Goal: Transaction & Acquisition: Purchase product/service

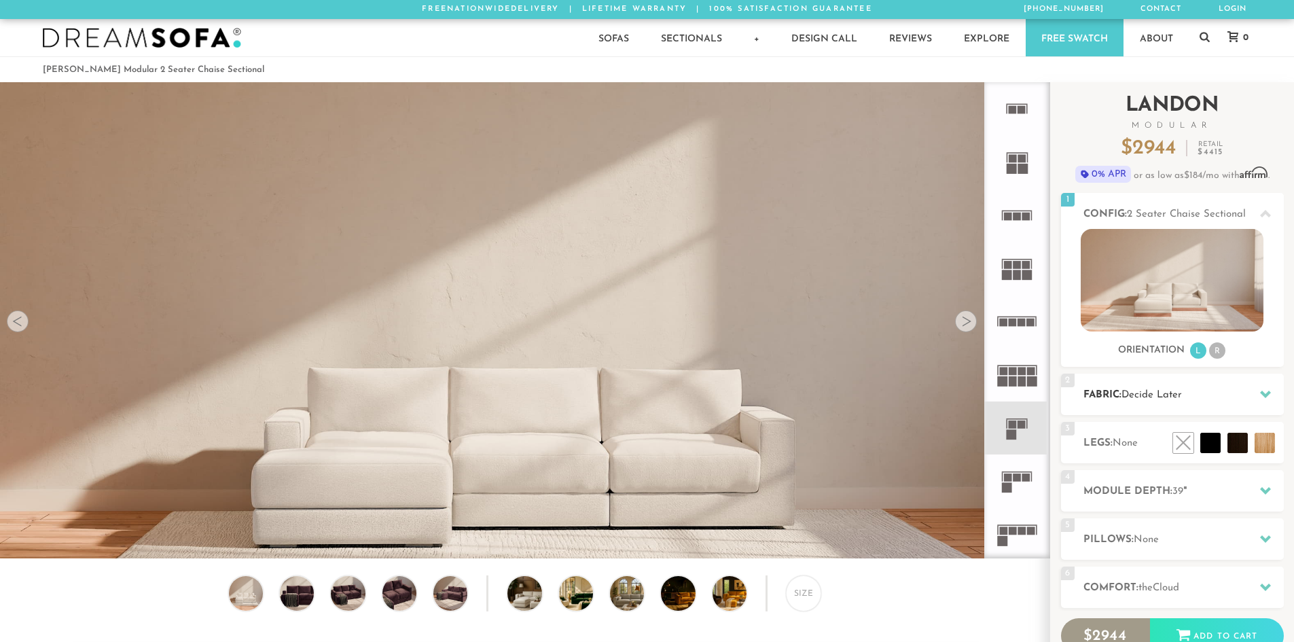
click at [1195, 399] on h2 "Fabric: Decide Later" at bounding box center [1183, 395] width 200 height 16
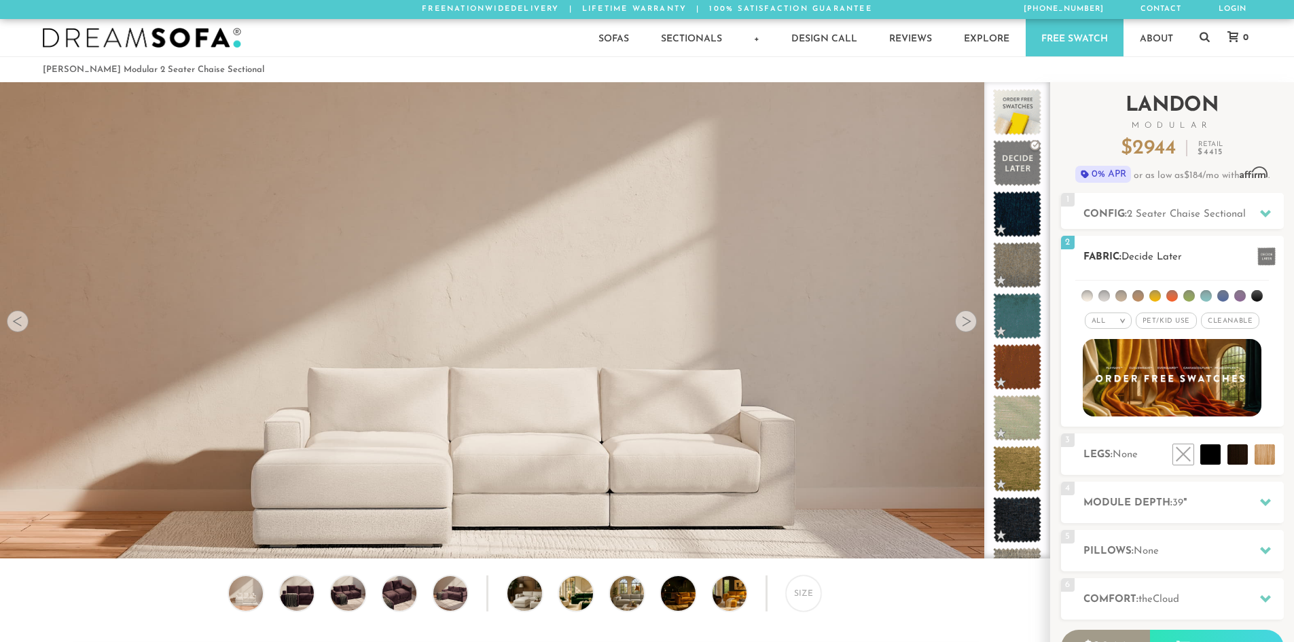
click at [1126, 319] on em ">" at bounding box center [1122, 320] width 10 height 7
click at [1114, 354] on li "Tier" at bounding box center [1108, 357] width 47 height 19
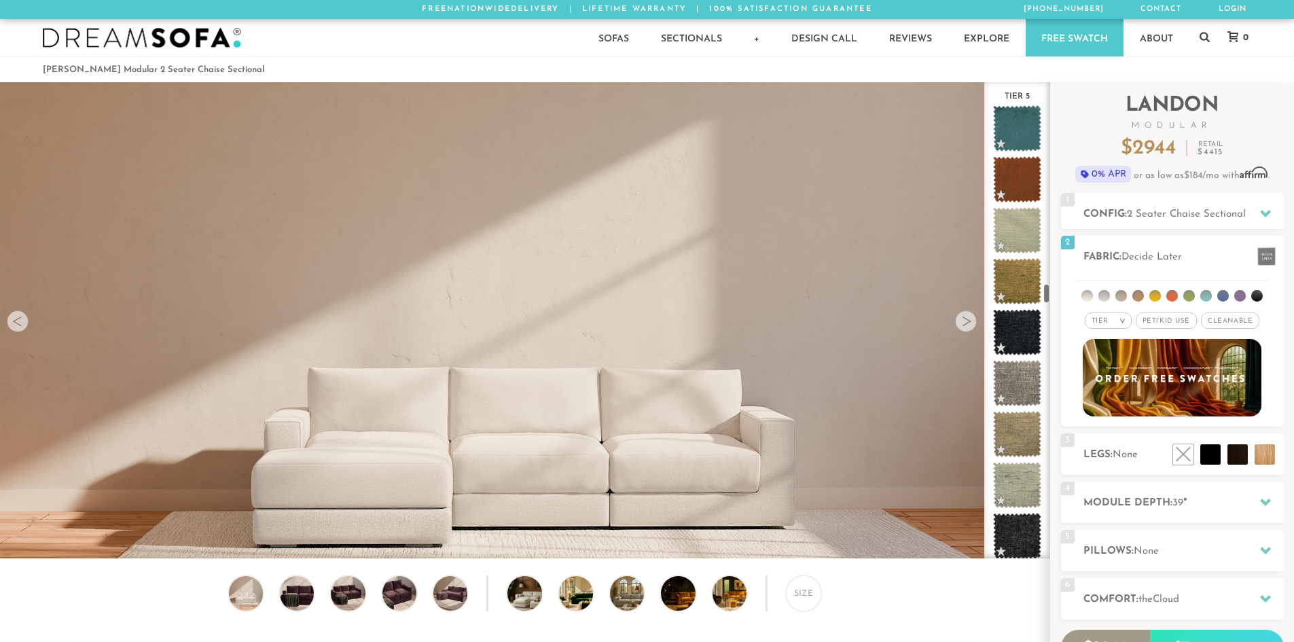
scroll to position [4534, 0]
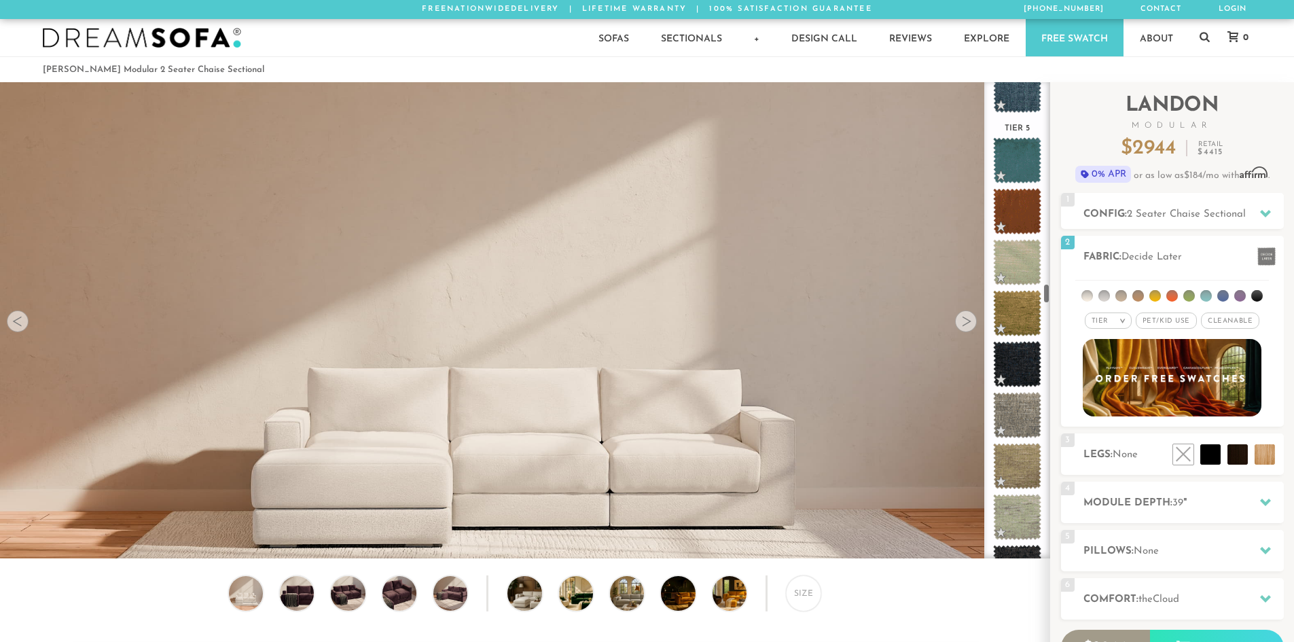
drag, startPoint x: 1044, startPoint y: 97, endPoint x: 1043, endPoint y: 291, distance: 193.6
click at [1043, 291] on div "Tier 1 Tier 2 Tier 3 Tier 4 Tier 5" at bounding box center [1017, 320] width 66 height 476
click at [1159, 290] on ul at bounding box center [1172, 293] width 194 height 25
click at [1156, 293] on li at bounding box center [1155, 296] width 12 height 12
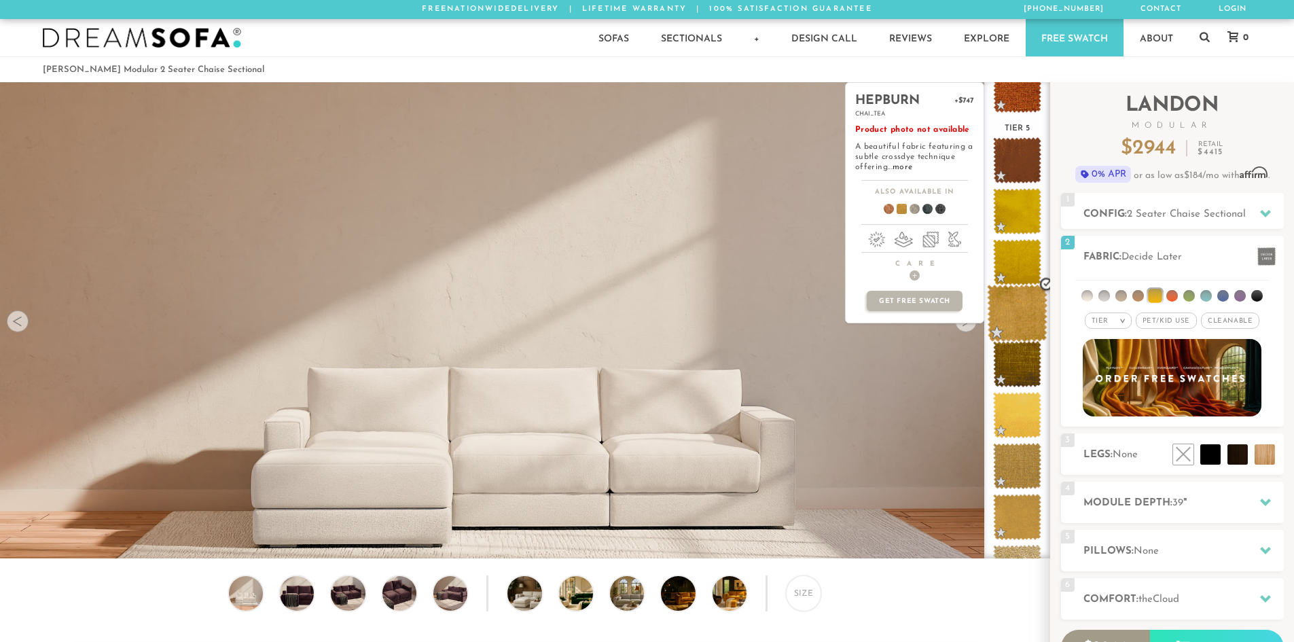
click at [1018, 308] on span at bounding box center [1017, 314] width 60 height 58
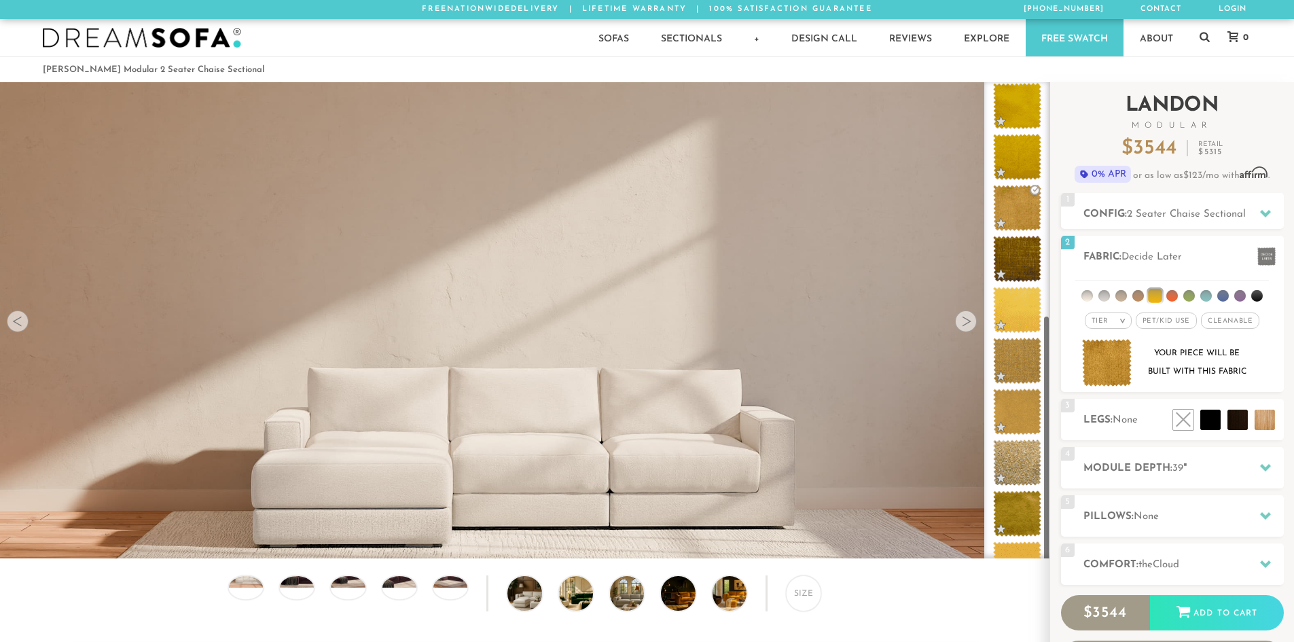
scroll to position [453, 0]
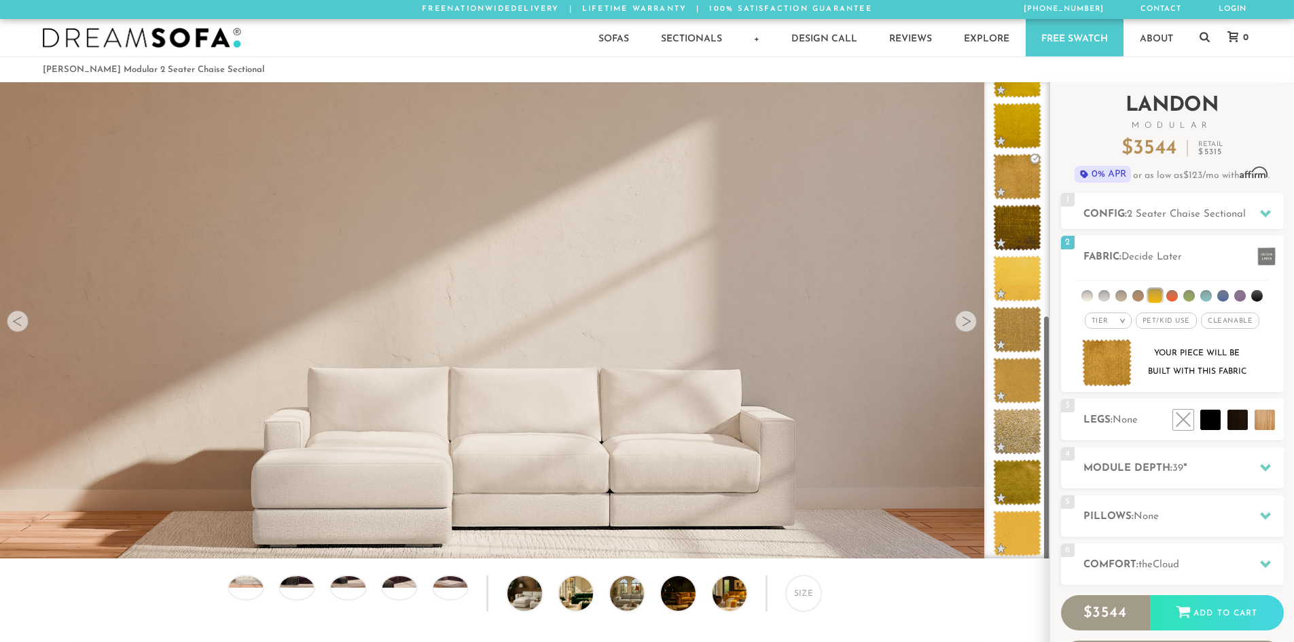
drag, startPoint x: 1048, startPoint y: 277, endPoint x: 1050, endPoint y: 355, distance: 78.1
click at [1050, 355] on div "Introducing Landon Modular $ 3544 Retail $ 5315 $ 3544 Retail $ 5315 0% APR or …" at bounding box center [1172, 401] width 244 height 638
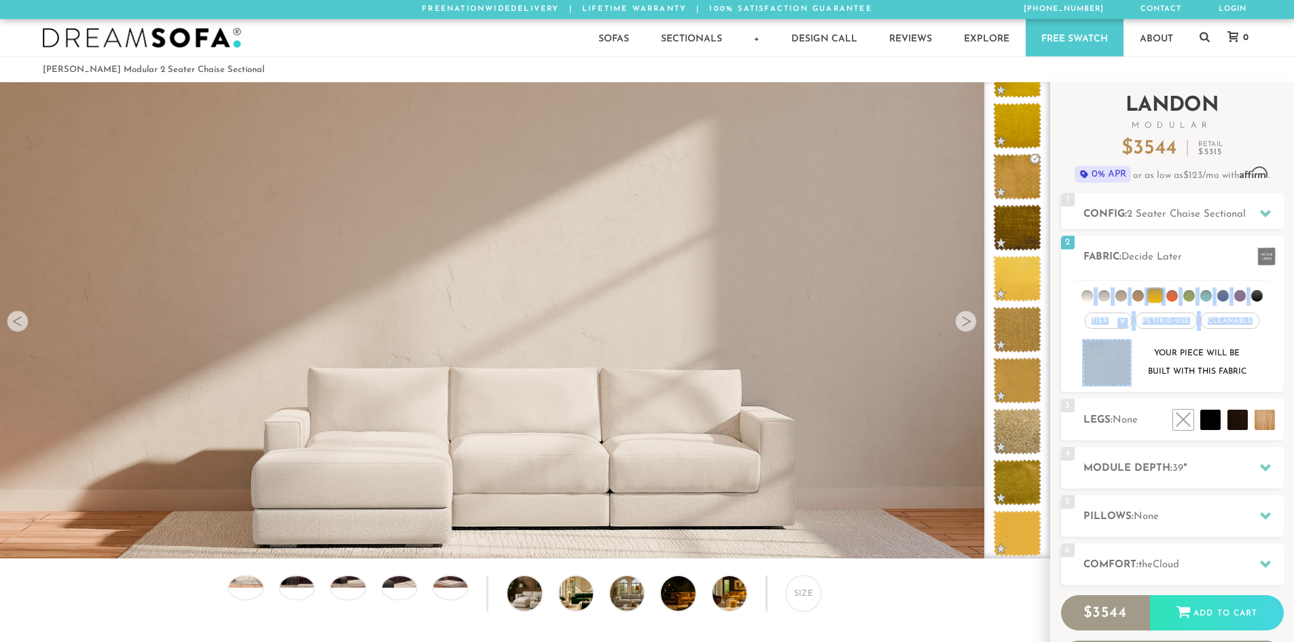
drag, startPoint x: 1051, startPoint y: 333, endPoint x: 1051, endPoint y: 292, distance: 40.8
click at [1051, 292] on div "Introducing Landon Modular $ 3544 Retail $ 5315 $ 3544 Retail $ 5315 0% APR or …" at bounding box center [1172, 395] width 244 height 626
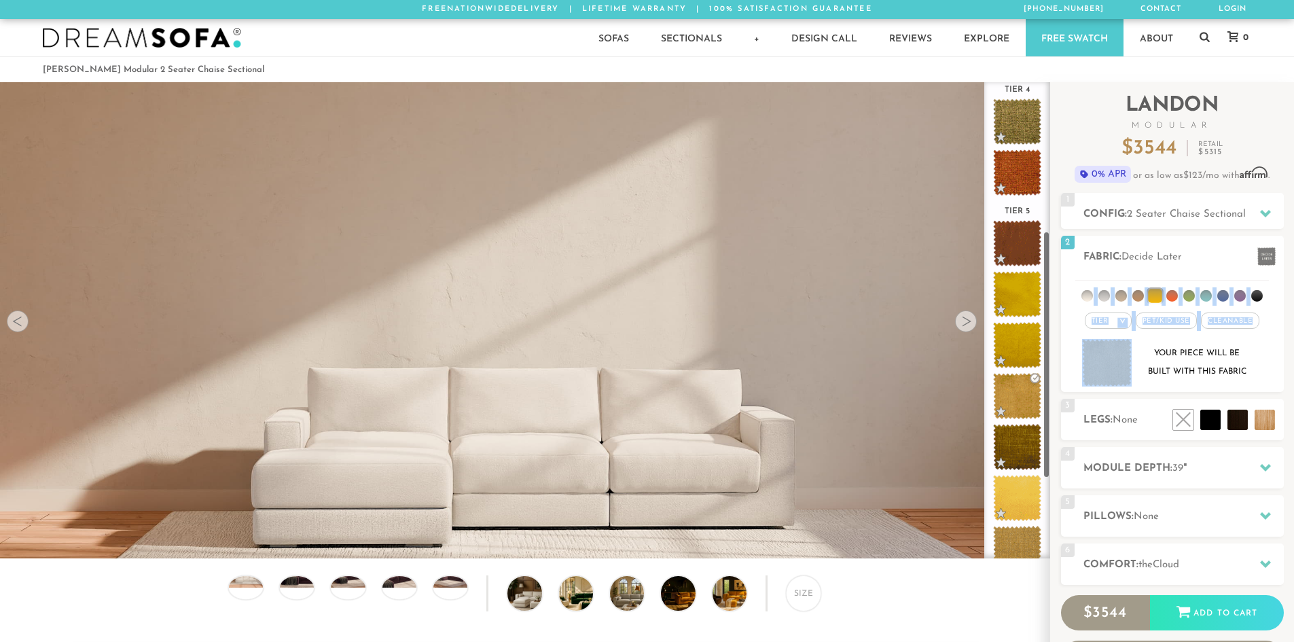
click at [1047, 289] on ul "Tier 1 Tier 2 Tier 3 Tier 4 Tier 5" at bounding box center [1017, 315] width 66 height 920
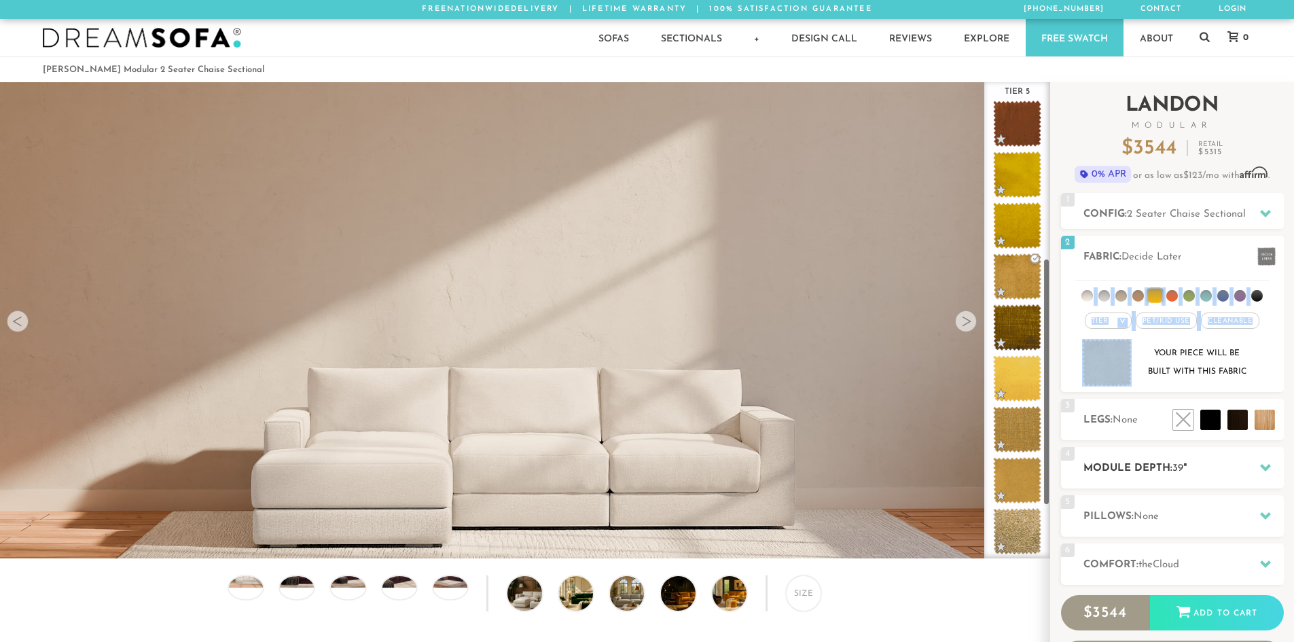
scroll to position [364, 0]
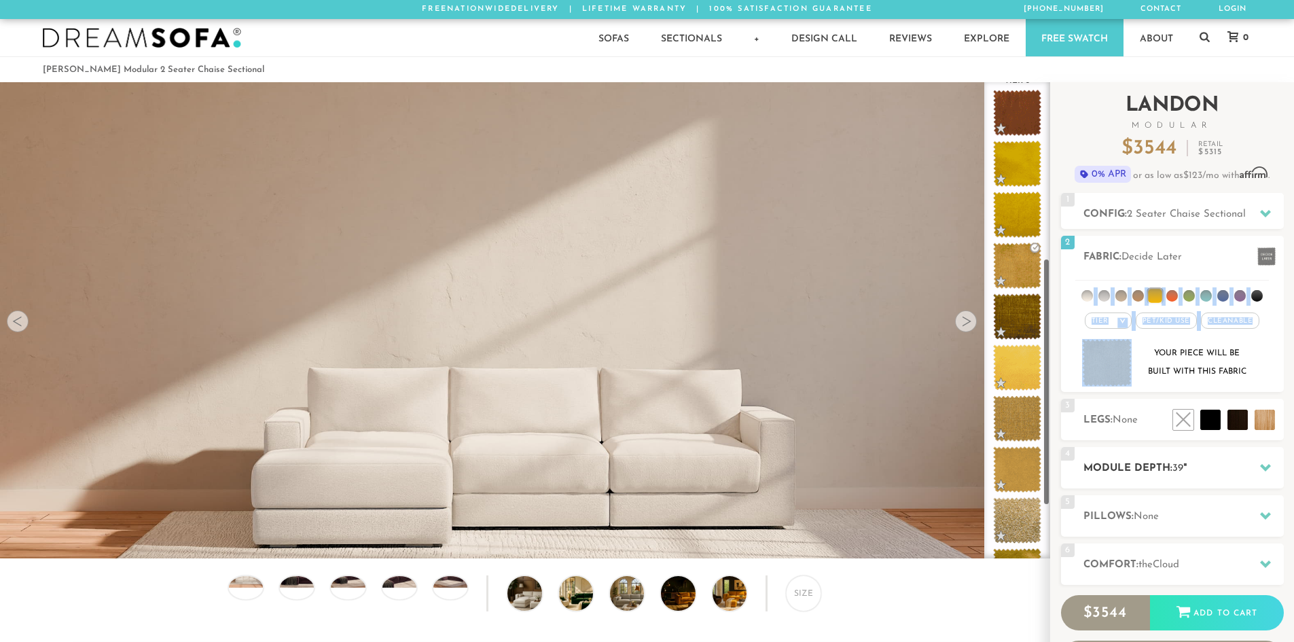
drag, startPoint x: 1046, startPoint y: 298, endPoint x: 1077, endPoint y: 486, distance: 190.0
click at [1077, 486] on div "Introducing Landon Modular $ 3544 Retail $ 5315 $ 3544 Retail $ 5315 0% APR or …" at bounding box center [1172, 401] width 244 height 638
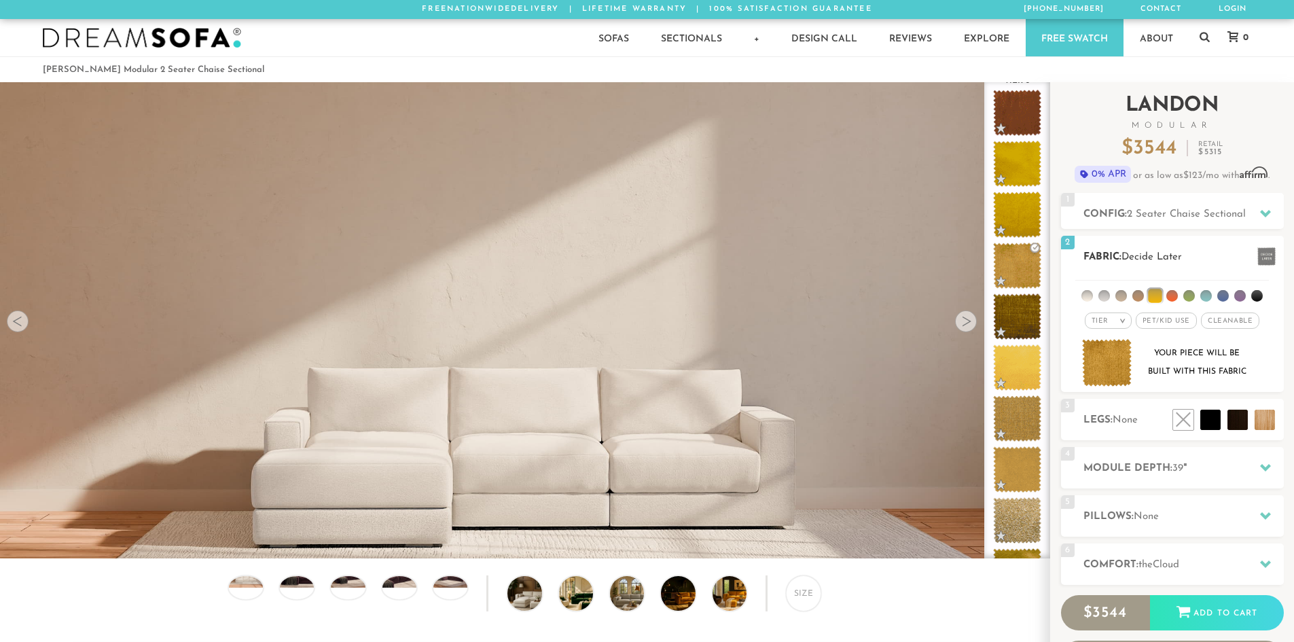
click at [1273, 355] on div "Tier > All Tier x" at bounding box center [1172, 334] width 223 height 115
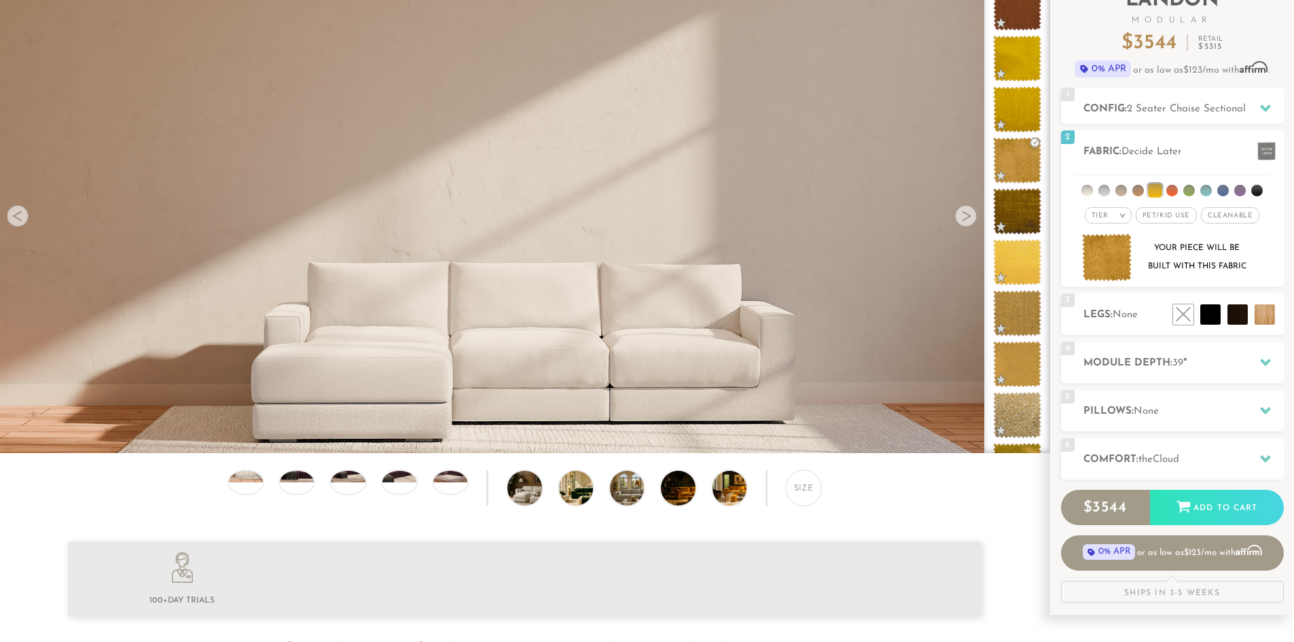
scroll to position [263, 0]
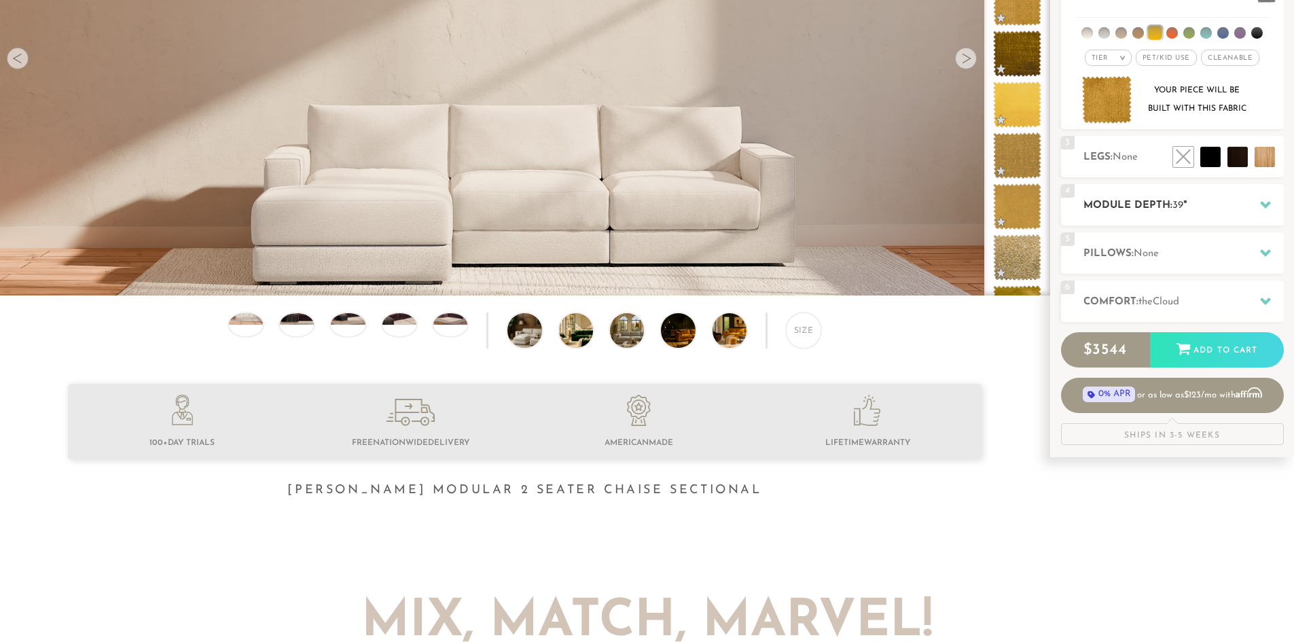
click at [1179, 222] on div "4 Module Depth: 39 "" at bounding box center [1172, 204] width 223 height 41
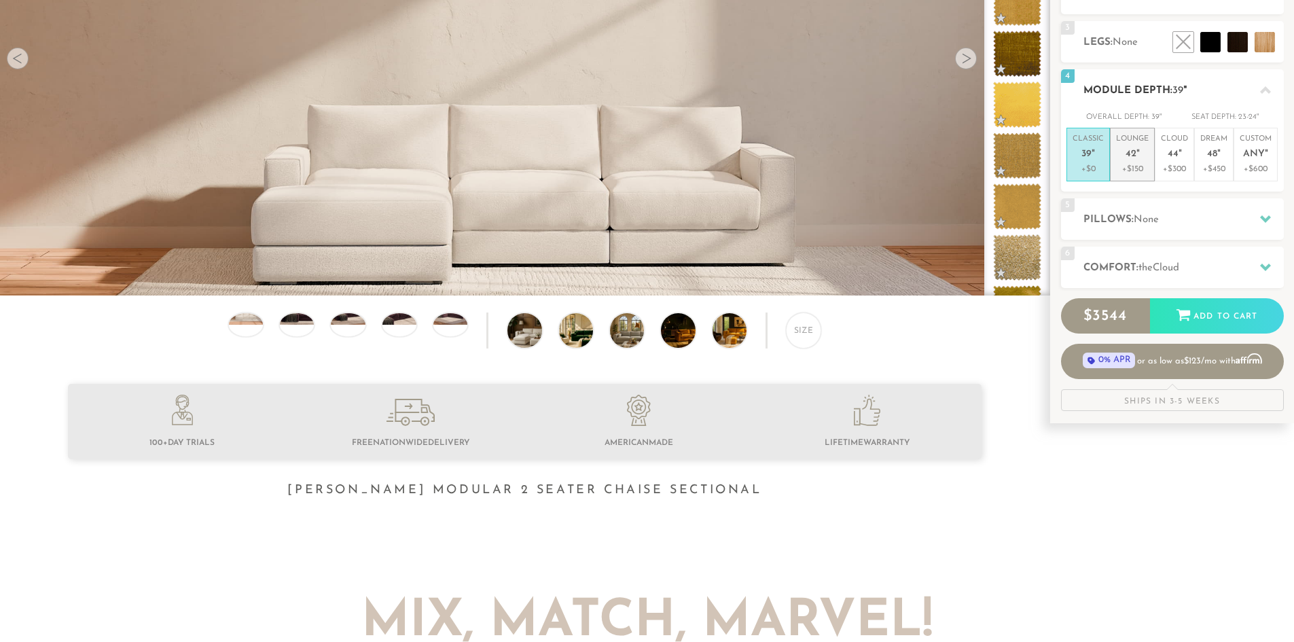
click at [1143, 166] on p "+$150" at bounding box center [1132, 169] width 33 height 12
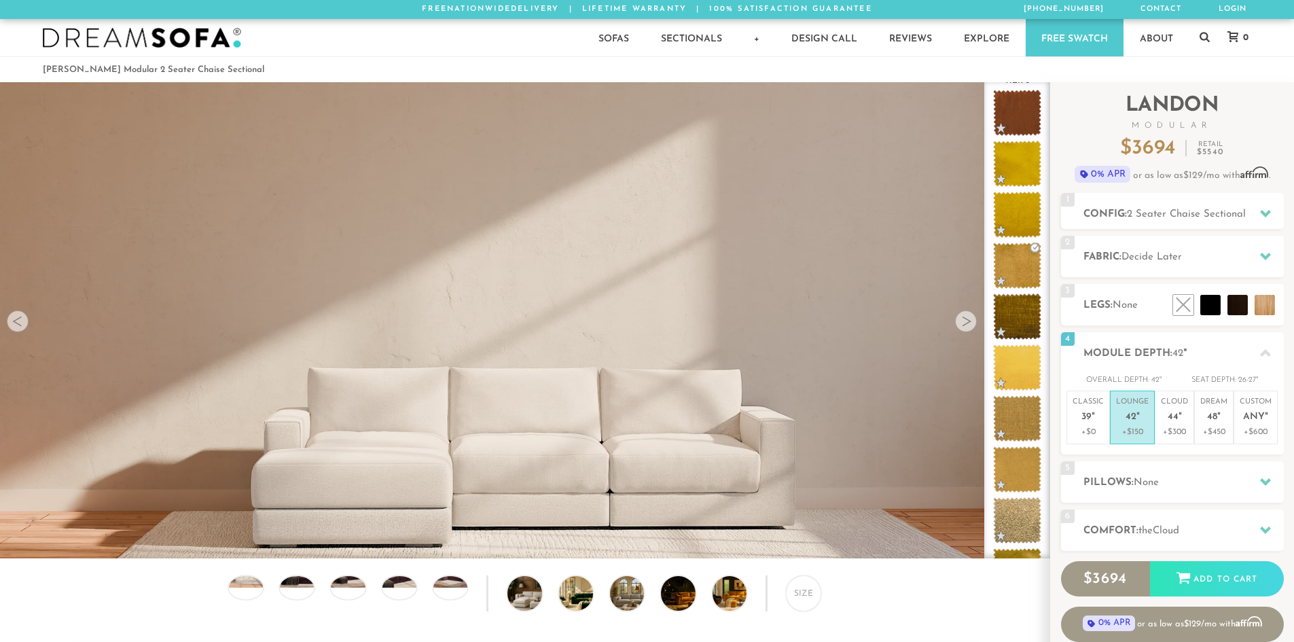
scroll to position [62, 0]
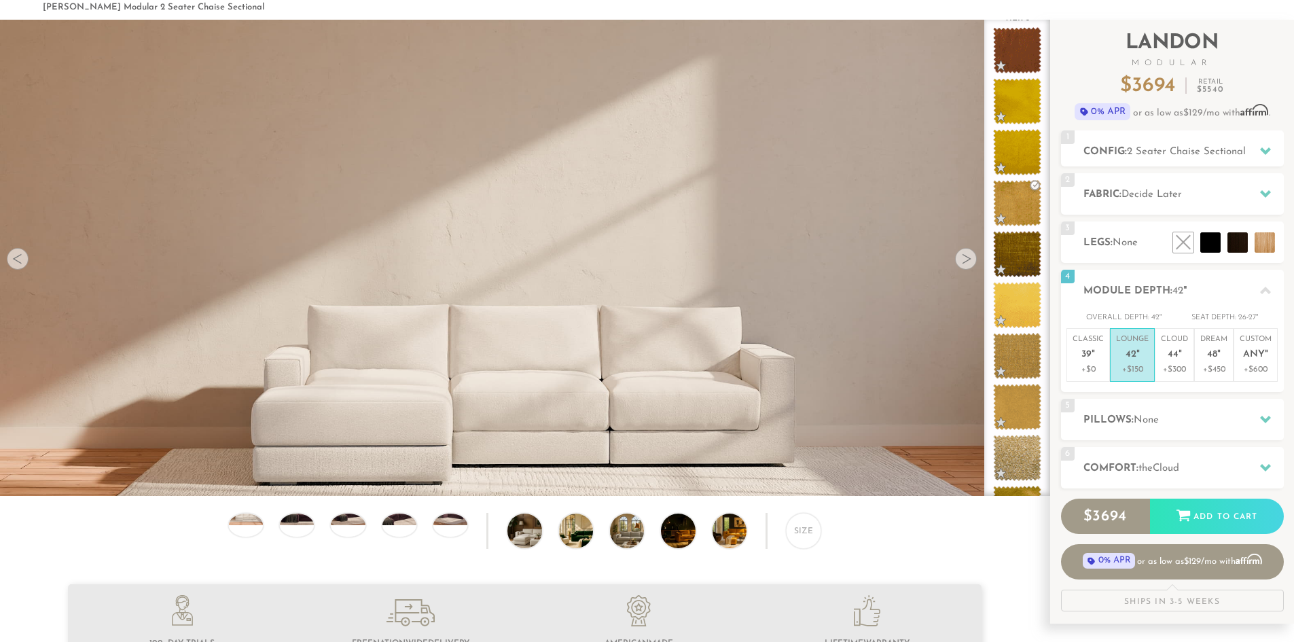
click at [967, 261] on div at bounding box center [966, 259] width 22 height 22
click at [812, 532] on div "Size" at bounding box center [803, 530] width 35 height 35
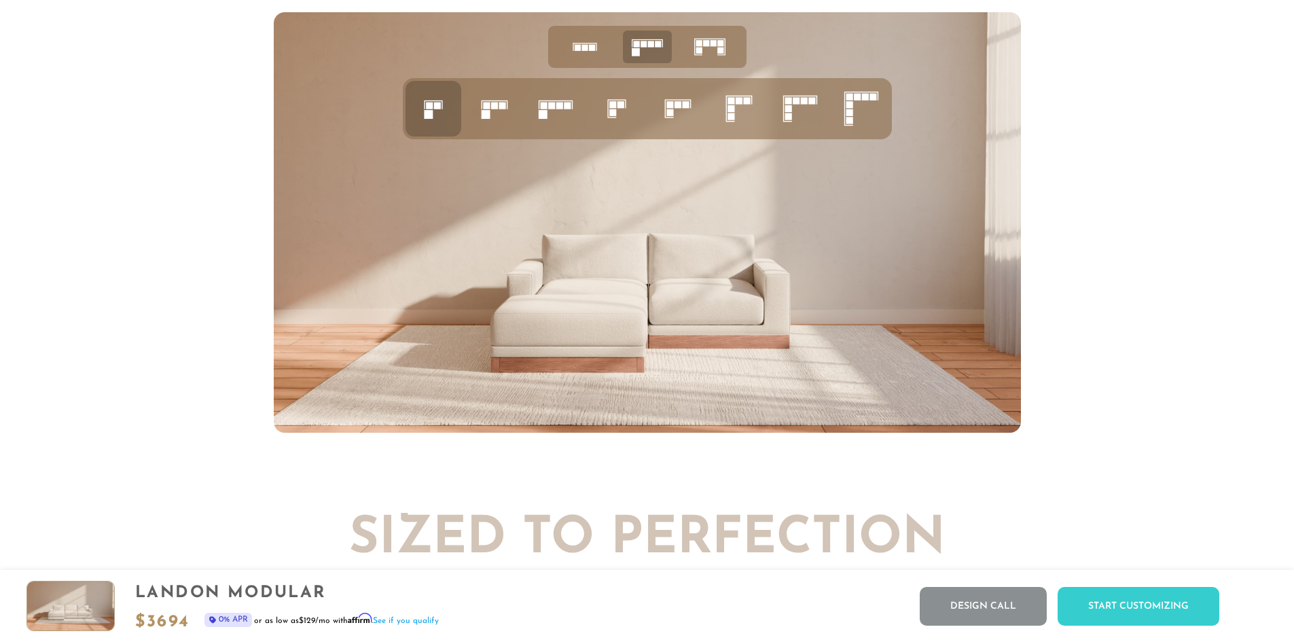
scroll to position [5975, 0]
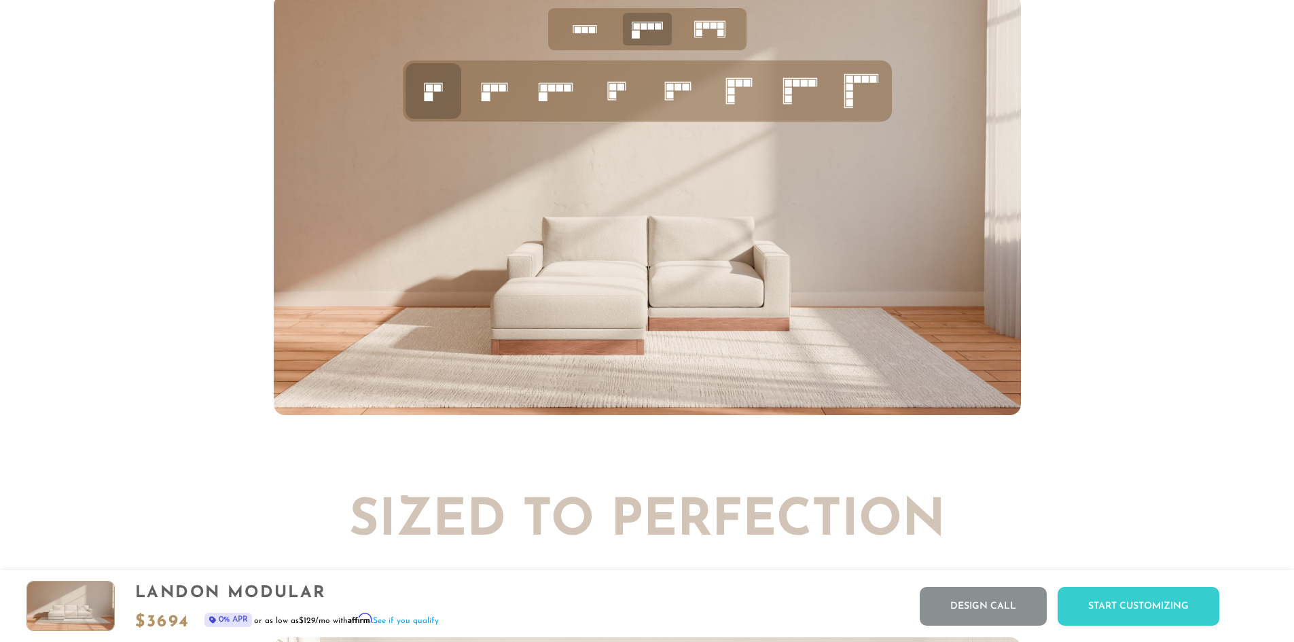
click at [418, 88] on icon at bounding box center [433, 91] width 46 height 46
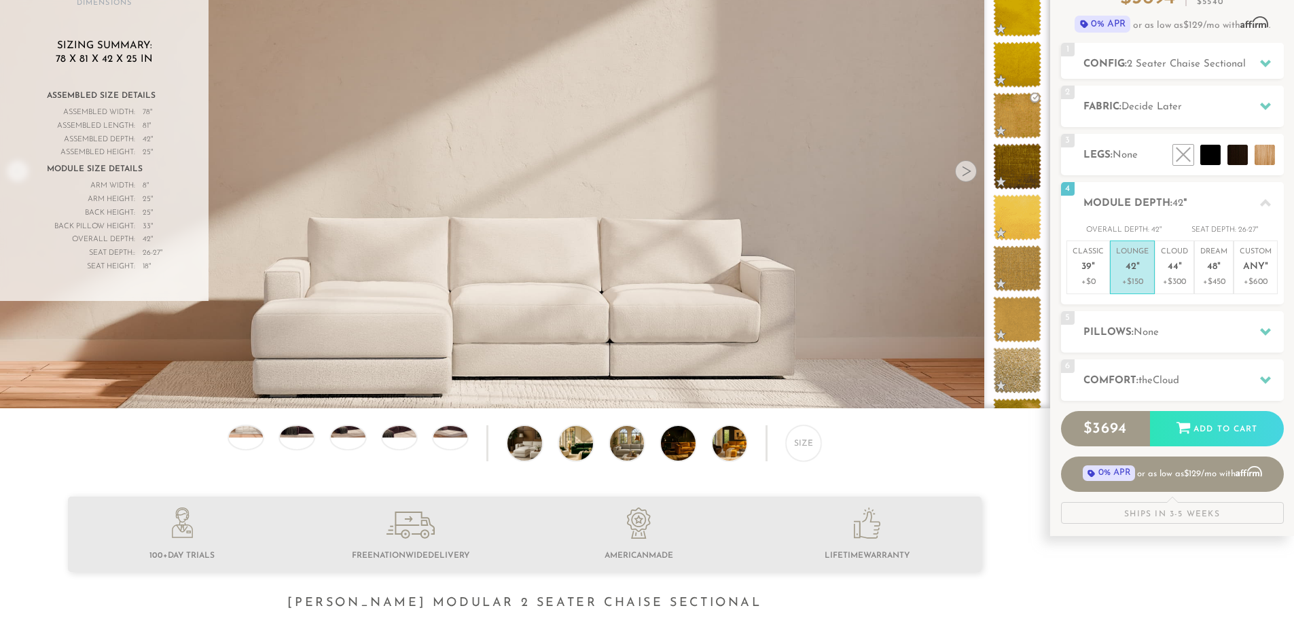
scroll to position [132, 0]
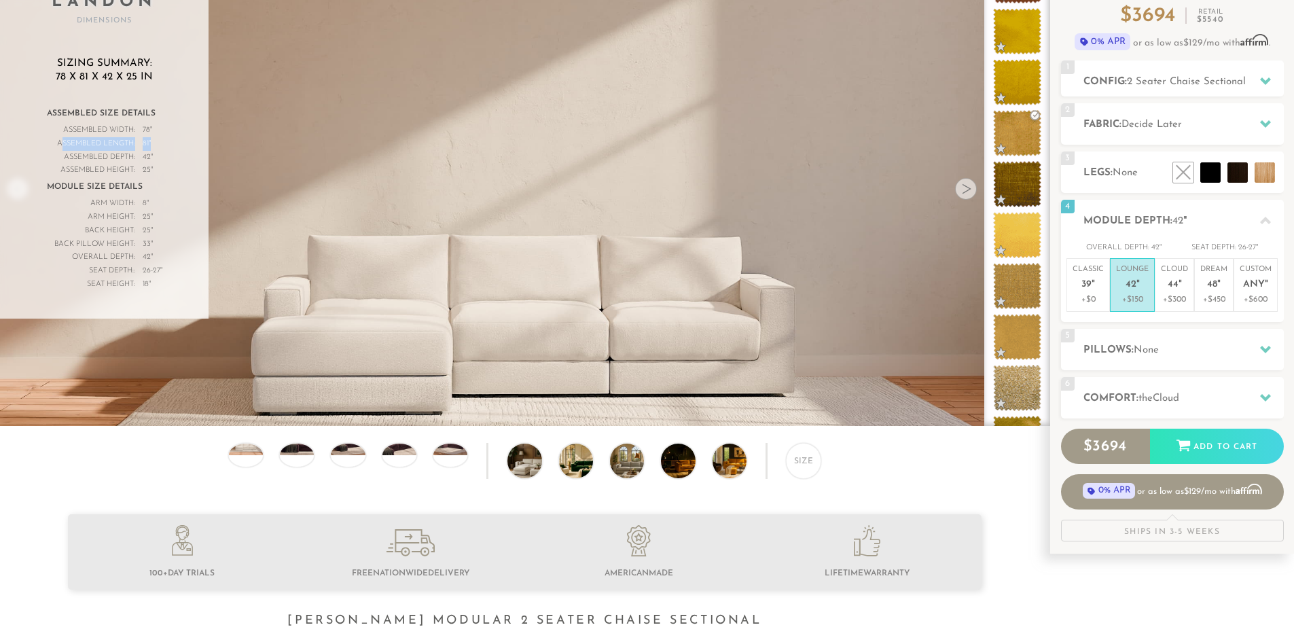
drag, startPoint x: 59, startPoint y: 143, endPoint x: 155, endPoint y: 141, distance: 95.8
click at [155, 141] on div "Assembled Length: 81 "" at bounding box center [104, 144] width 115 height 14
click at [1126, 362] on div "5 Pillows: None" at bounding box center [1172, 349] width 223 height 41
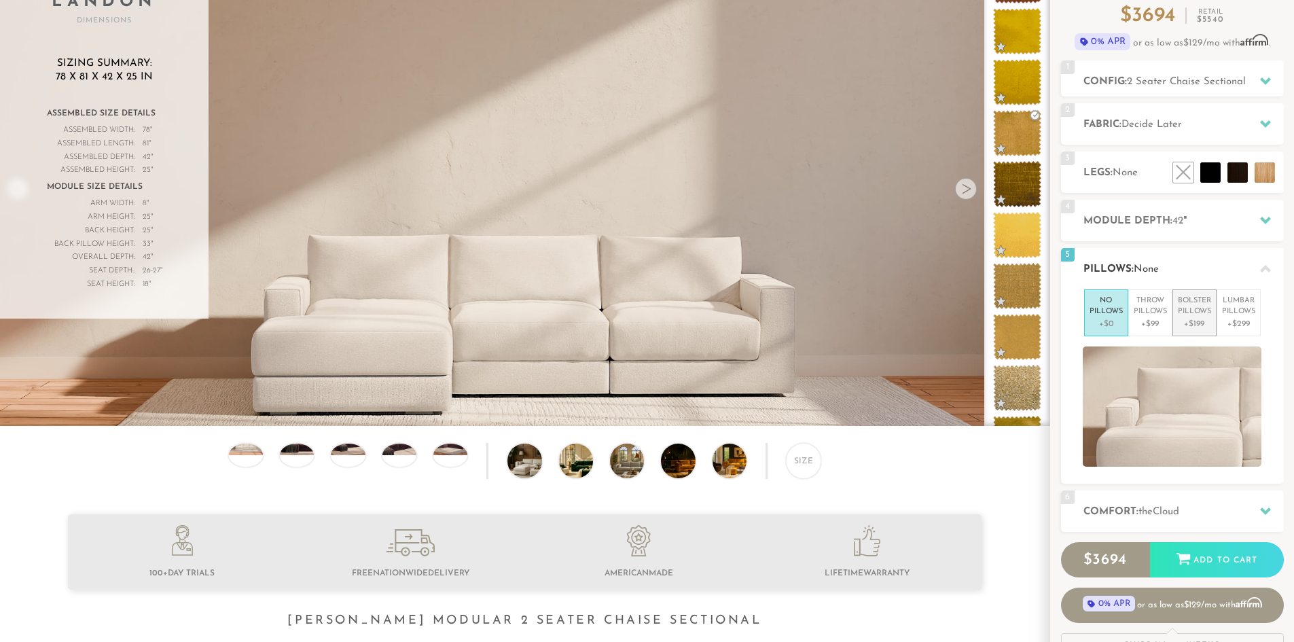
click at [1200, 323] on p "+$199" at bounding box center [1194, 324] width 33 height 12
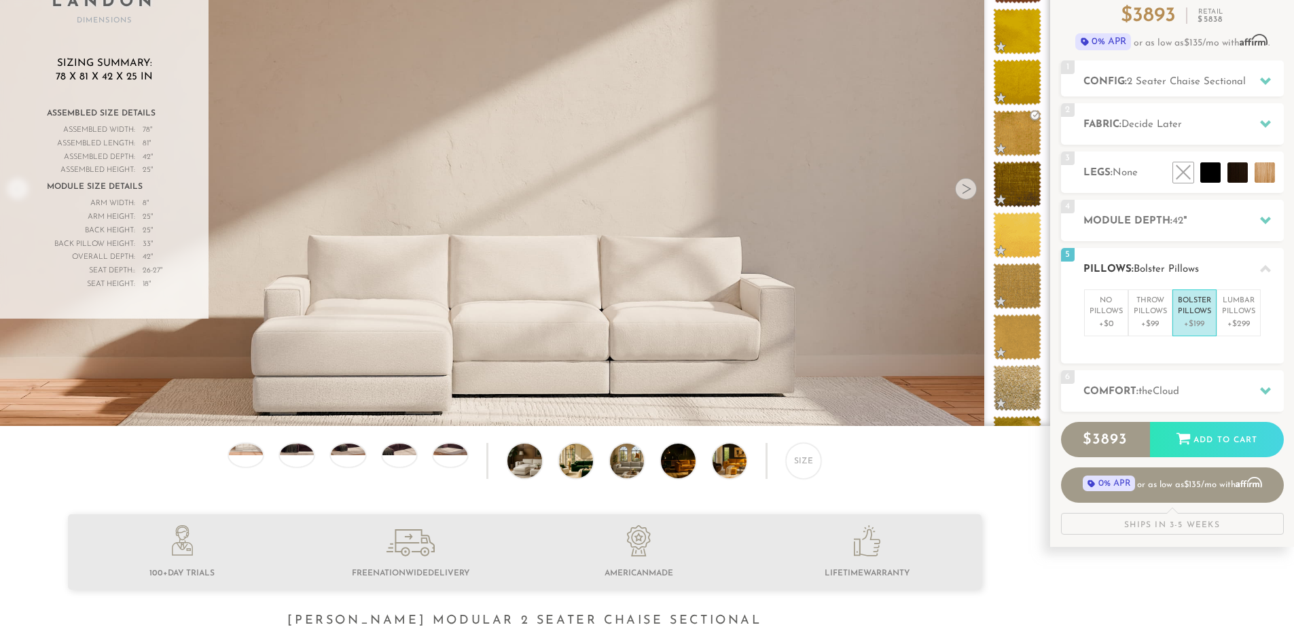
click at [1199, 312] on p "Bolster Pillows" at bounding box center [1194, 306] width 33 height 22
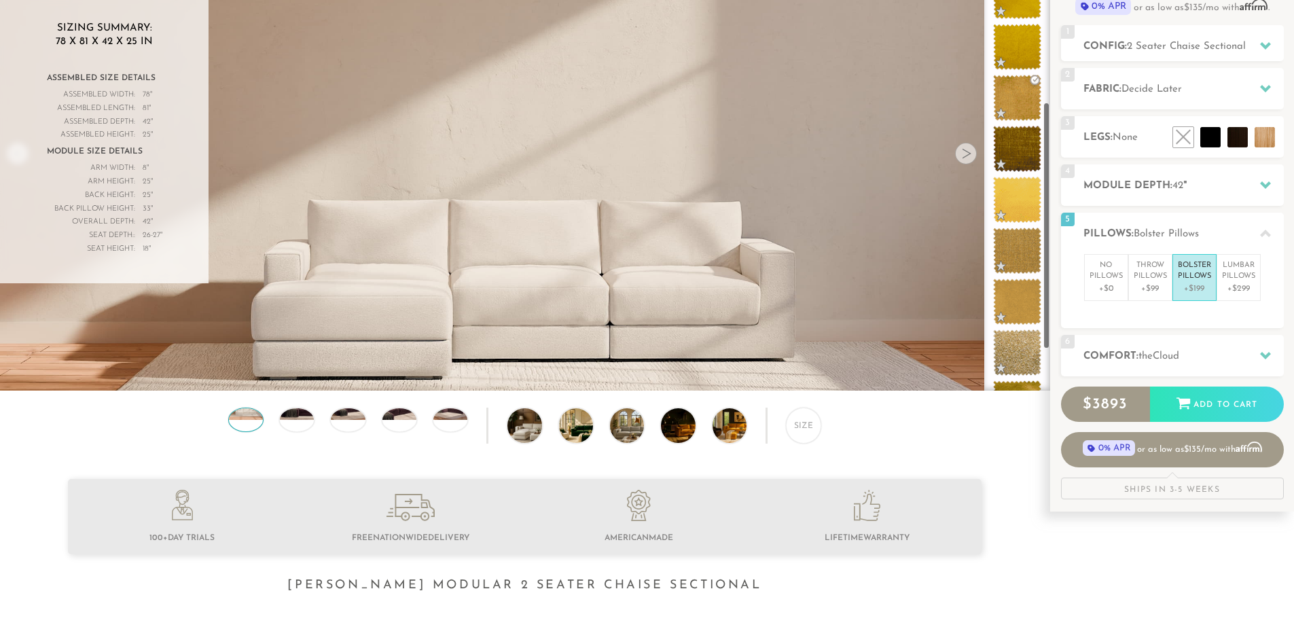
click at [235, 425] on div at bounding box center [245, 420] width 35 height 24
click at [969, 154] on div at bounding box center [966, 154] width 22 height 22
click at [416, 429] on div "Size" at bounding box center [524, 429] width 1049 height 42
click at [544, 429] on div "Size" at bounding box center [524, 429] width 1049 height 42
click at [530, 431] on img at bounding box center [537, 425] width 60 height 34
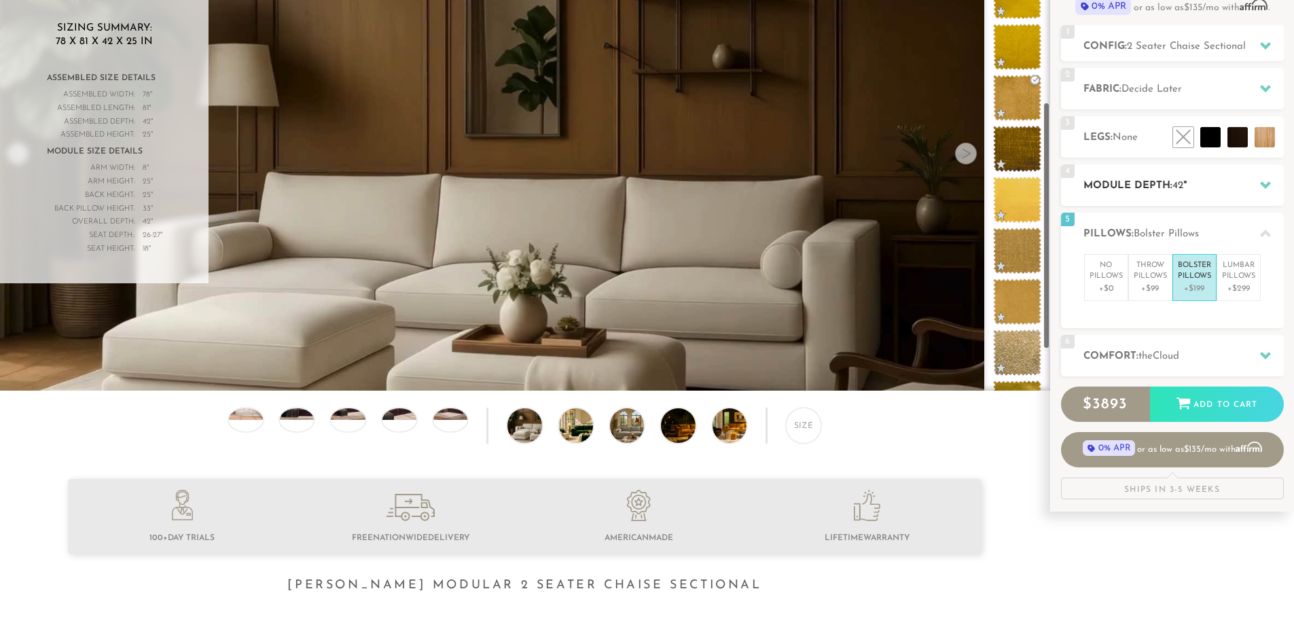
click at [1103, 183] on h2 "Module Depth: 42 "" at bounding box center [1183, 186] width 200 height 16
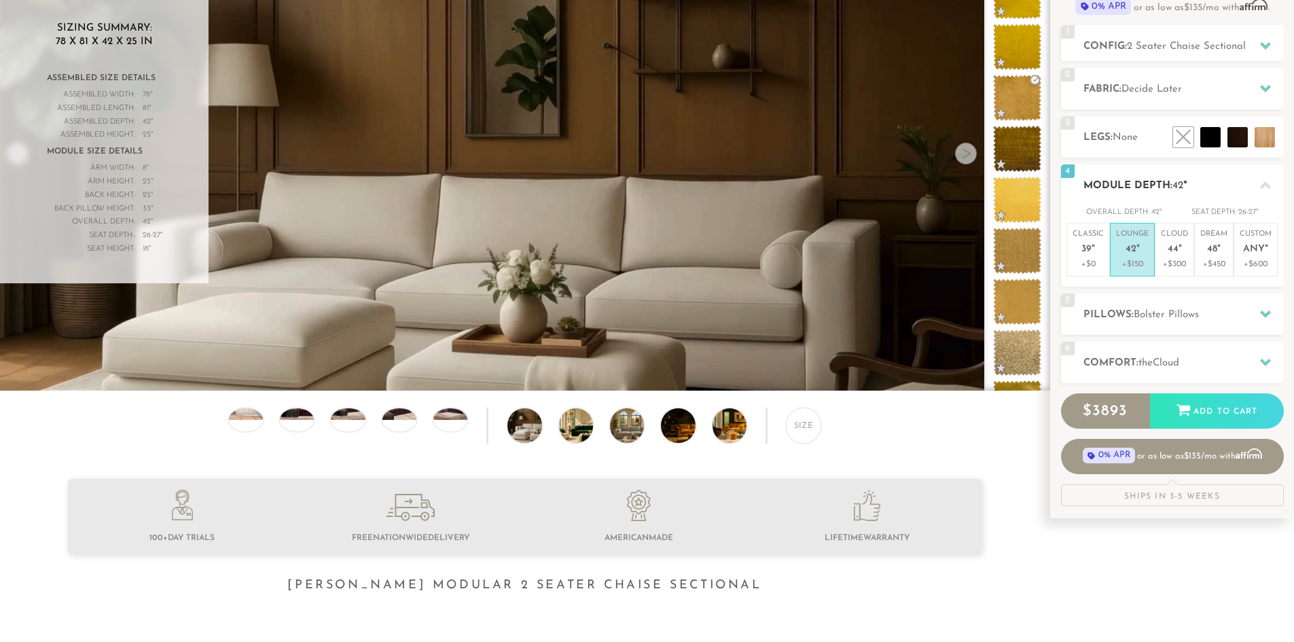
click at [1107, 183] on h2 "Module Depth: 42 "" at bounding box center [1183, 186] width 200 height 16
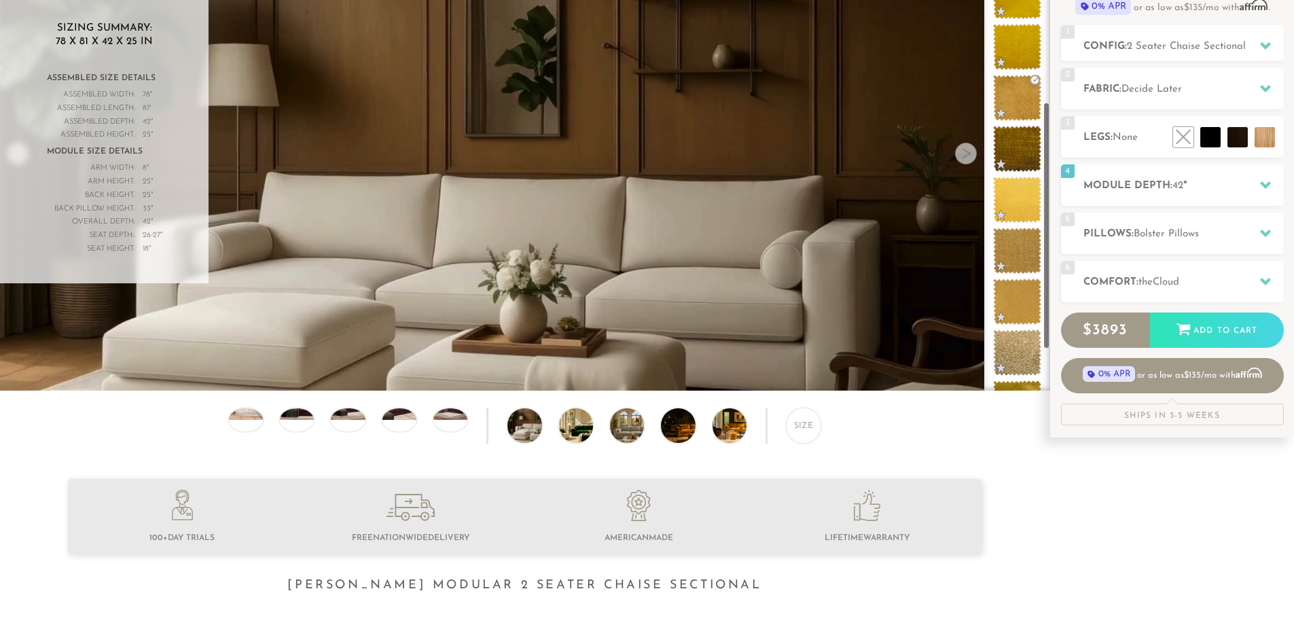
click at [505, 430] on div "Size" at bounding box center [524, 429] width 1049 height 42
click at [528, 429] on img at bounding box center [537, 425] width 60 height 34
click at [565, 428] on img at bounding box center [589, 425] width 60 height 34
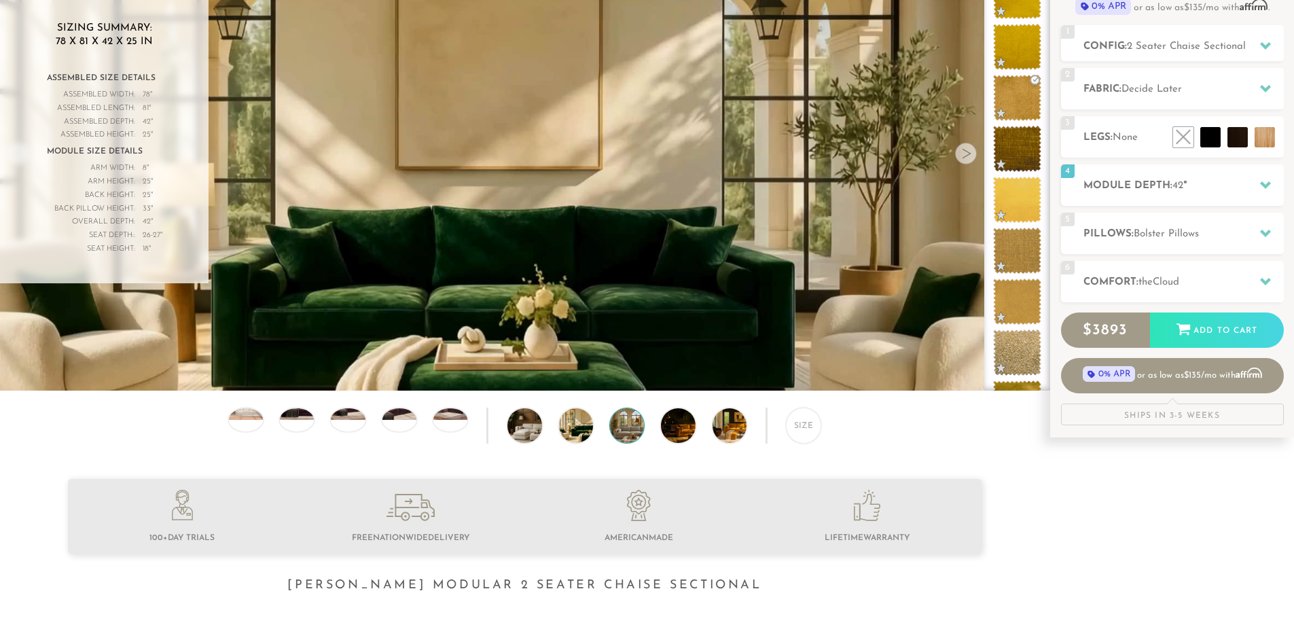
click at [610, 428] on img at bounding box center [640, 425] width 60 height 34
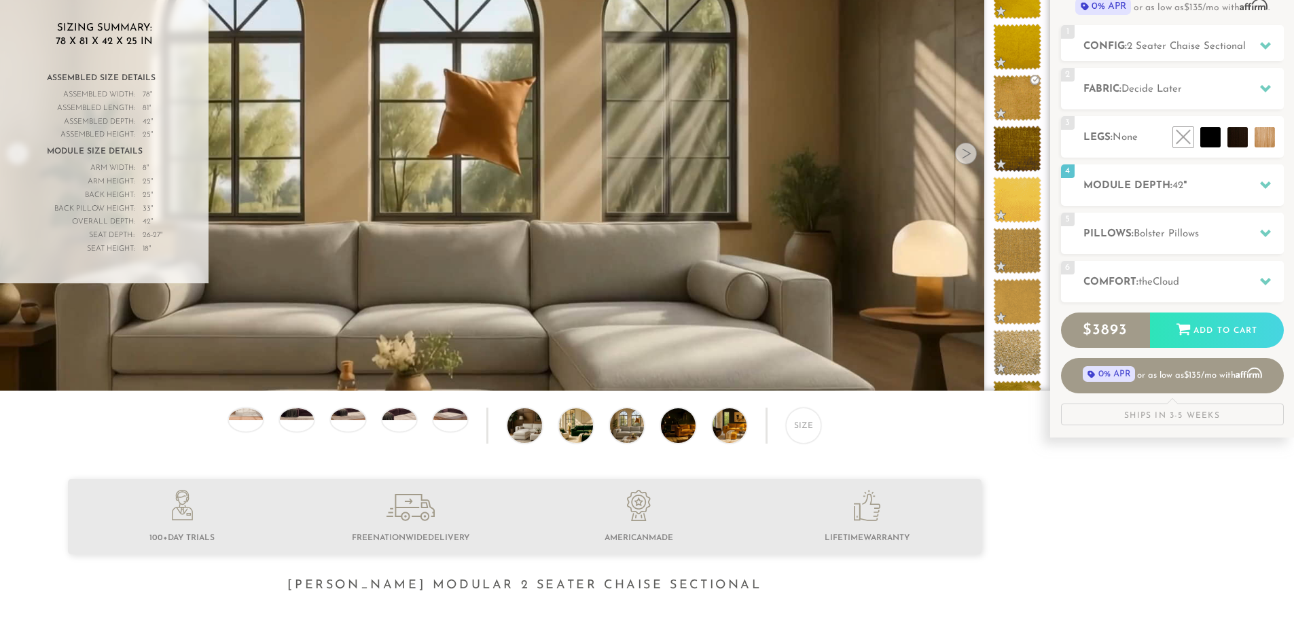
drag, startPoint x: 672, startPoint y: 429, endPoint x: 696, endPoint y: 430, distance: 24.5
click at [674, 429] on img at bounding box center [691, 425] width 60 height 34
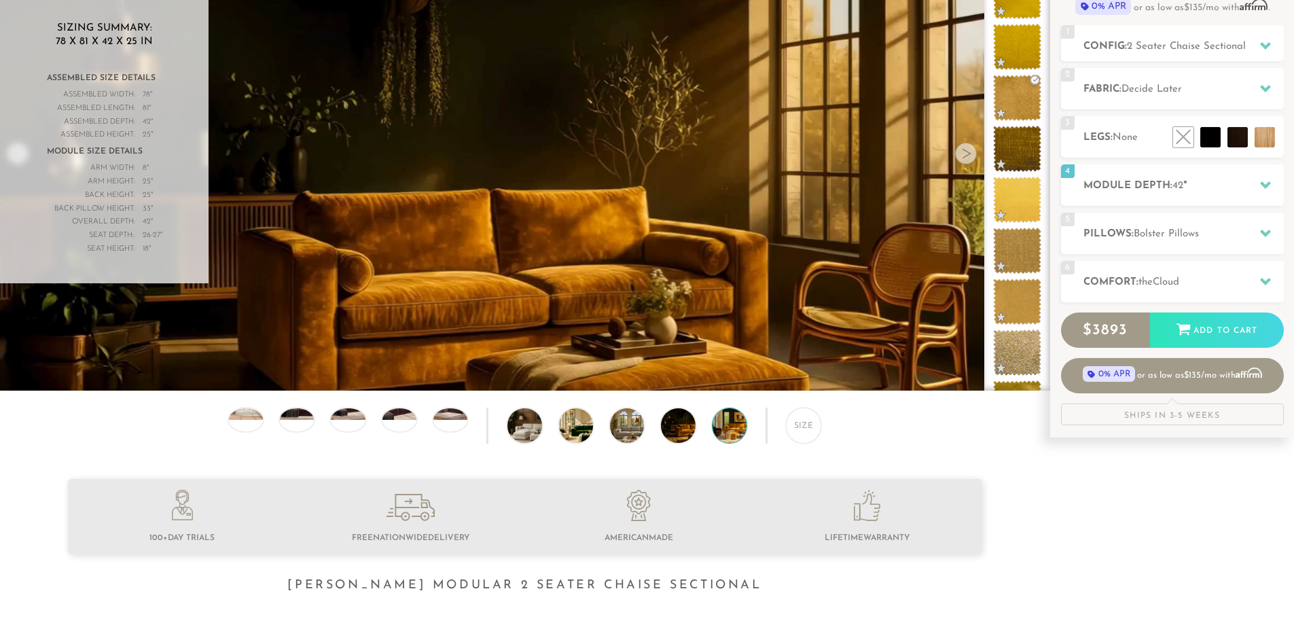
click at [723, 430] on img at bounding box center [743, 425] width 60 height 34
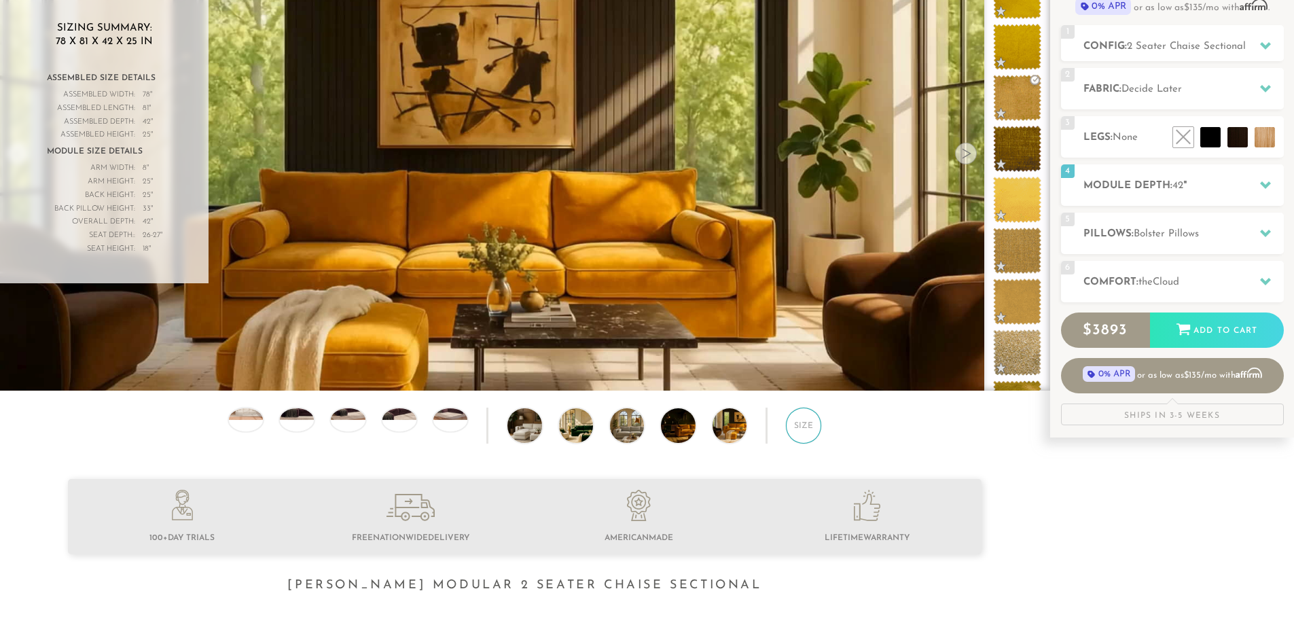
click at [793, 431] on div "Size" at bounding box center [803, 425] width 35 height 35
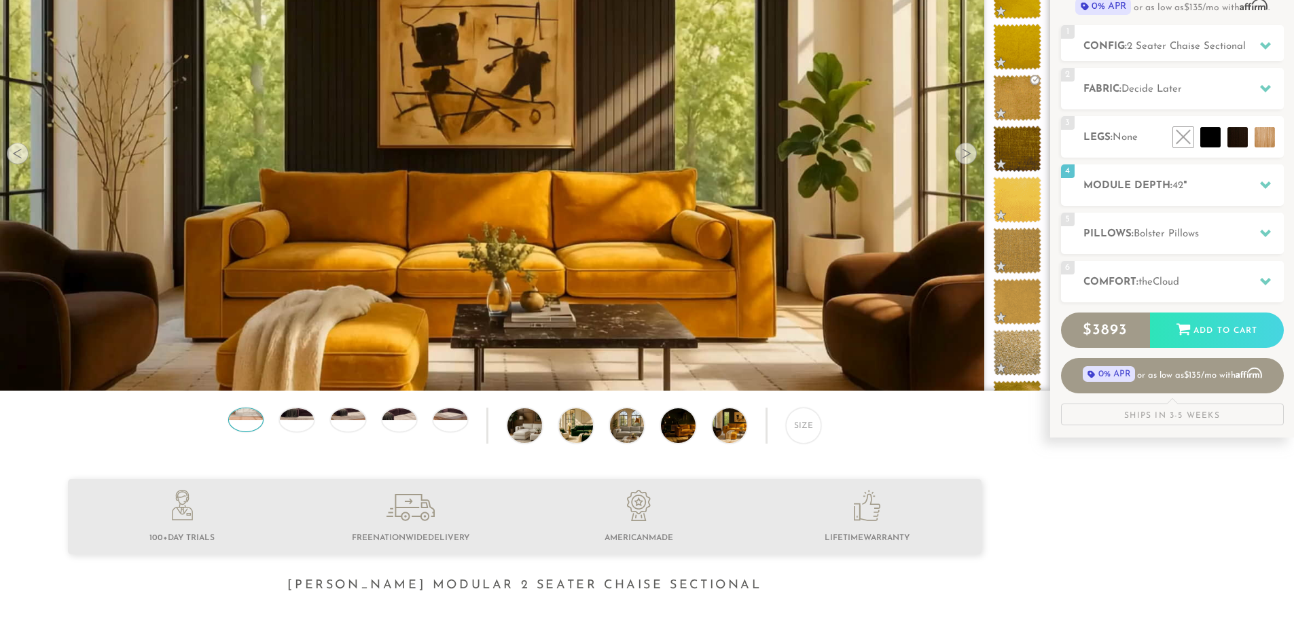
click at [245, 430] on div at bounding box center [245, 420] width 35 height 24
click at [23, 160] on div at bounding box center [18, 154] width 22 height 22
click at [22, 160] on div at bounding box center [18, 154] width 22 height 22
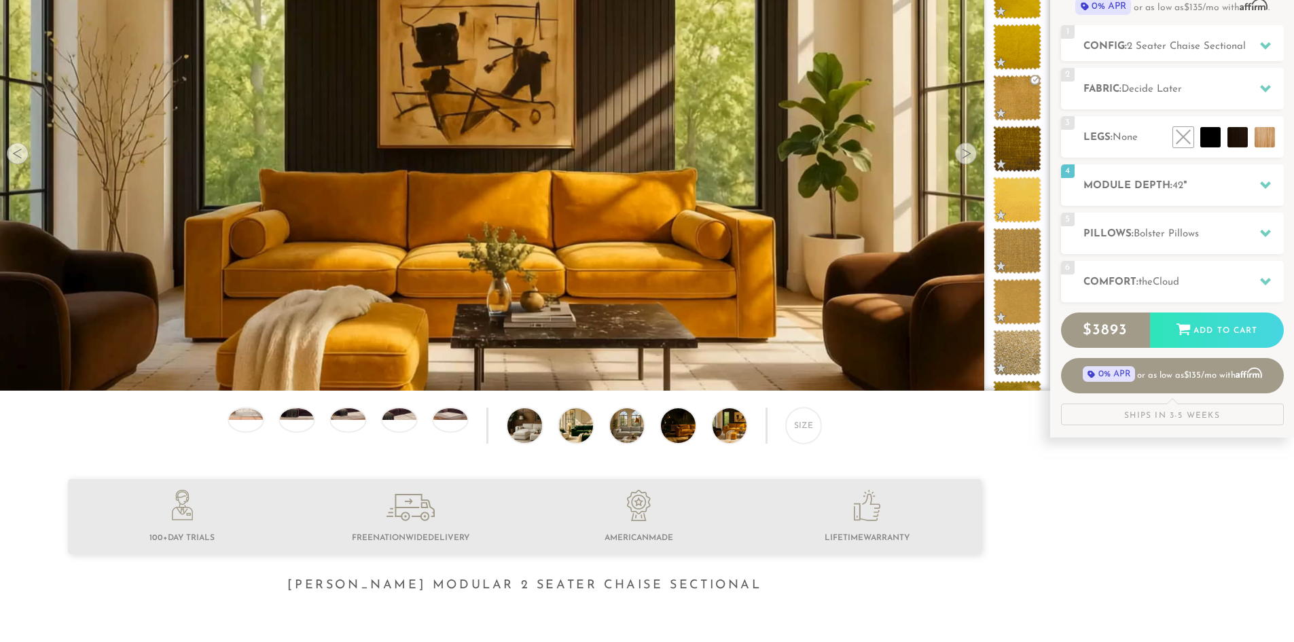
click at [22, 160] on div at bounding box center [18, 154] width 22 height 22
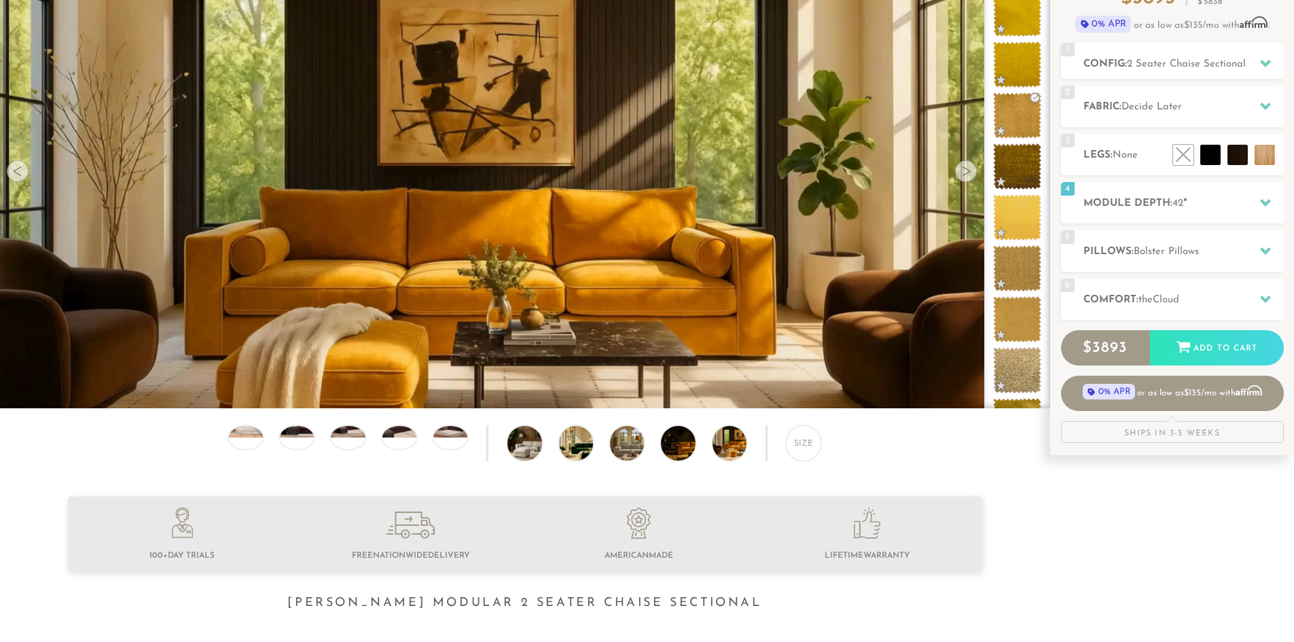
scroll to position [0, 0]
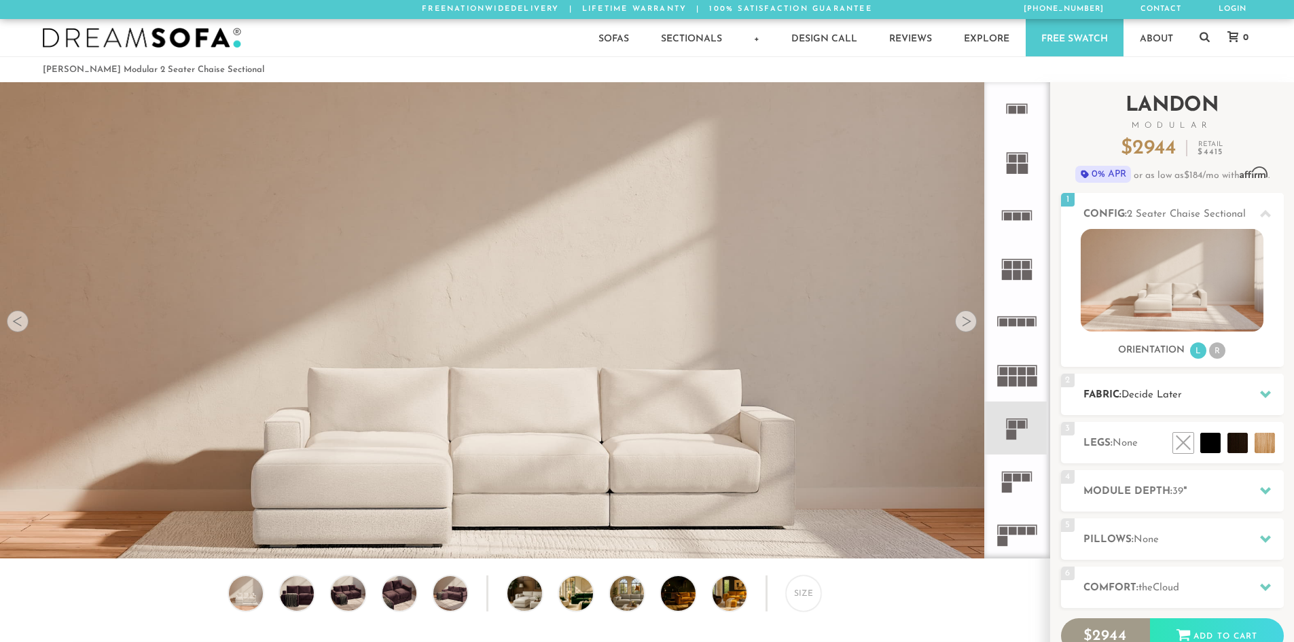
click at [1174, 393] on span "Decide Later" at bounding box center [1151, 395] width 60 height 10
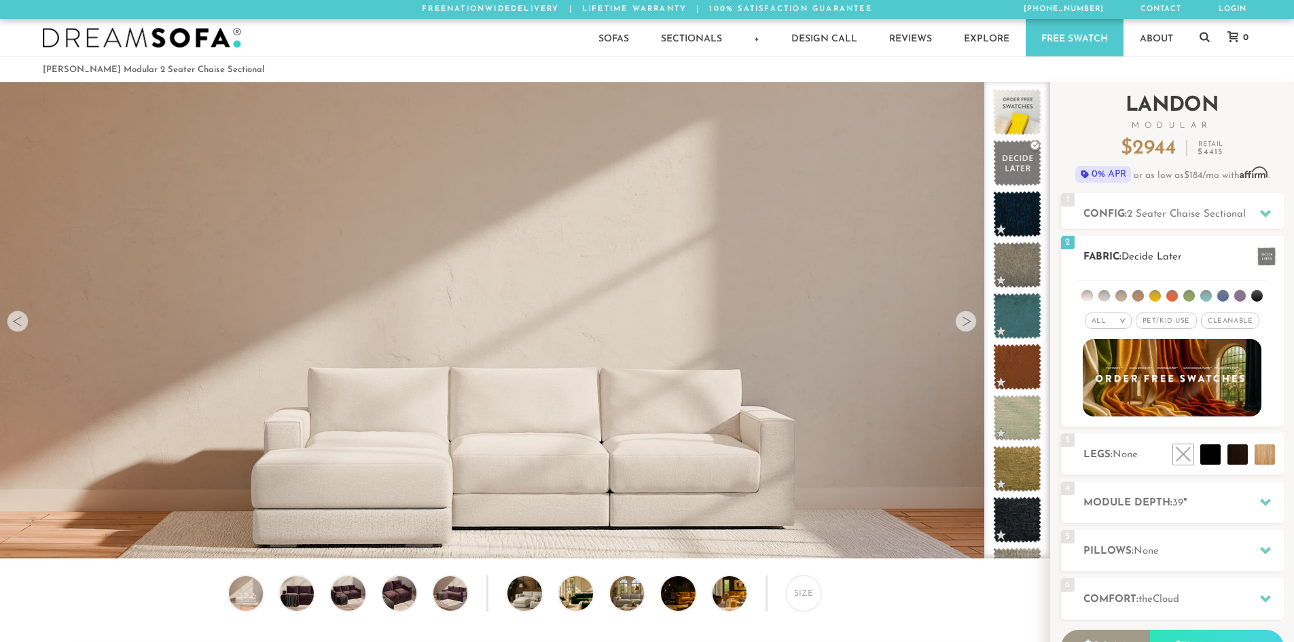
click at [1113, 321] on div "All >" at bounding box center [1108, 320] width 47 height 16
click at [1113, 353] on li "Tier" at bounding box center [1108, 357] width 47 height 19
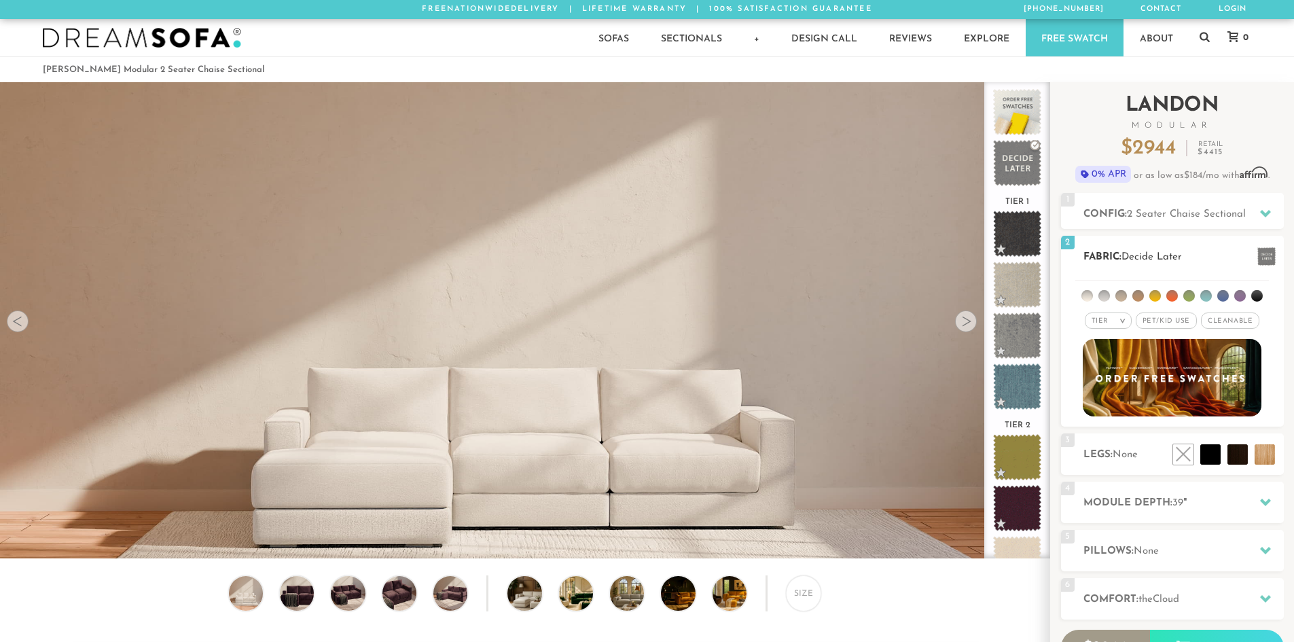
click at [1153, 298] on li at bounding box center [1155, 296] width 12 height 12
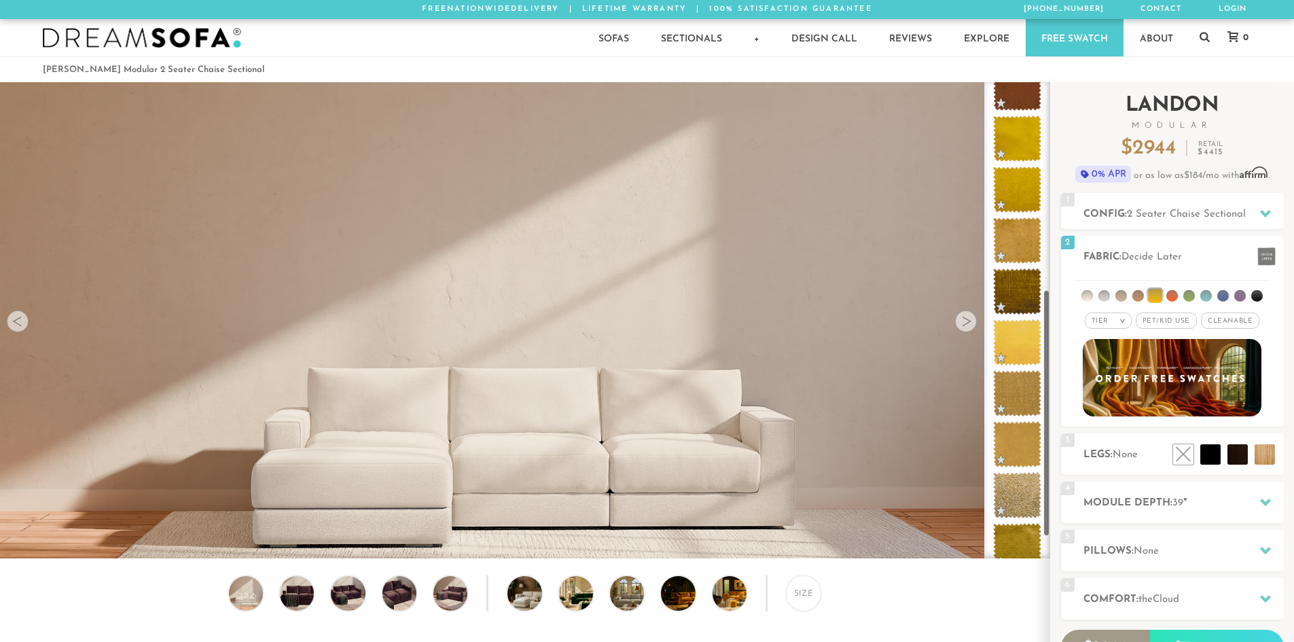
scroll to position [405, 0]
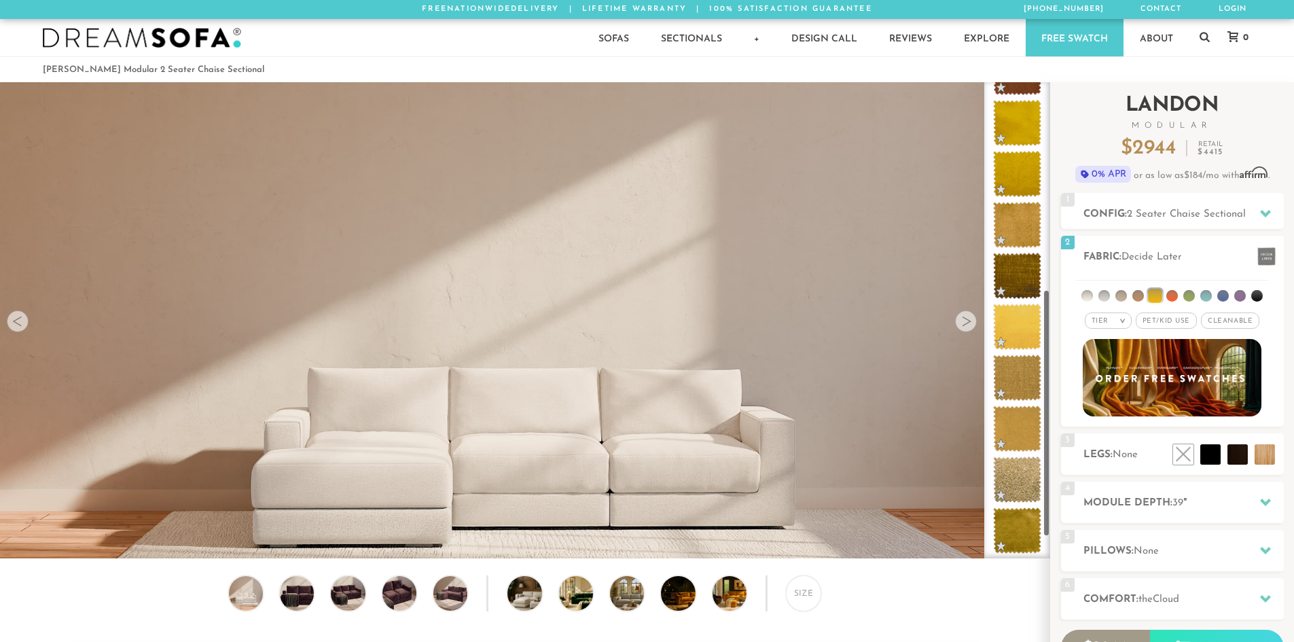
drag, startPoint x: 1046, startPoint y: 139, endPoint x: 1051, endPoint y: 347, distance: 208.6
click at [1051, 347] on div "Introducing Landon Modular $ 2944 Retail $ 4415 $ 2944 Retail $ 4415 0% APR or …" at bounding box center [1172, 418] width 244 height 672
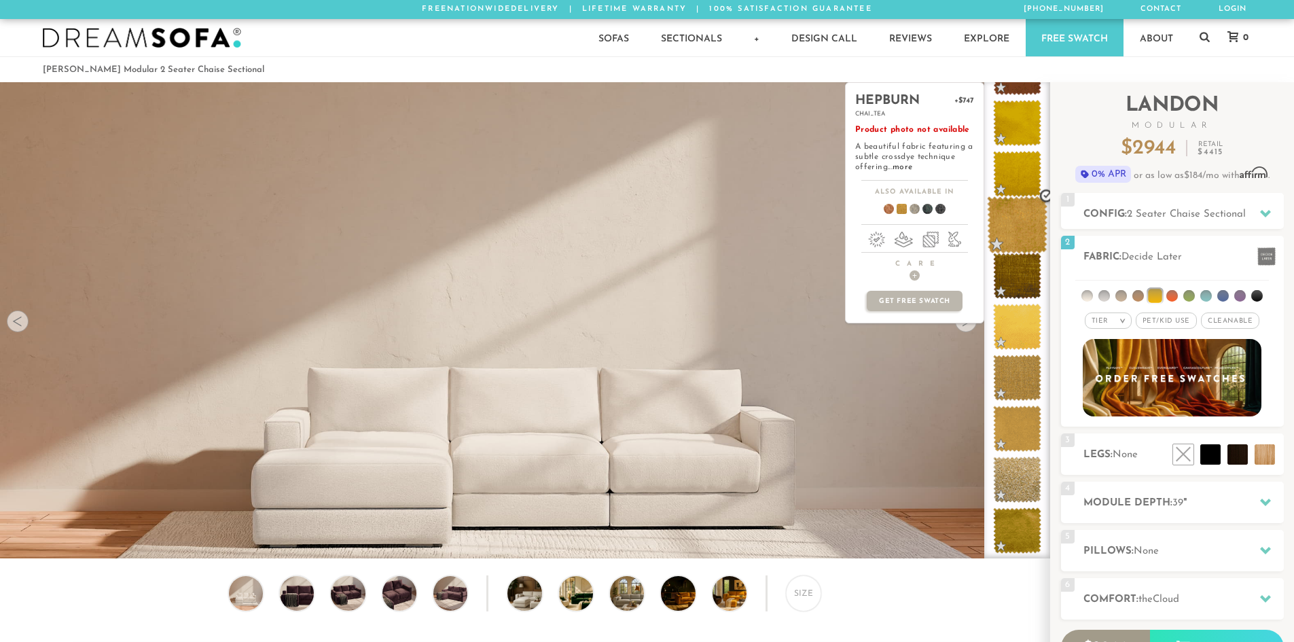
click at [1019, 209] on span at bounding box center [1017, 225] width 60 height 58
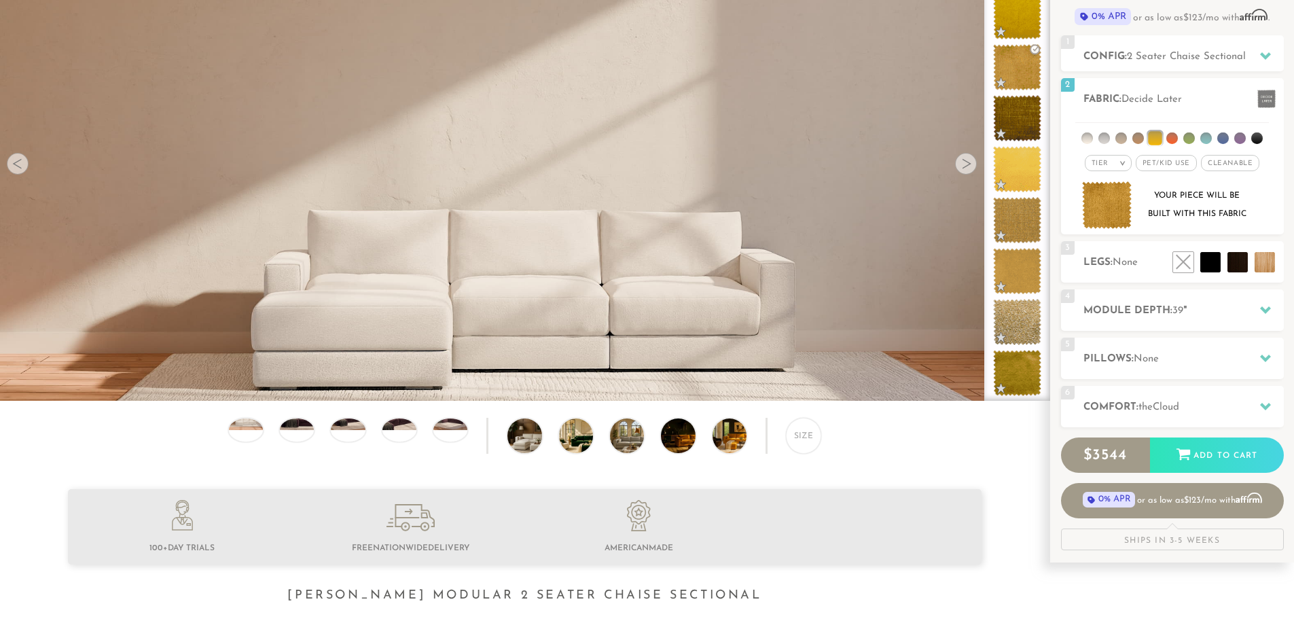
scroll to position [193, 0]
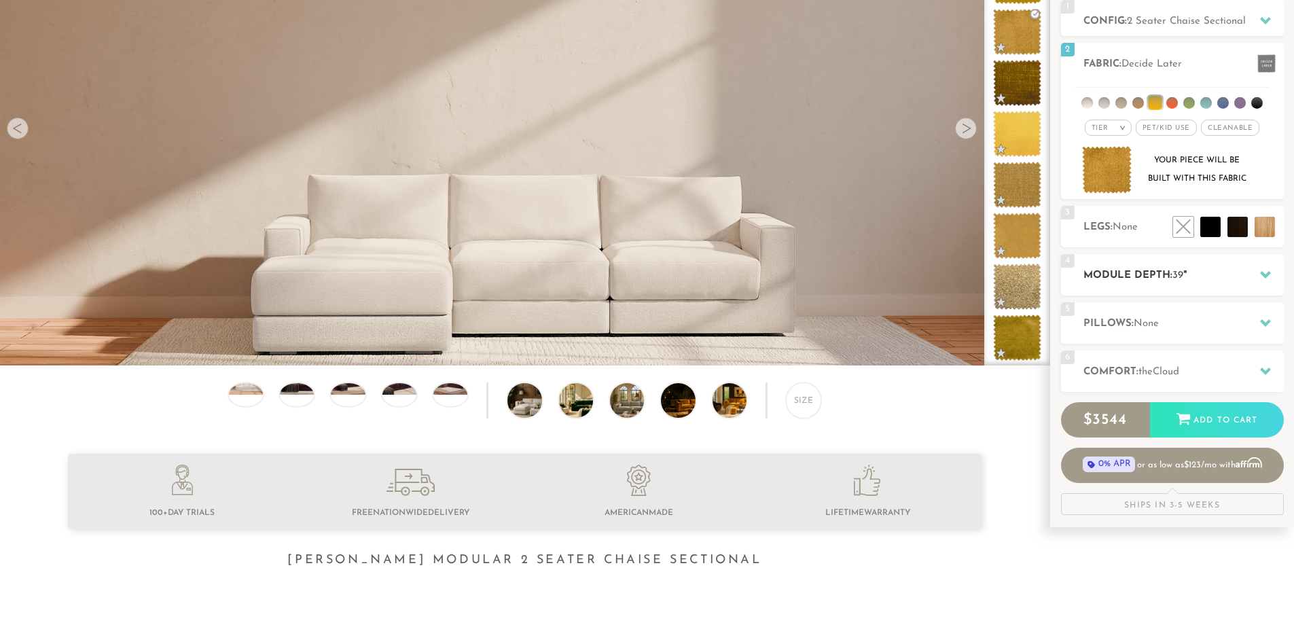
click at [1193, 264] on div "4 Module Depth: 39 "" at bounding box center [1172, 274] width 223 height 41
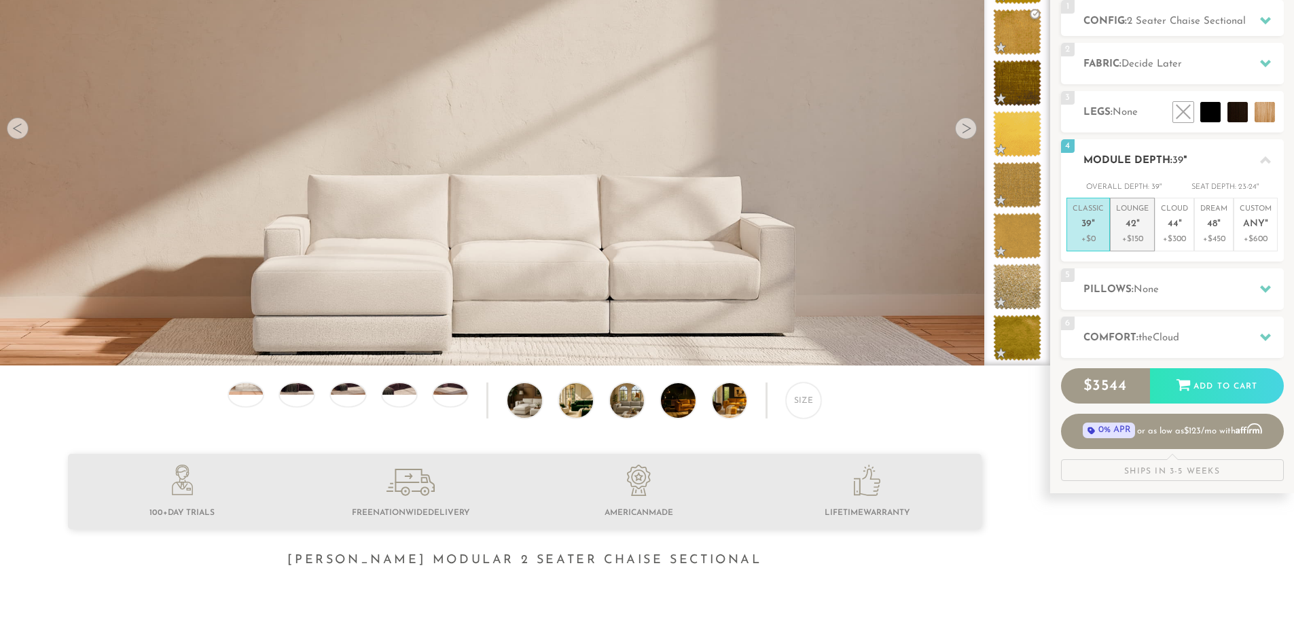
click at [1140, 240] on p "+$150" at bounding box center [1132, 239] width 33 height 12
click at [1140, 278] on div "5 Pillows: None" at bounding box center [1172, 288] width 223 height 41
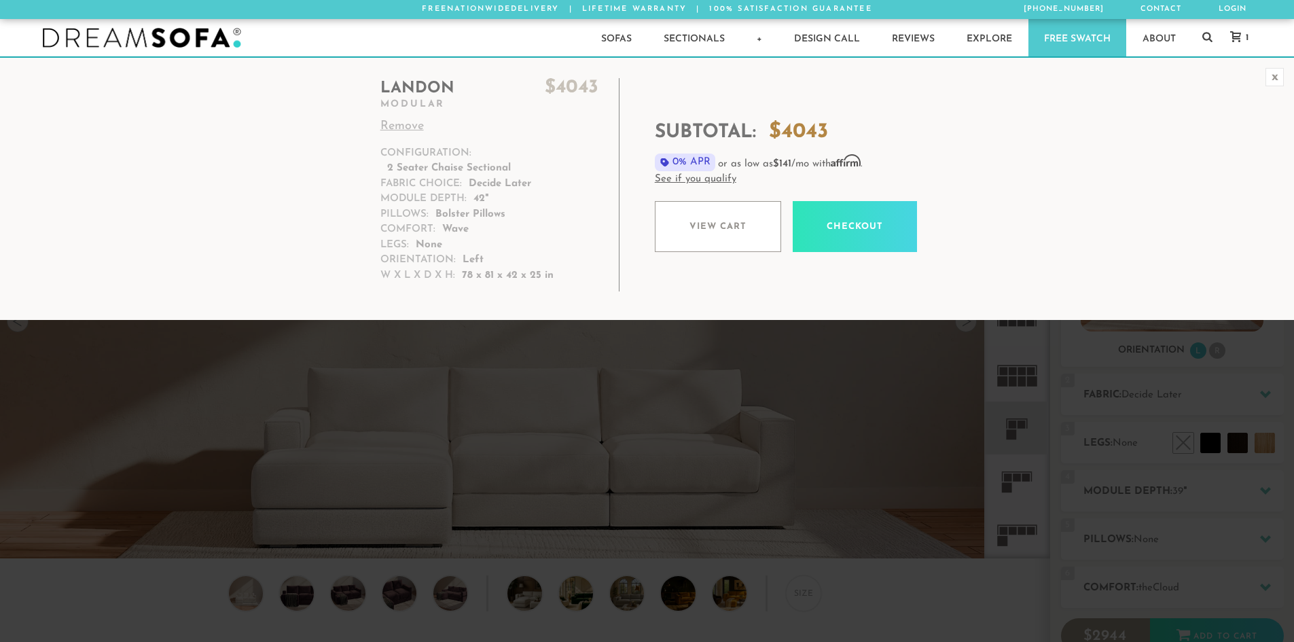
scroll to position [15906, 1284]
click at [709, 234] on link "View cart" at bounding box center [718, 226] width 126 height 51
click at [1274, 76] on div "x" at bounding box center [1275, 77] width 18 height 18
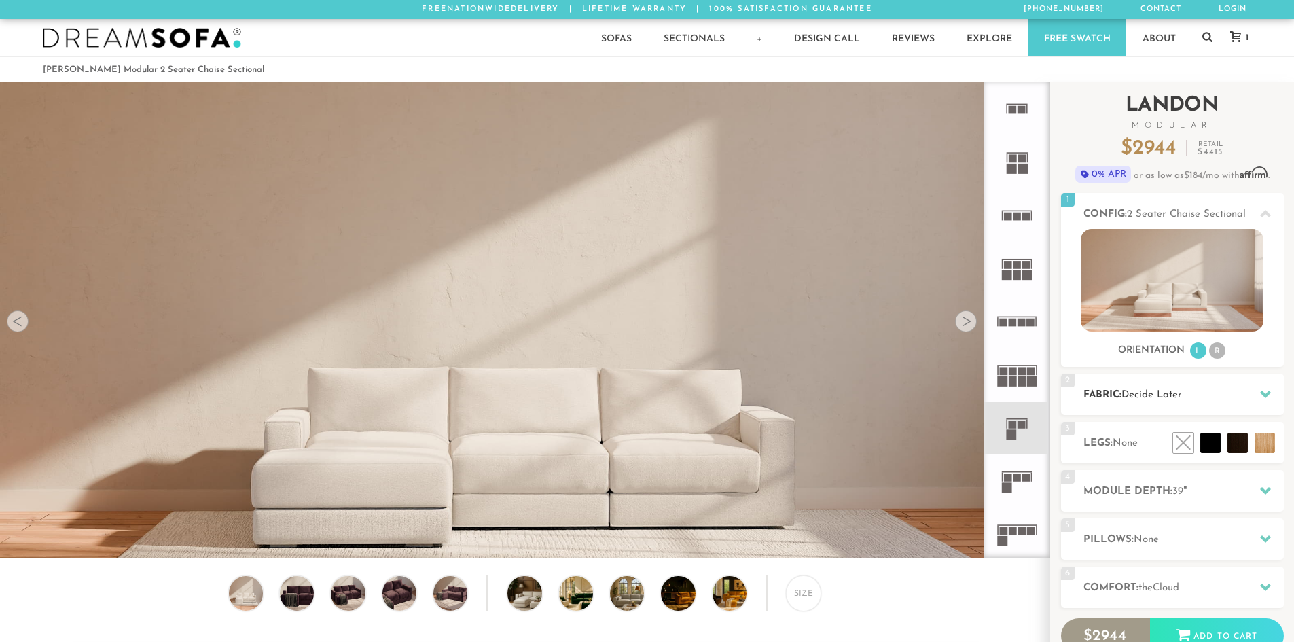
click at [1168, 397] on span "Decide Later" at bounding box center [1151, 395] width 60 height 10
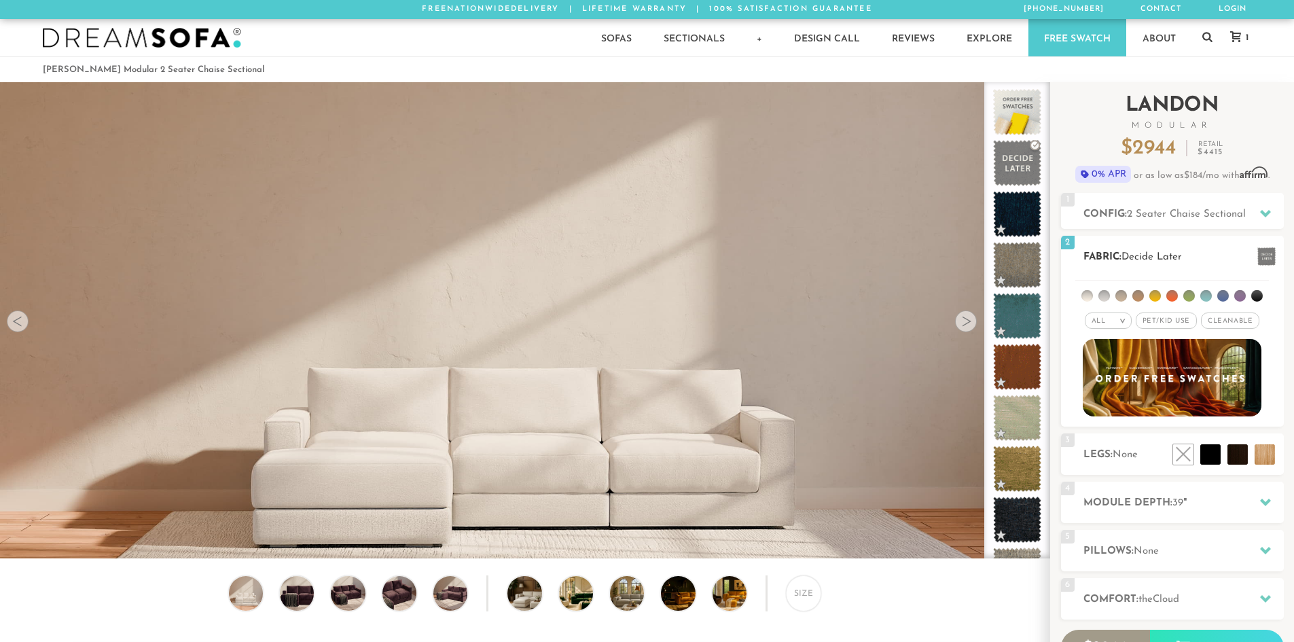
click at [1156, 295] on li at bounding box center [1155, 296] width 12 height 12
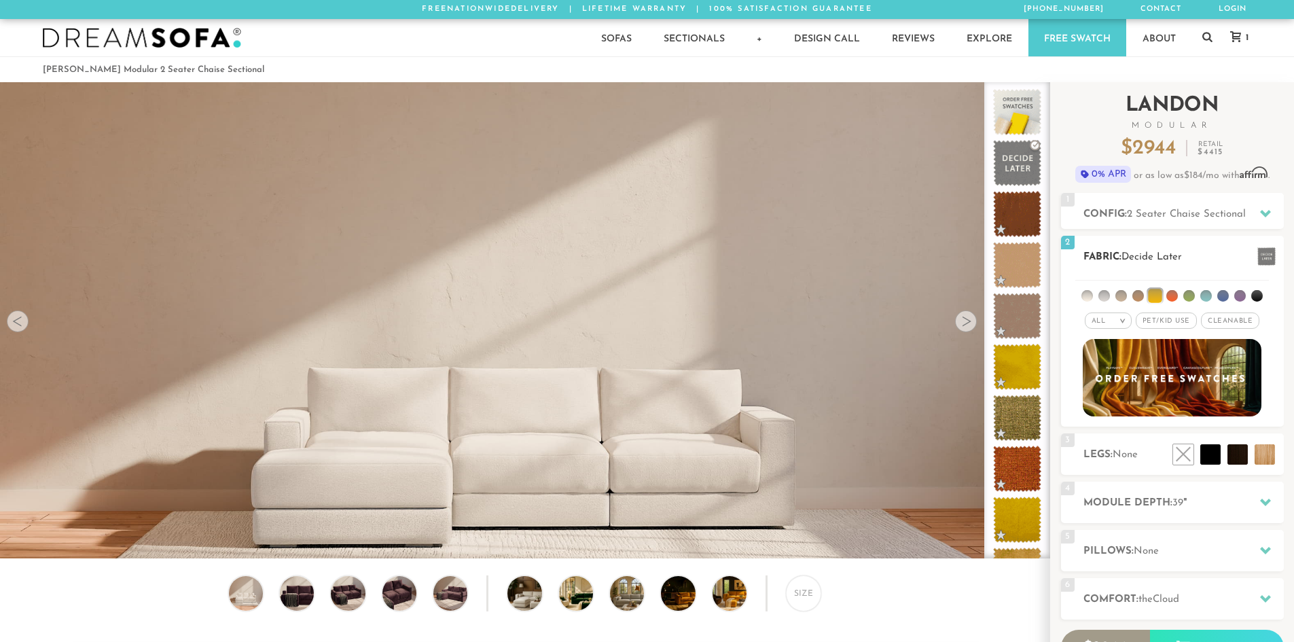
click at [1111, 319] on div "All >" at bounding box center [1108, 320] width 47 height 16
click at [1111, 357] on li "Tier" at bounding box center [1108, 357] width 47 height 19
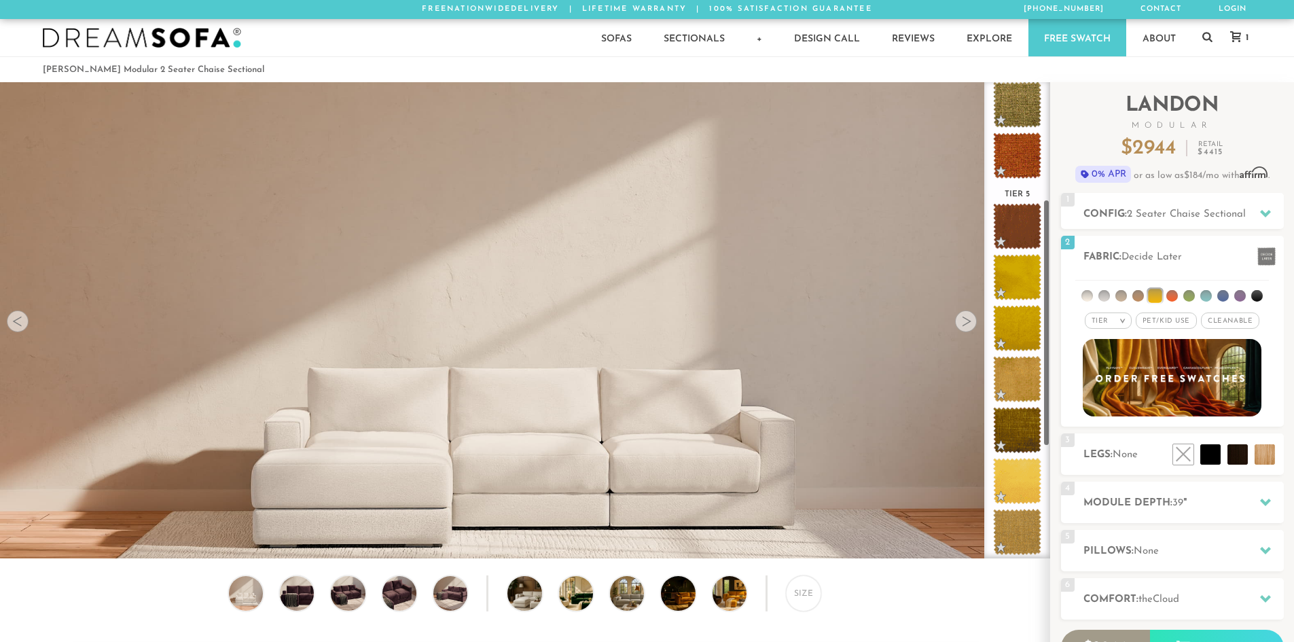
scroll to position [252, 0]
drag, startPoint x: 1049, startPoint y: 245, endPoint x: 1049, endPoint y: 372, distance: 127.0
click at [1049, 372] on div "Tier 1 Tier 2 Tier 3 Tier 4 Tier 5" at bounding box center [1017, 320] width 66 height 476
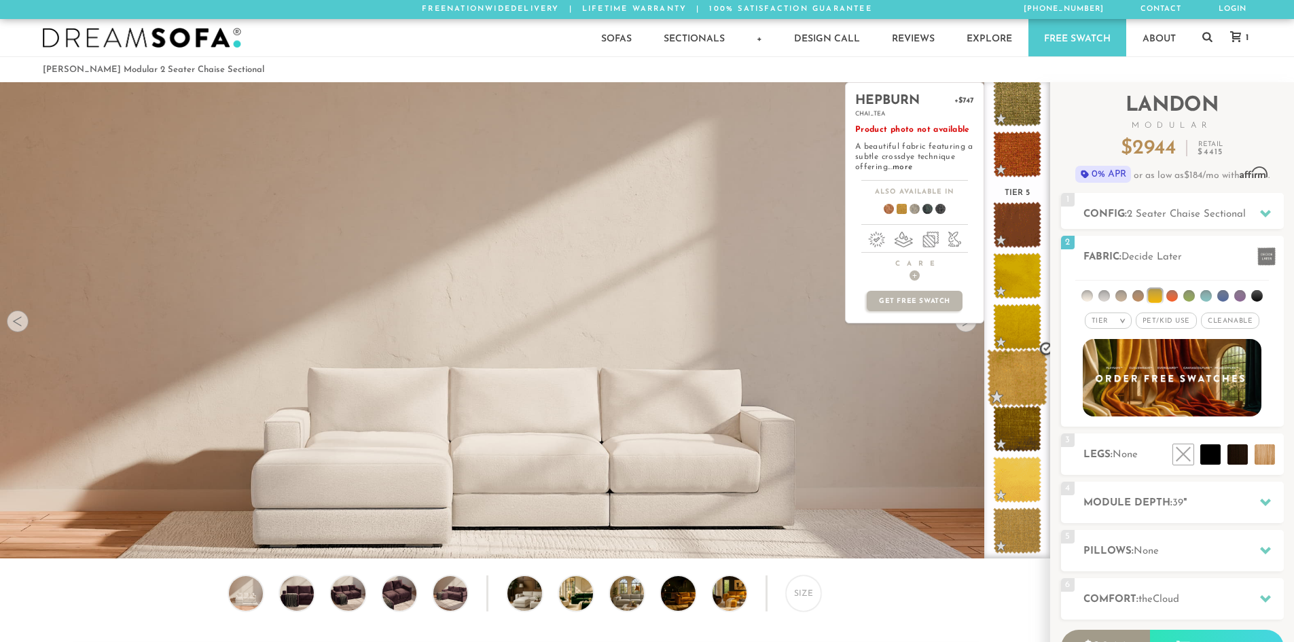
click at [1013, 361] on span at bounding box center [1017, 378] width 60 height 58
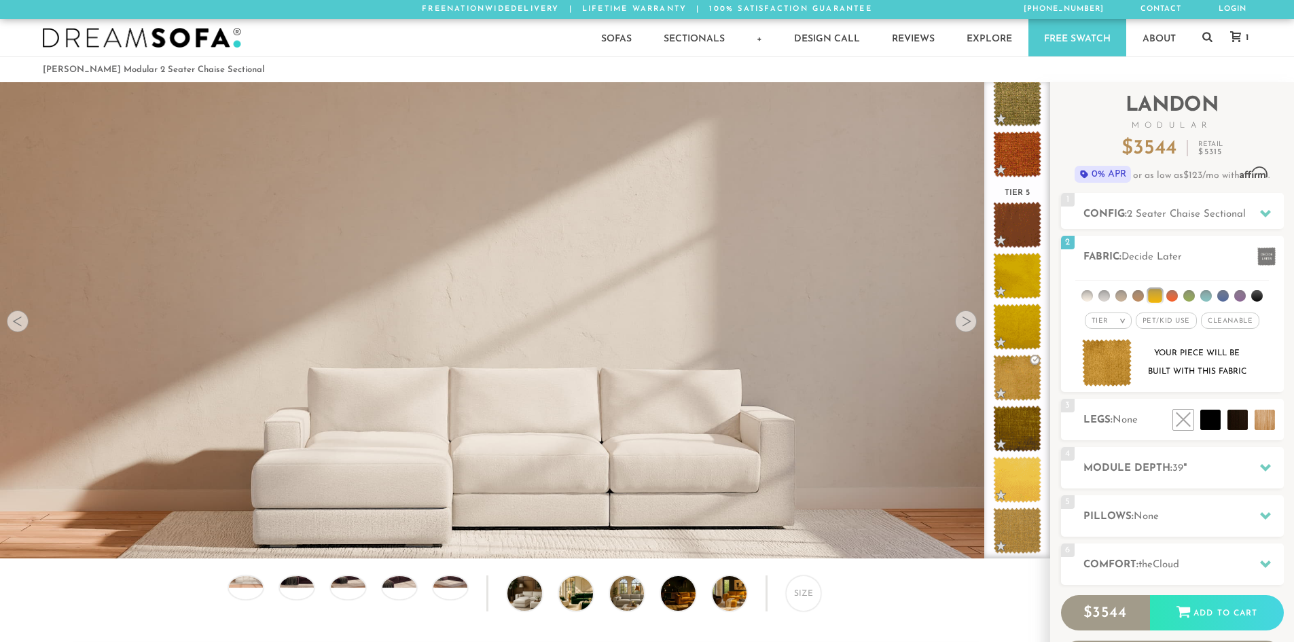
click at [1238, 35] on icon at bounding box center [1235, 36] width 11 height 11
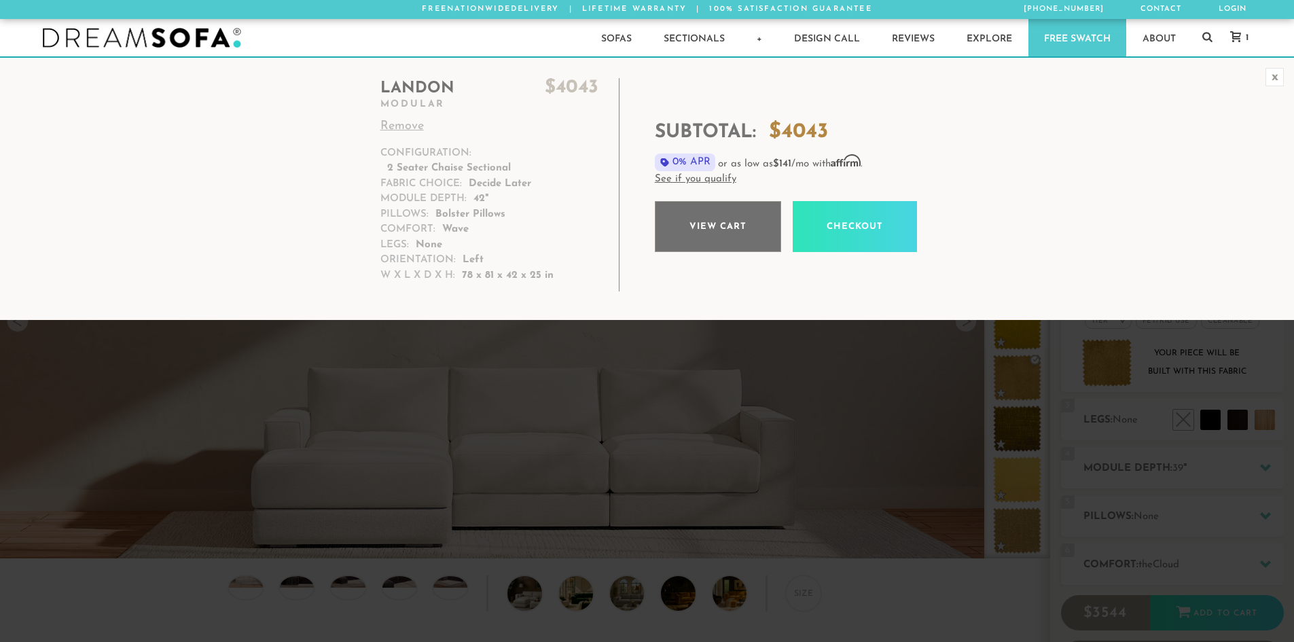
click at [719, 228] on link "View cart" at bounding box center [718, 226] width 126 height 51
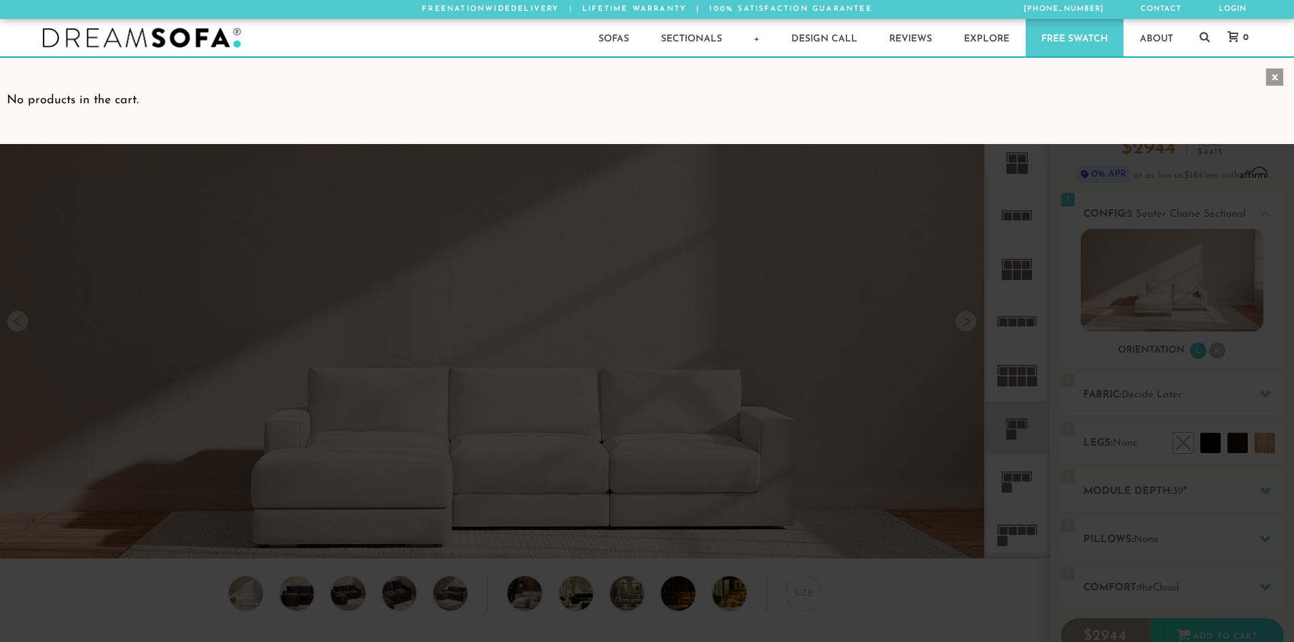
click at [1273, 80] on div "x" at bounding box center [1275, 77] width 18 height 18
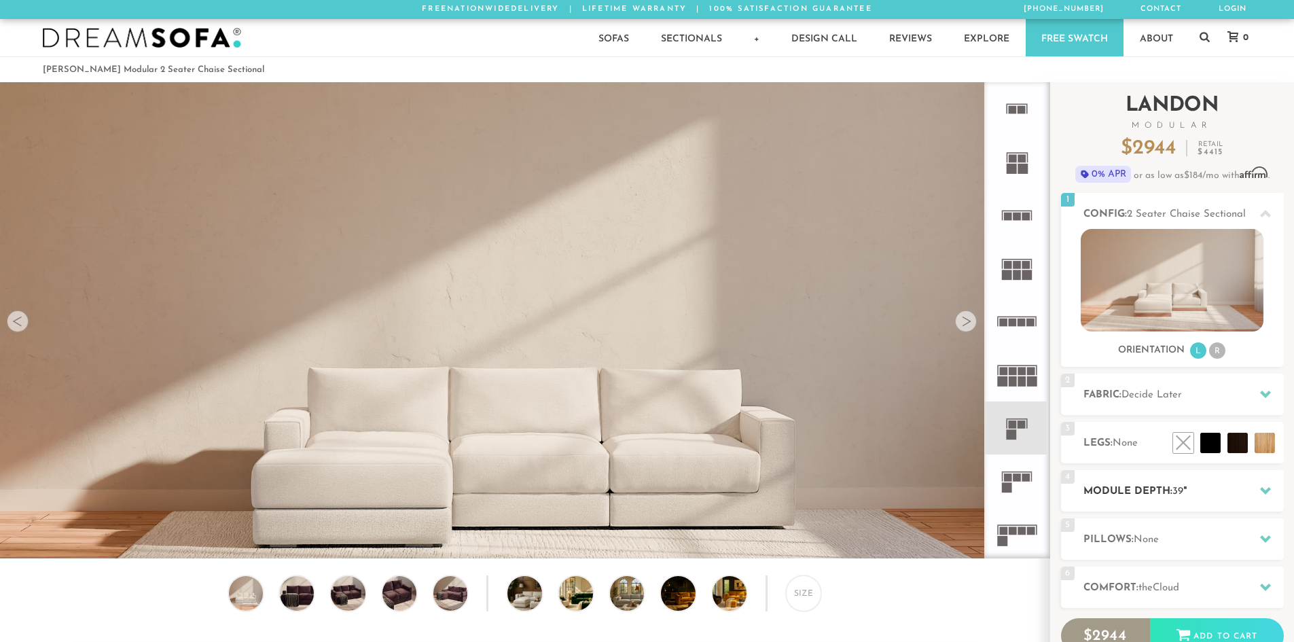
scroll to position [15906, 1284]
click at [1147, 485] on h2 "Module Depth: 39 "" at bounding box center [1183, 492] width 200 height 16
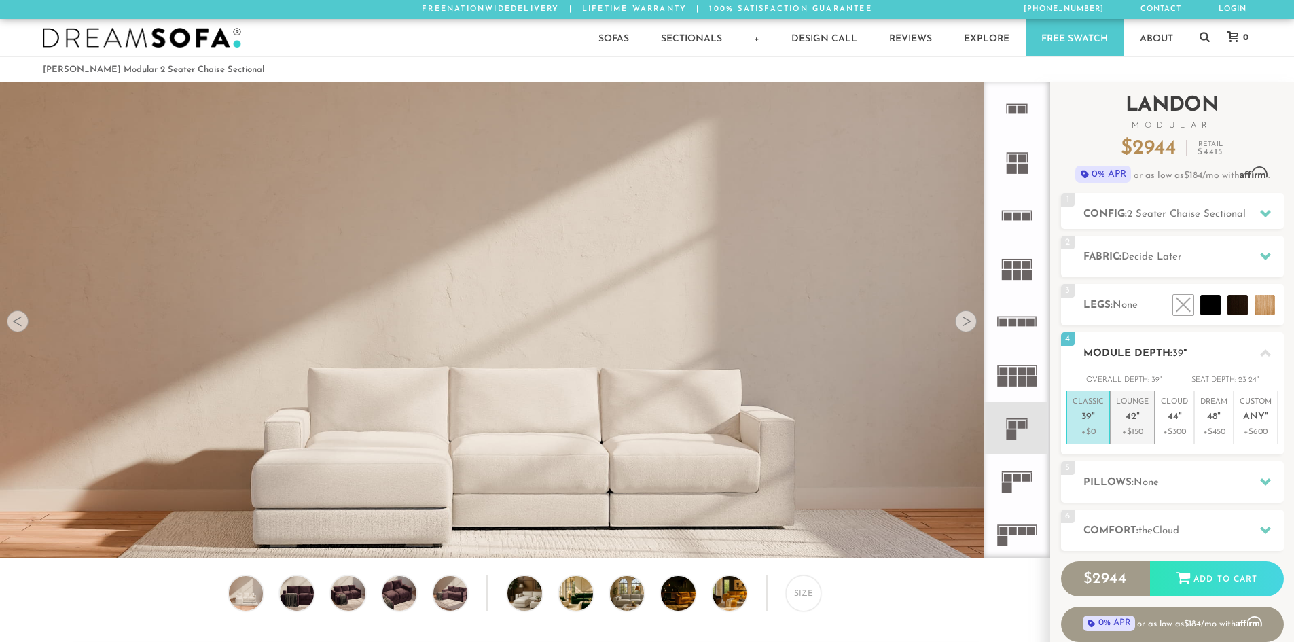
click at [1143, 433] on p "+$150" at bounding box center [1132, 432] width 33 height 12
click at [1139, 510] on div "6 Comfort: the Cloud soft" at bounding box center [1172, 529] width 223 height 41
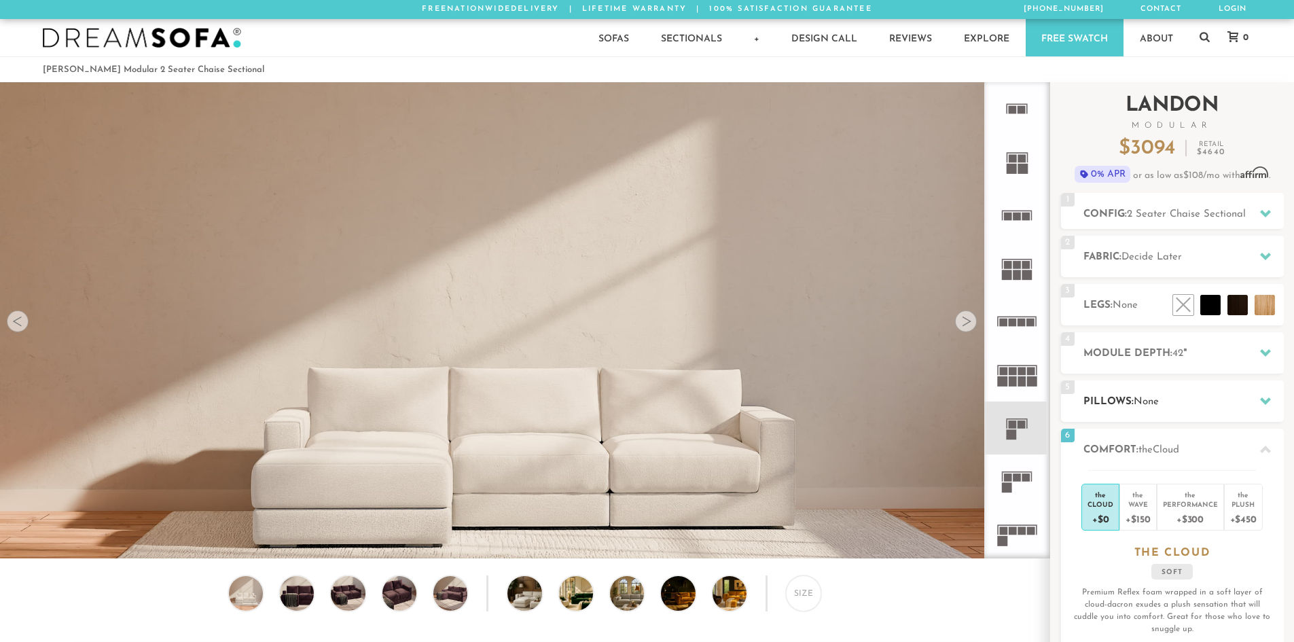
click at [1151, 410] on div "5 Pillows: None" at bounding box center [1172, 400] width 223 height 41
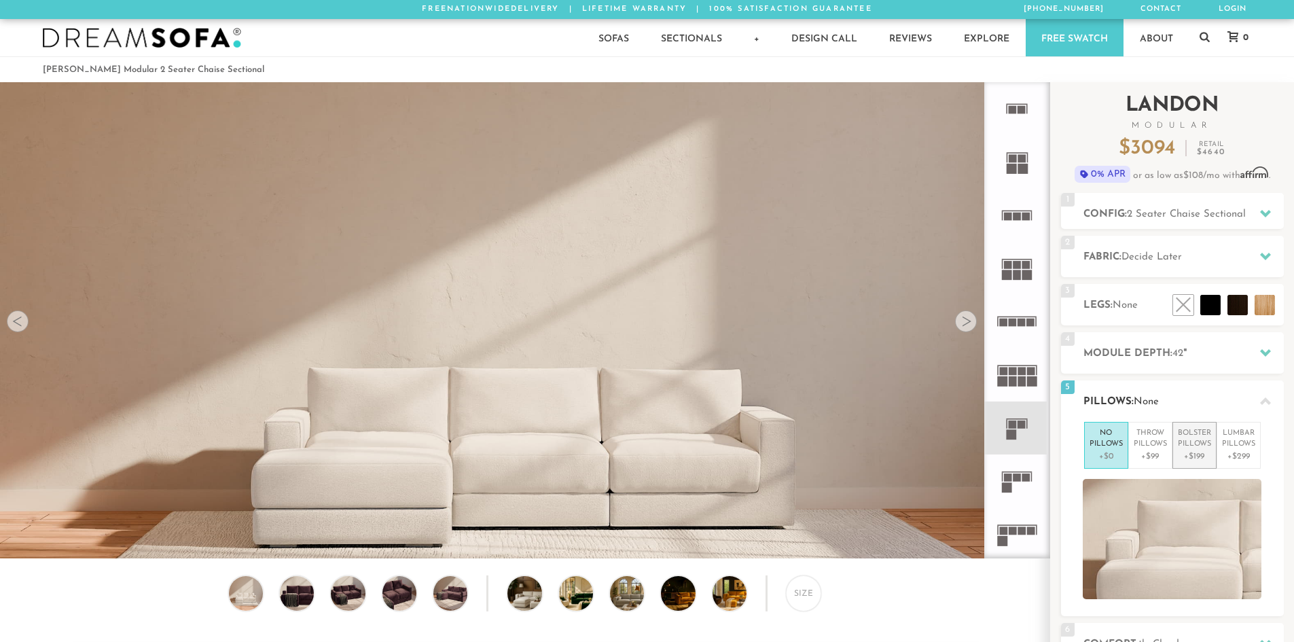
click at [1190, 452] on p "+$199" at bounding box center [1194, 456] width 33 height 12
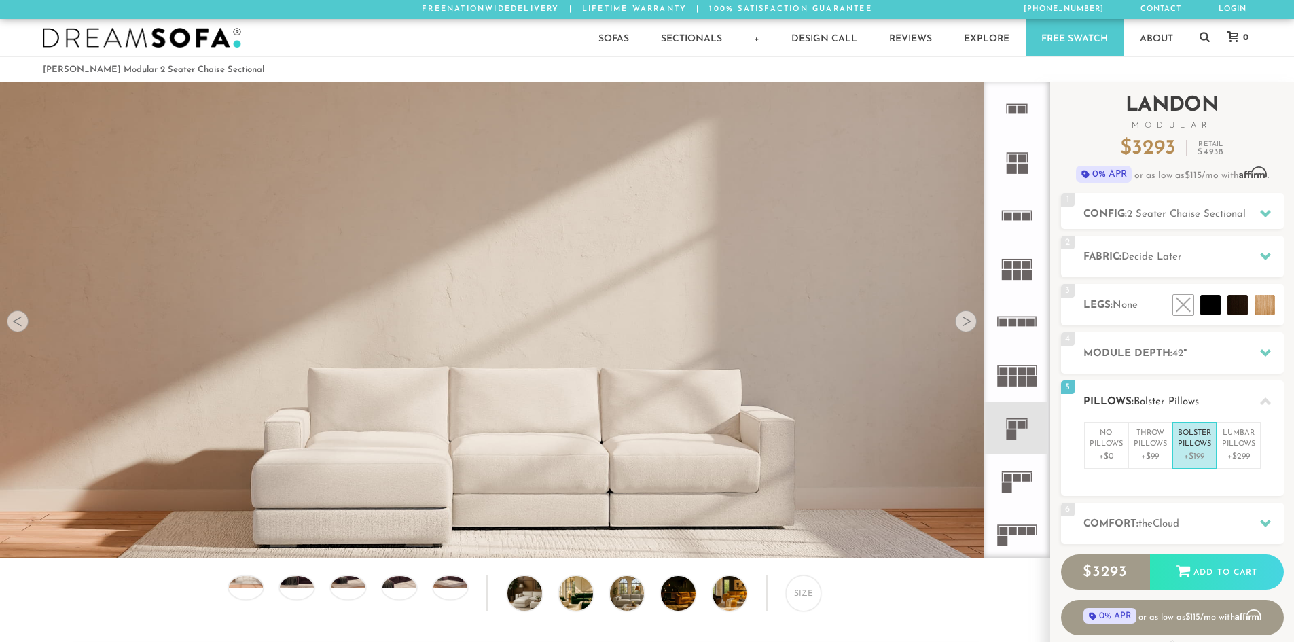
click at [1179, 403] on span "Bolster Pillows" at bounding box center [1166, 402] width 65 height 10
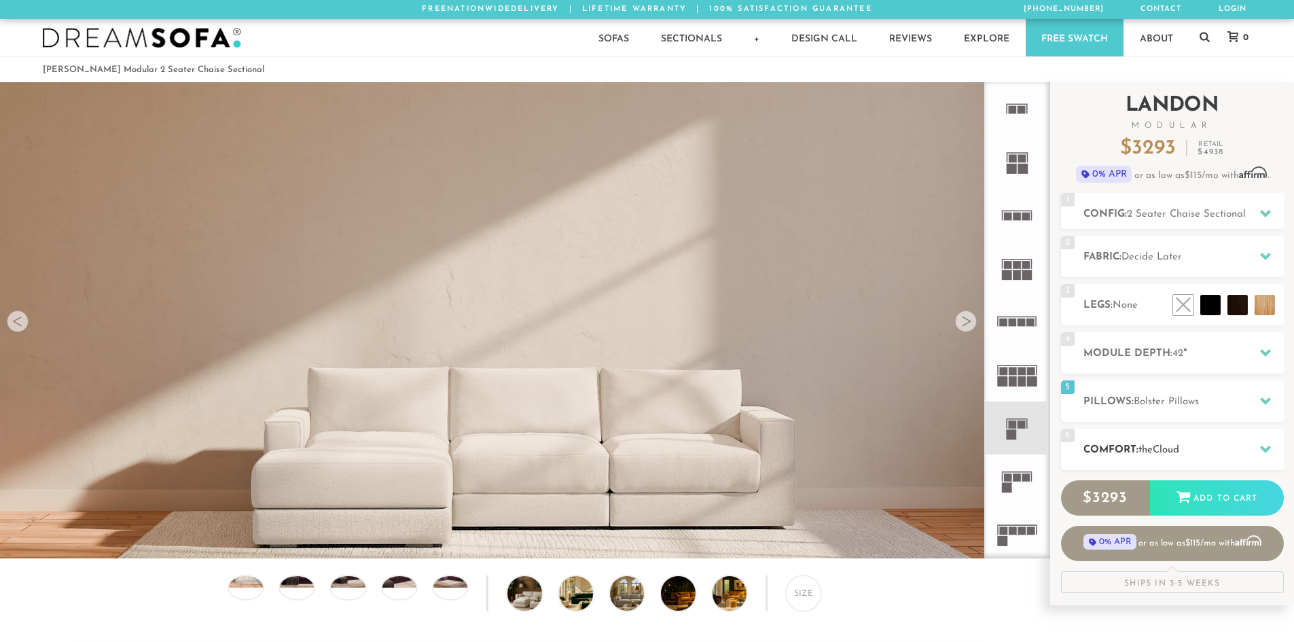
click at [1174, 449] on span "Cloud" at bounding box center [1166, 450] width 26 height 10
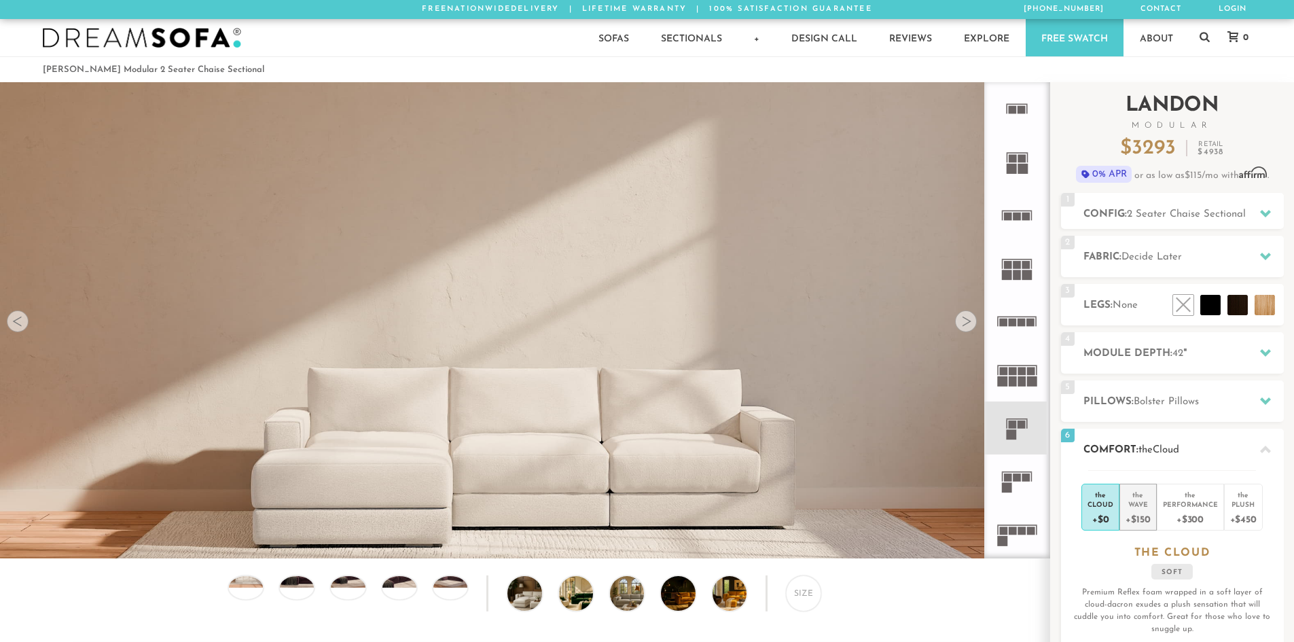
click at [1149, 494] on div "the" at bounding box center [1138, 493] width 24 height 14
click at [1140, 257] on span "Decide Later" at bounding box center [1151, 257] width 60 height 10
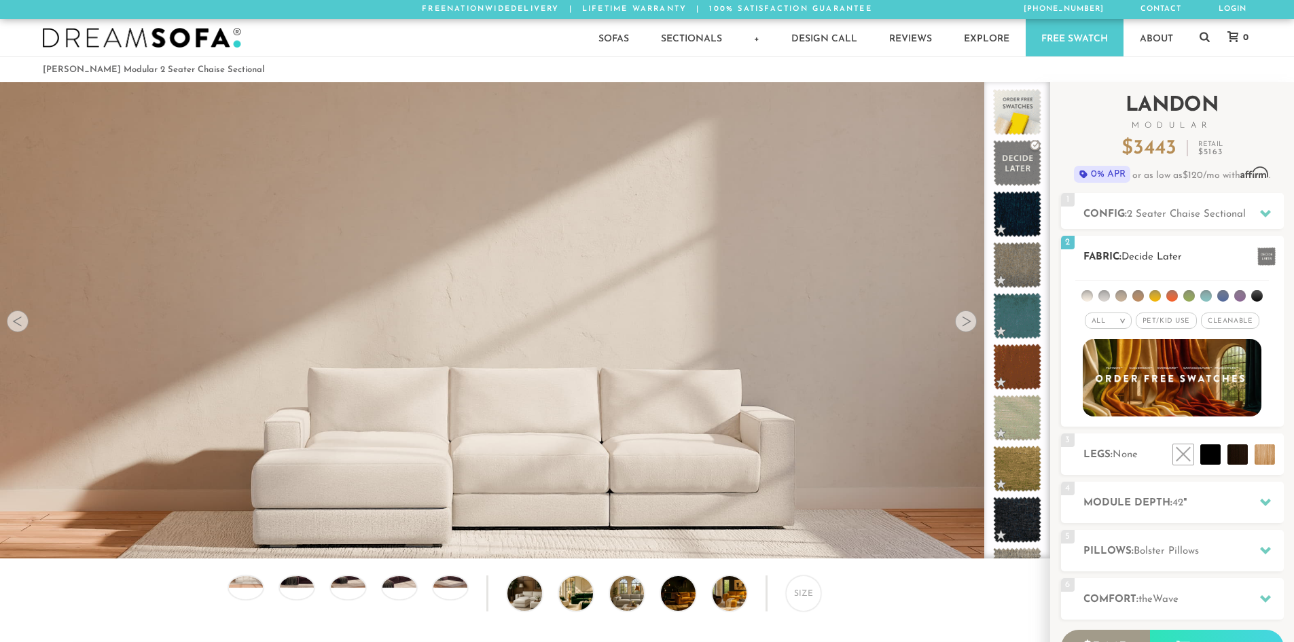
click at [1159, 293] on li at bounding box center [1155, 296] width 12 height 12
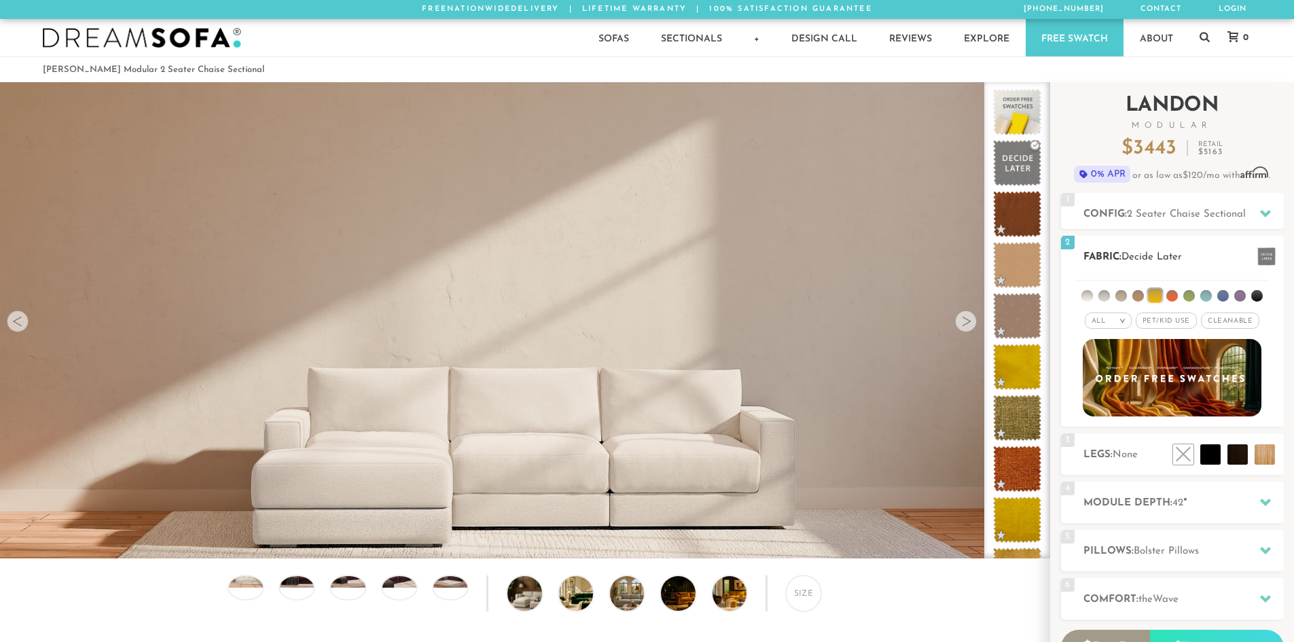
click at [1095, 323] on em "All" at bounding box center [1099, 320] width 14 height 7
click at [1098, 357] on li "Tier" at bounding box center [1108, 357] width 47 height 19
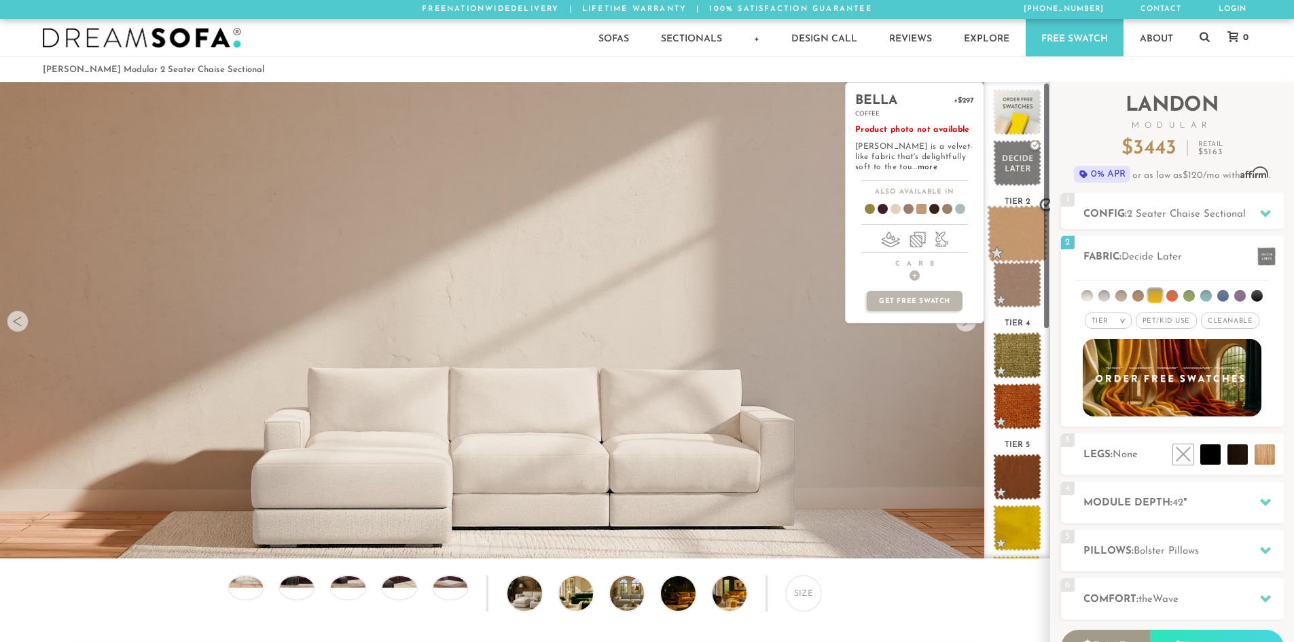
click at [1010, 237] on span at bounding box center [1017, 234] width 60 height 58
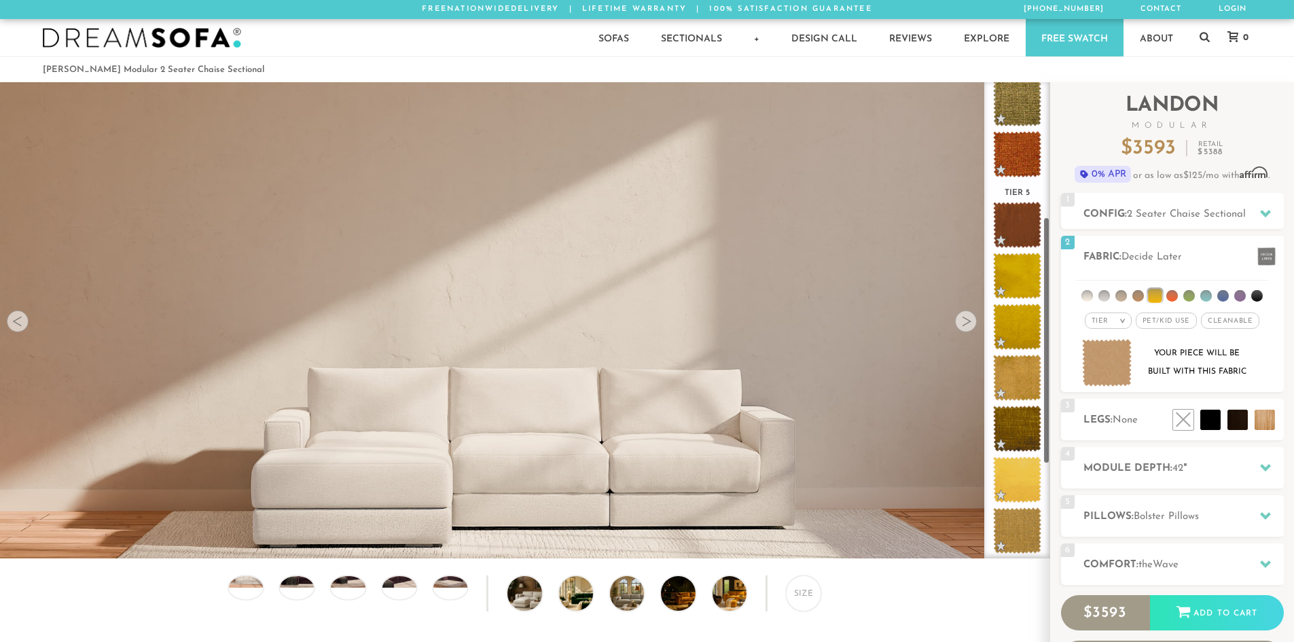
scroll to position [273, 0]
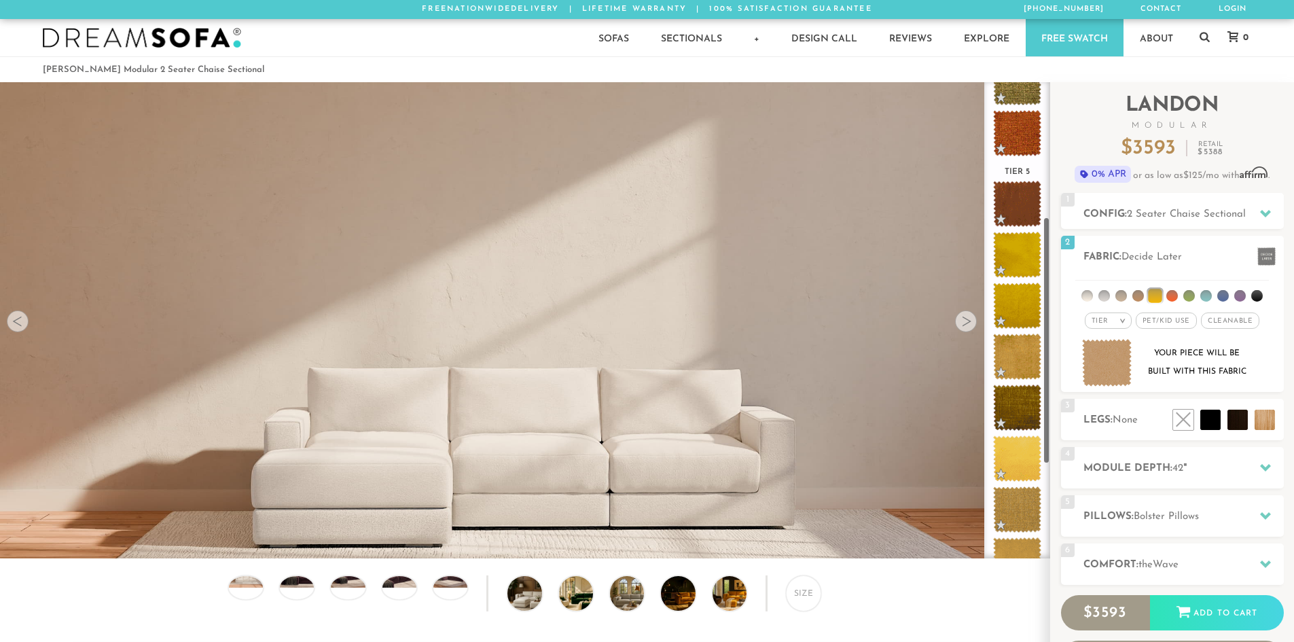
drag, startPoint x: 1045, startPoint y: 198, endPoint x: 1046, endPoint y: 339, distance: 140.6
click at [1046, 339] on div "Tier 1 Tier 2 Tier 3 Tier 4 Tier 5" at bounding box center [1017, 320] width 66 height 476
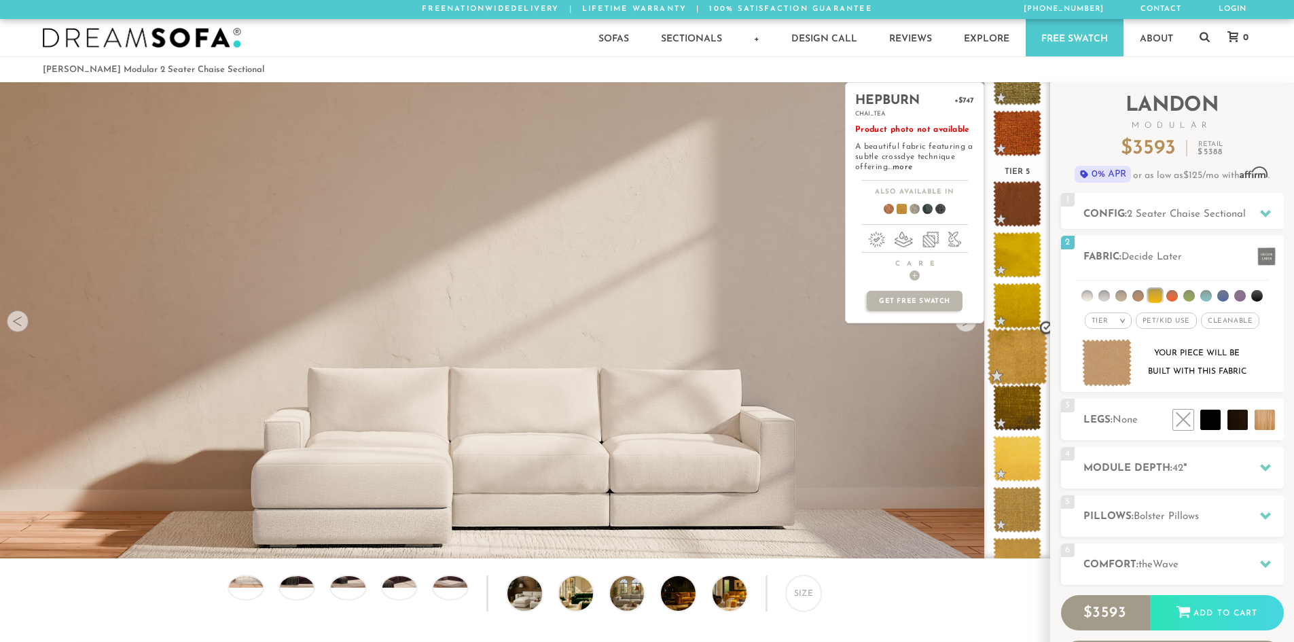
click at [1019, 346] on span at bounding box center [1017, 357] width 60 height 58
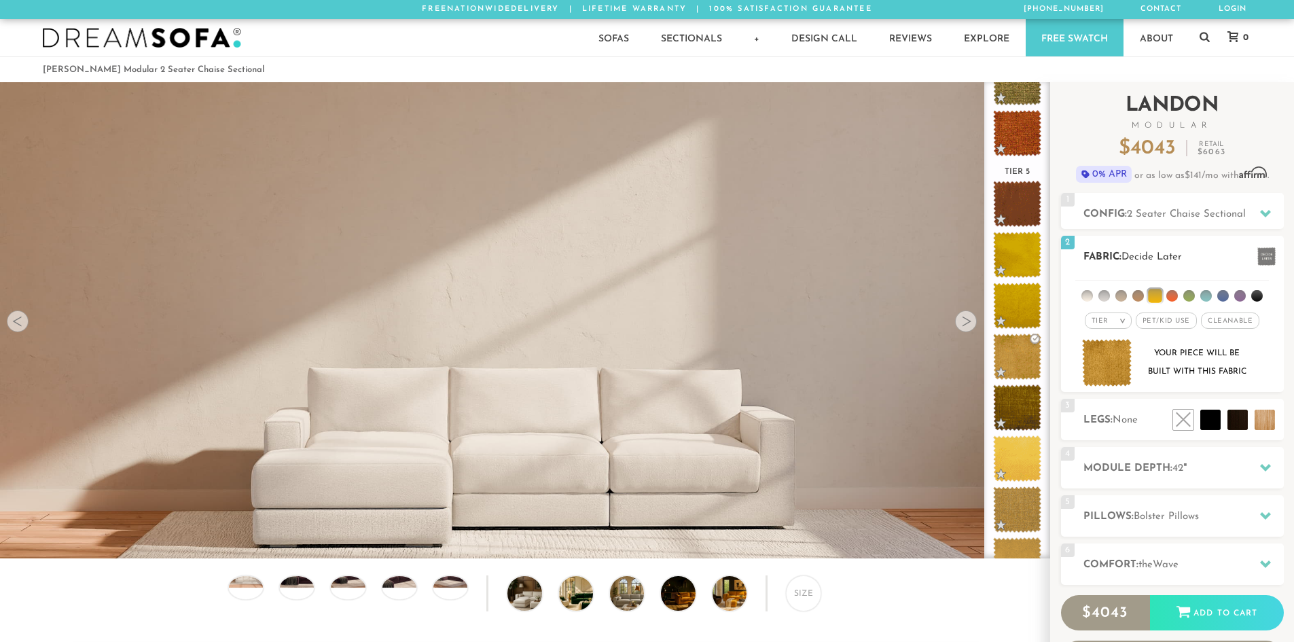
click at [1200, 366] on div "Your piece will be built with this fabric" at bounding box center [1197, 362] width 110 height 37
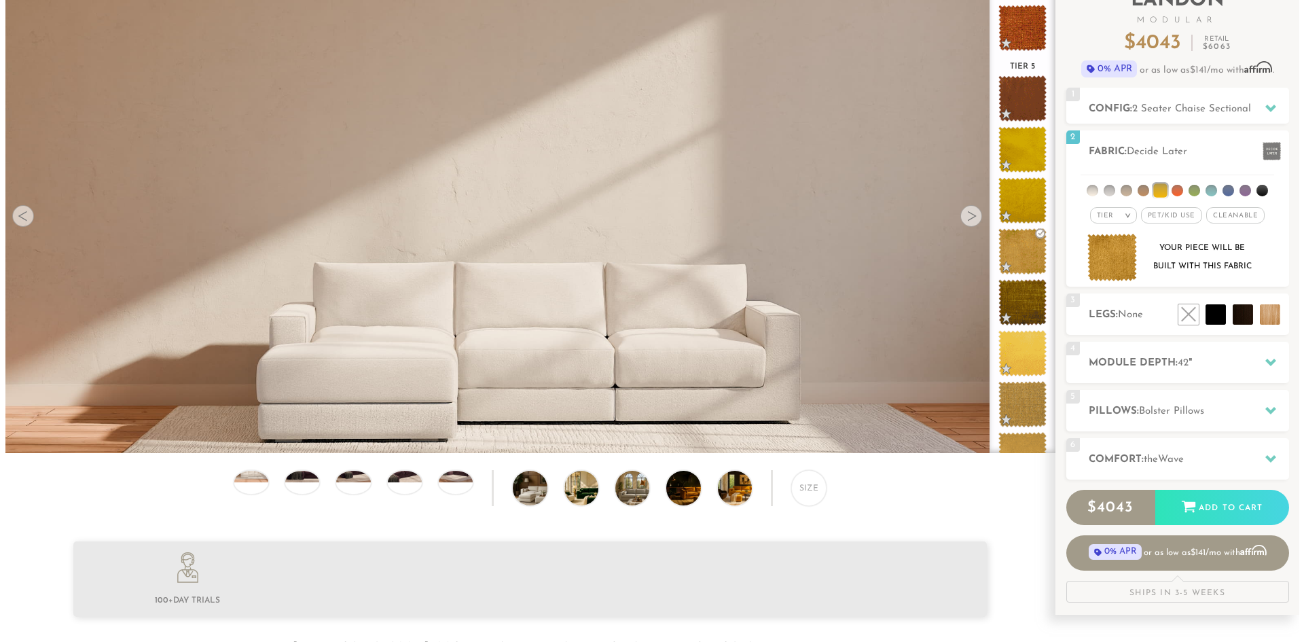
scroll to position [123, 0]
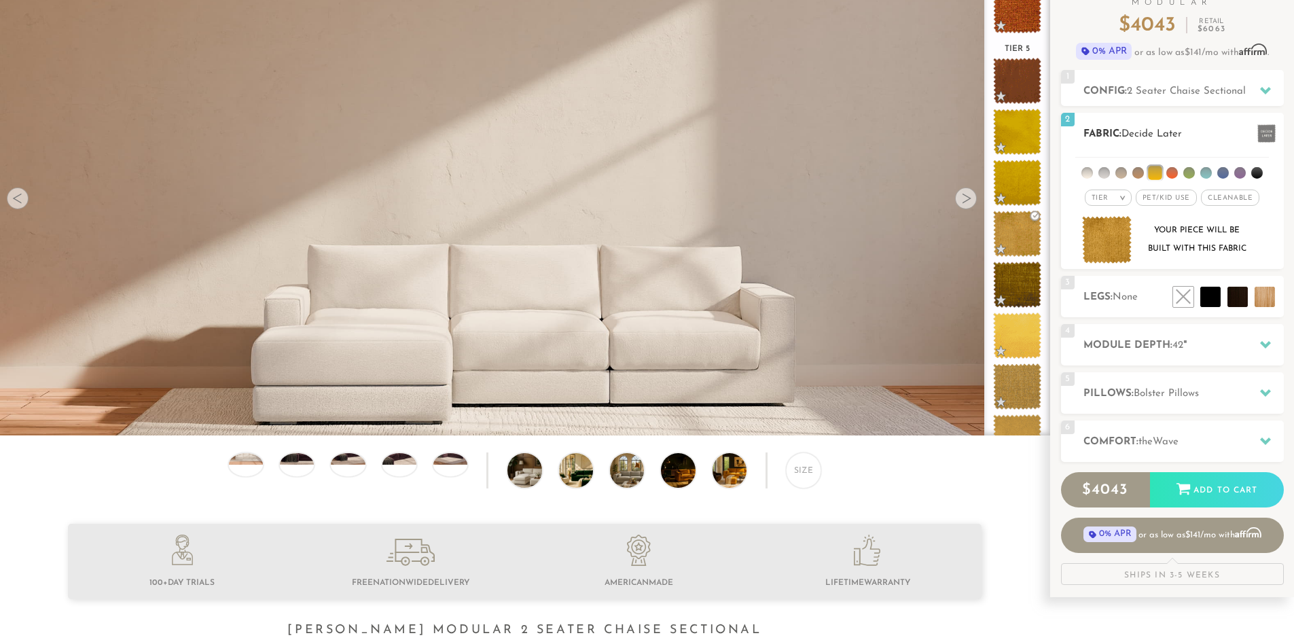
click at [1119, 228] on img at bounding box center [1107, 240] width 50 height 48
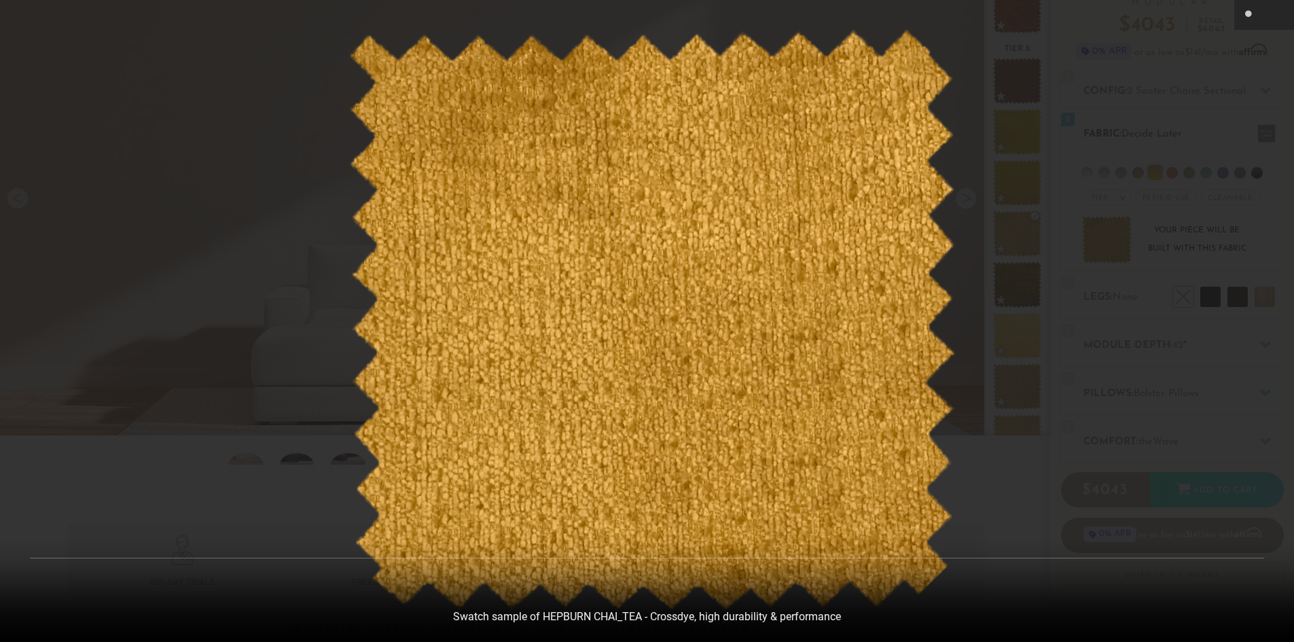
scroll to position [15925, 1294]
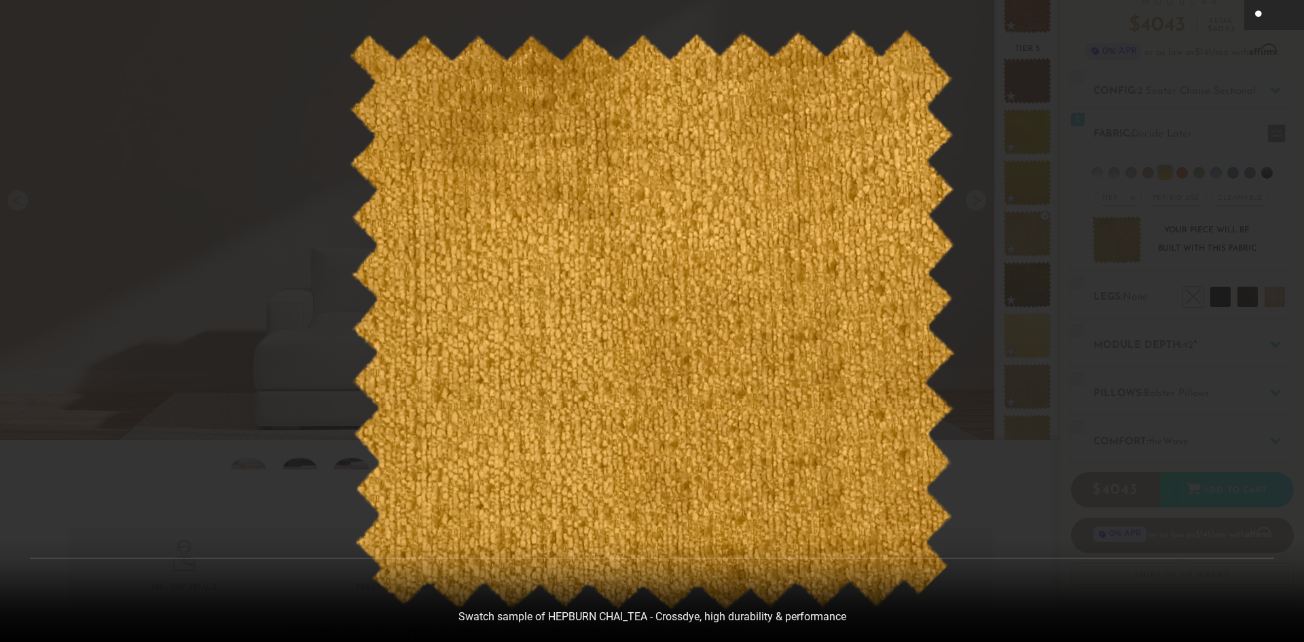
click at [1259, 12] on icon at bounding box center [1259, 14] width 9 height 8
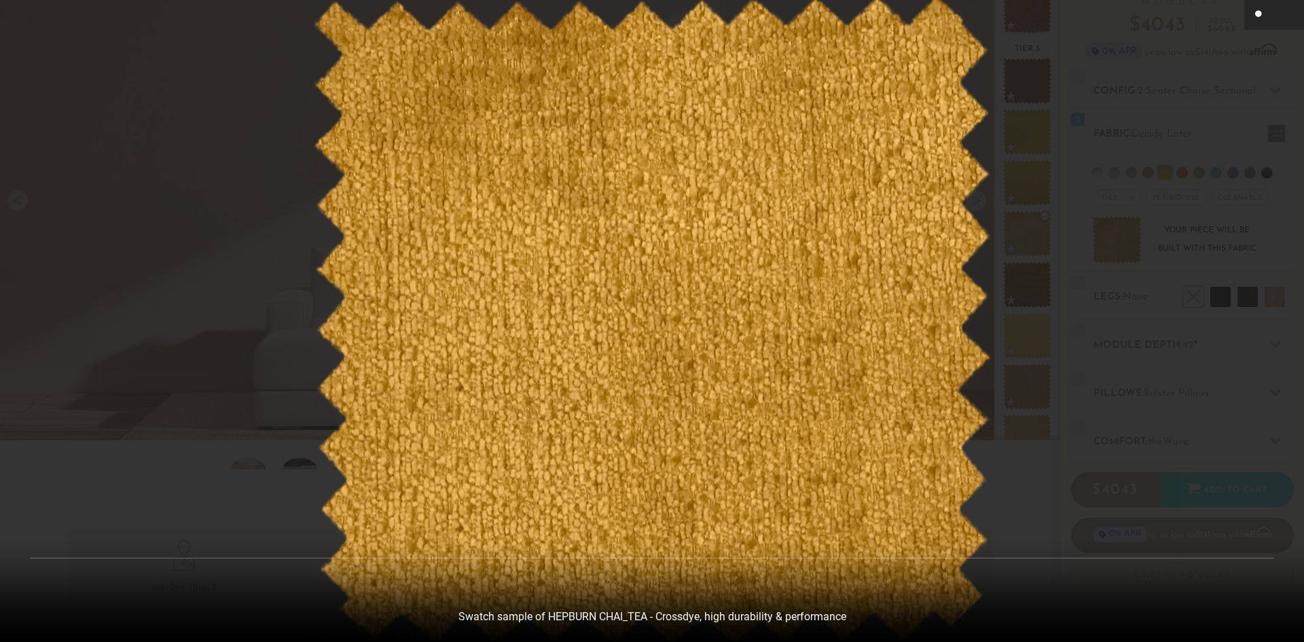
click at [1104, 234] on div at bounding box center [652, 321] width 1304 height 642
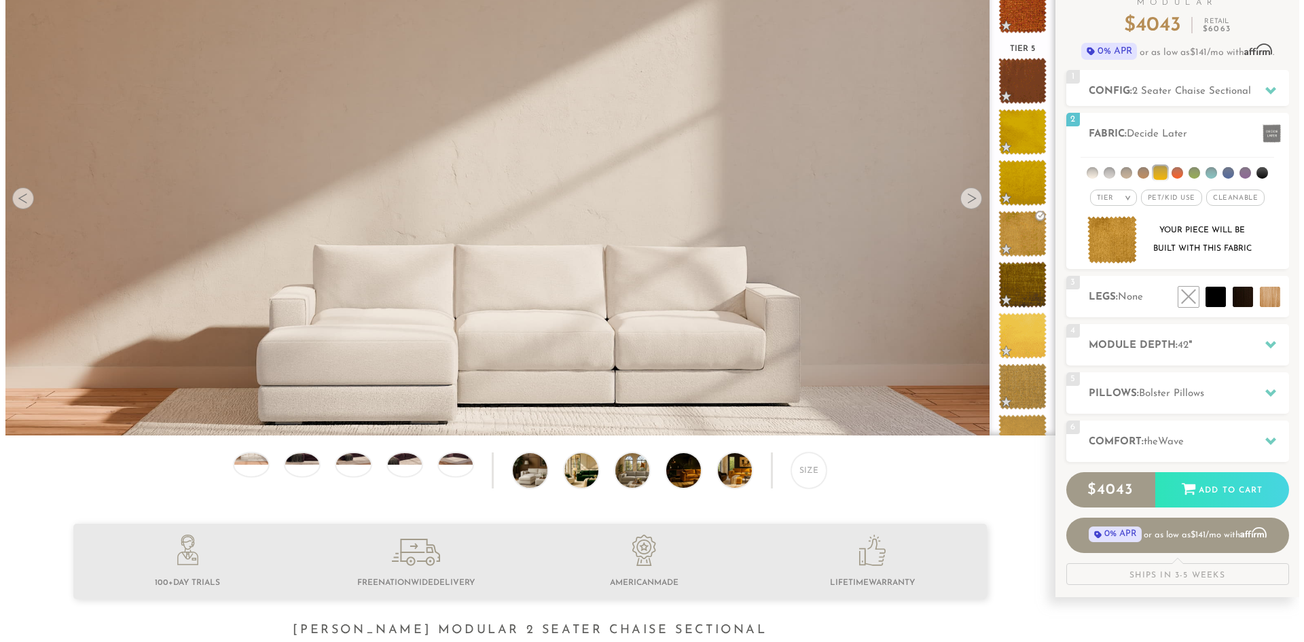
scroll to position [15906, 1284]
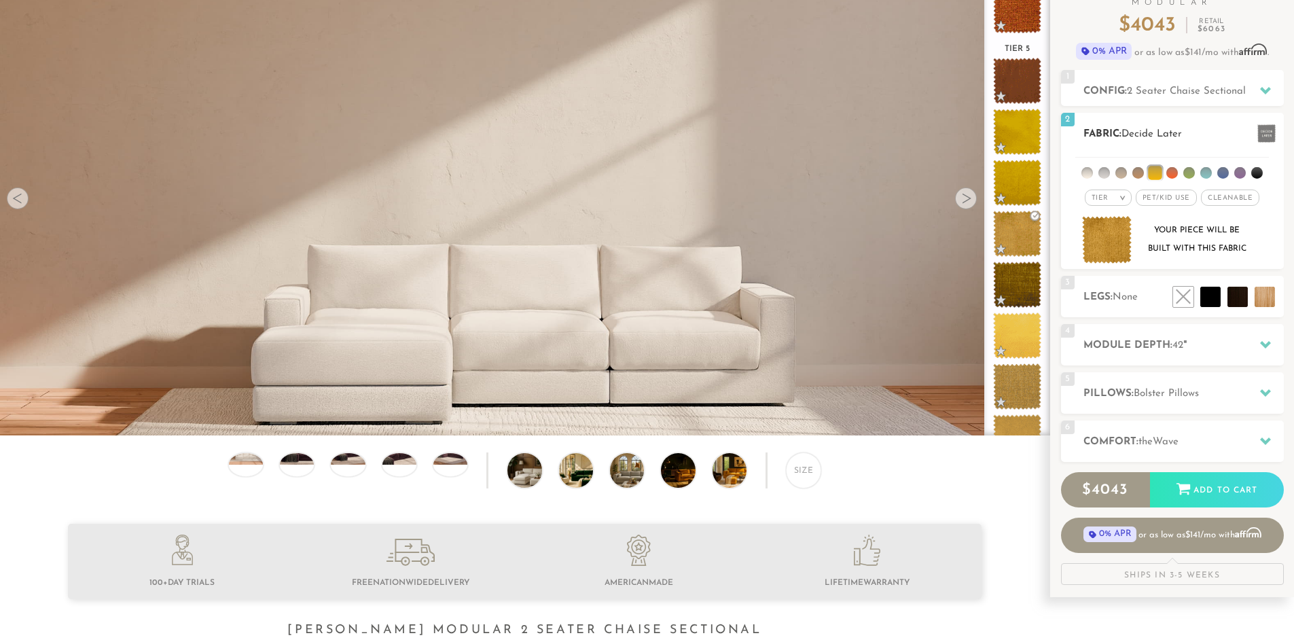
click at [1104, 243] on img at bounding box center [1107, 240] width 50 height 48
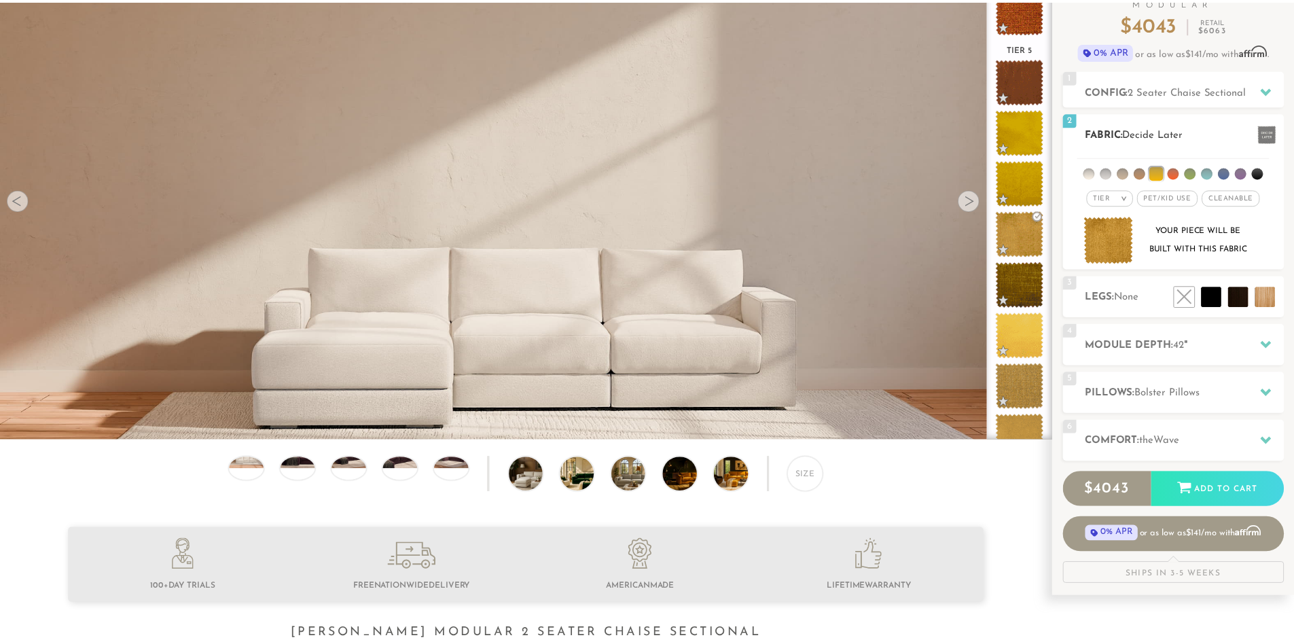
scroll to position [15925, 1294]
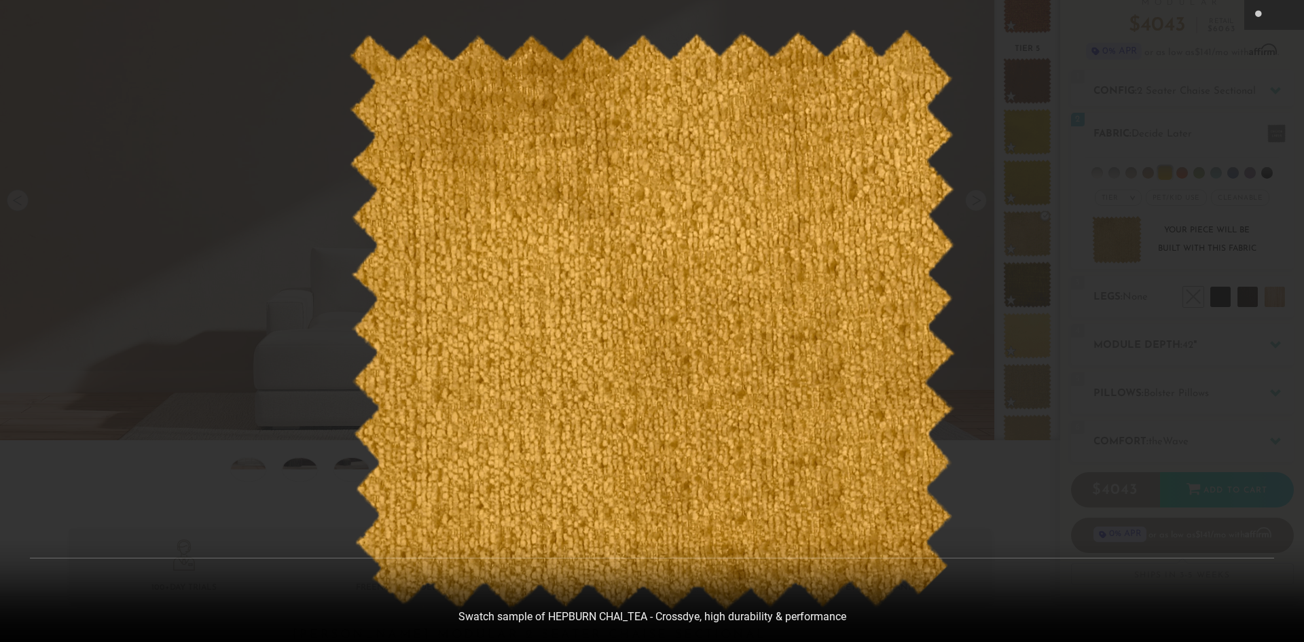
click at [1204, 212] on div at bounding box center [652, 321] width 1304 height 642
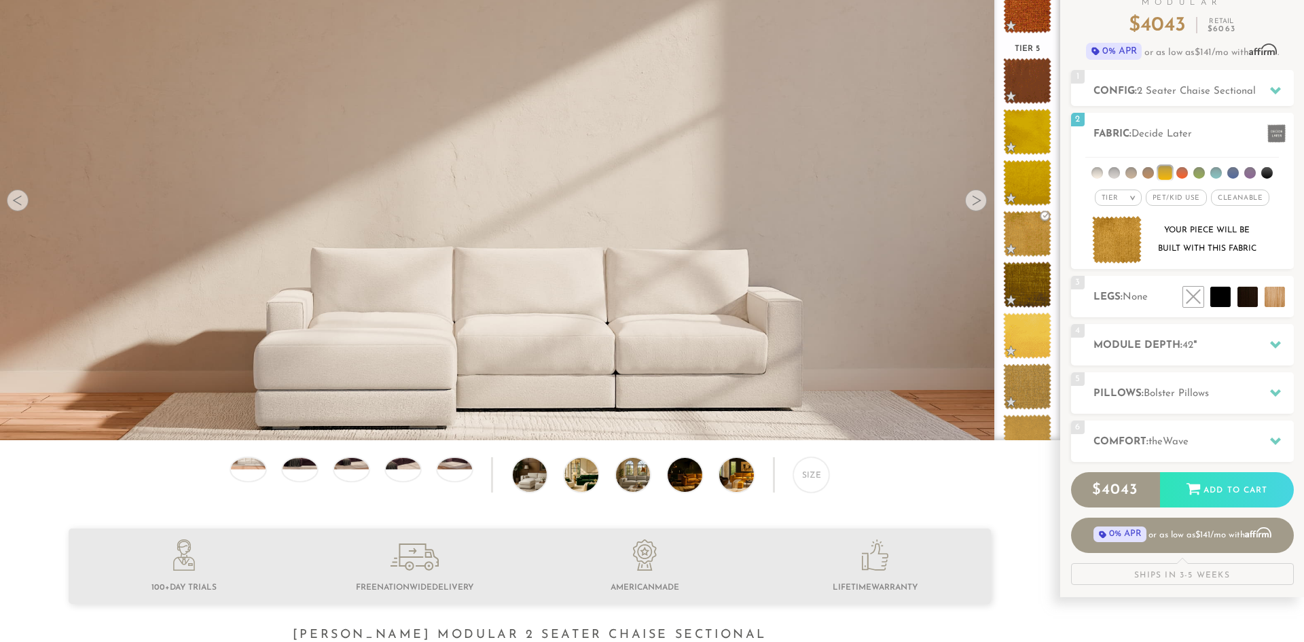
scroll to position [15906, 1284]
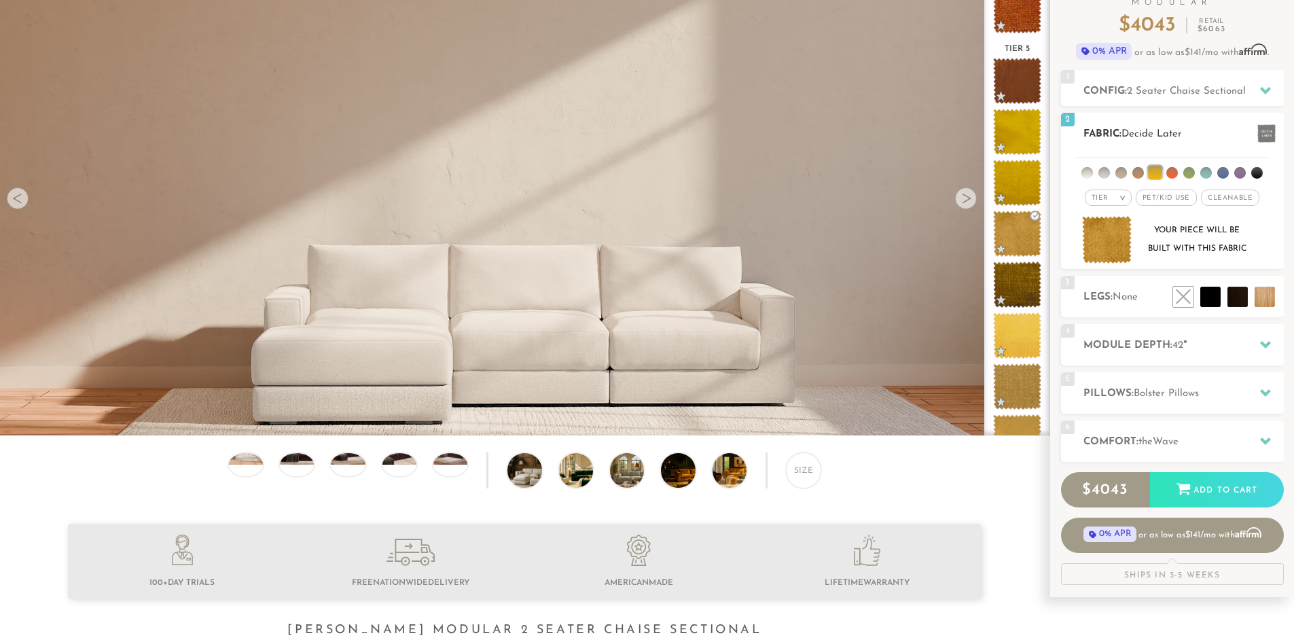
click at [1271, 134] on span at bounding box center [1266, 133] width 18 height 18
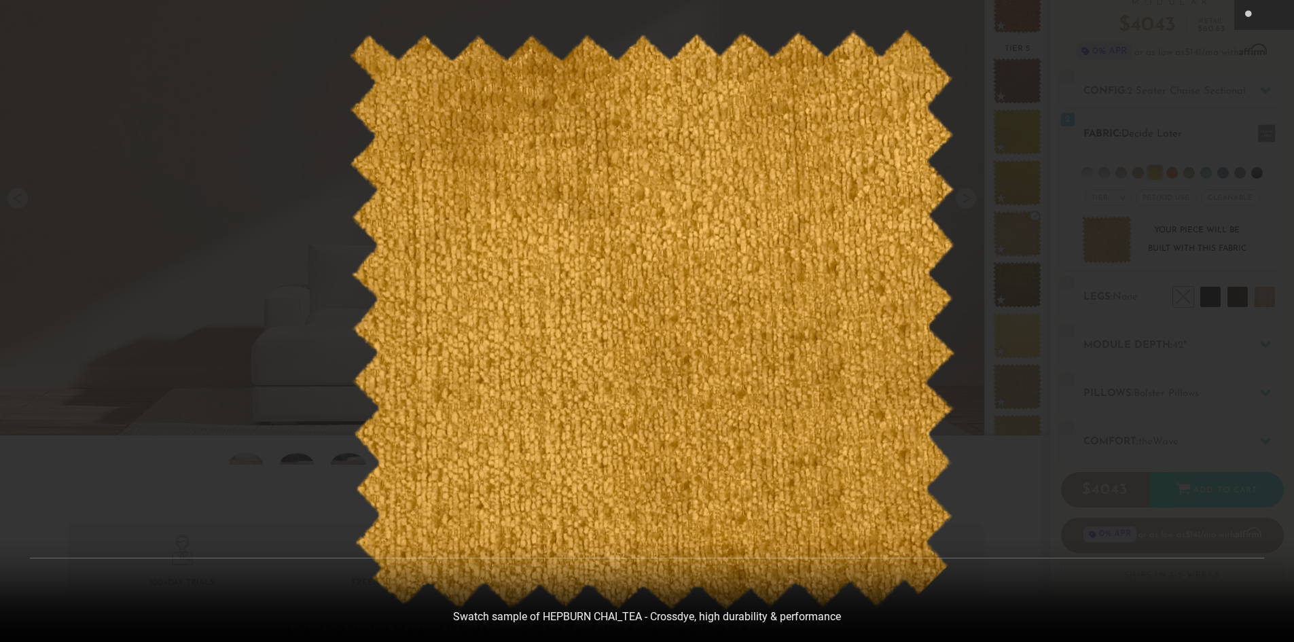
scroll to position [15925, 1294]
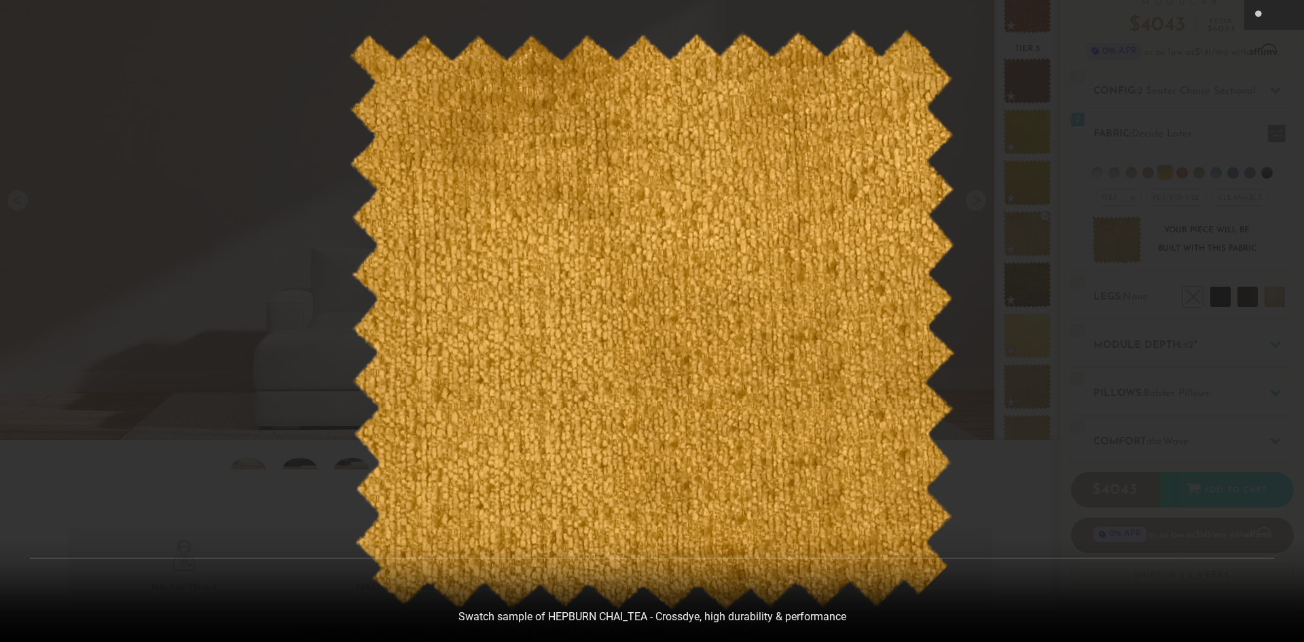
click at [1178, 124] on div at bounding box center [652, 321] width 1304 height 642
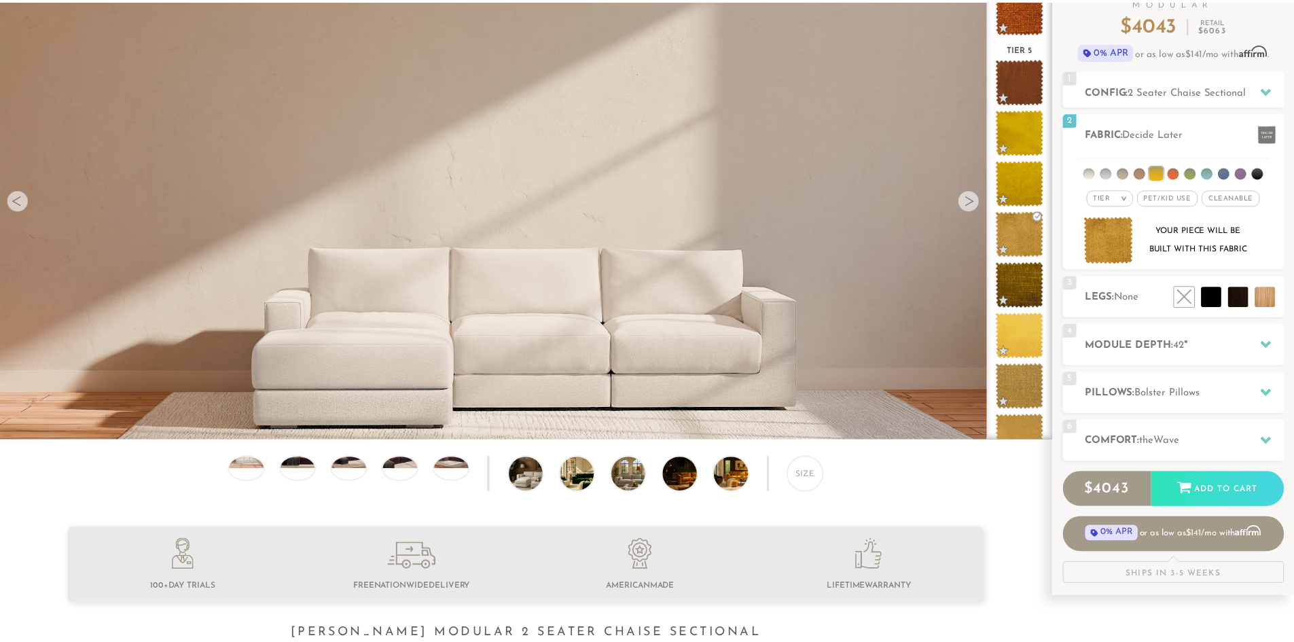
scroll to position [15906, 1284]
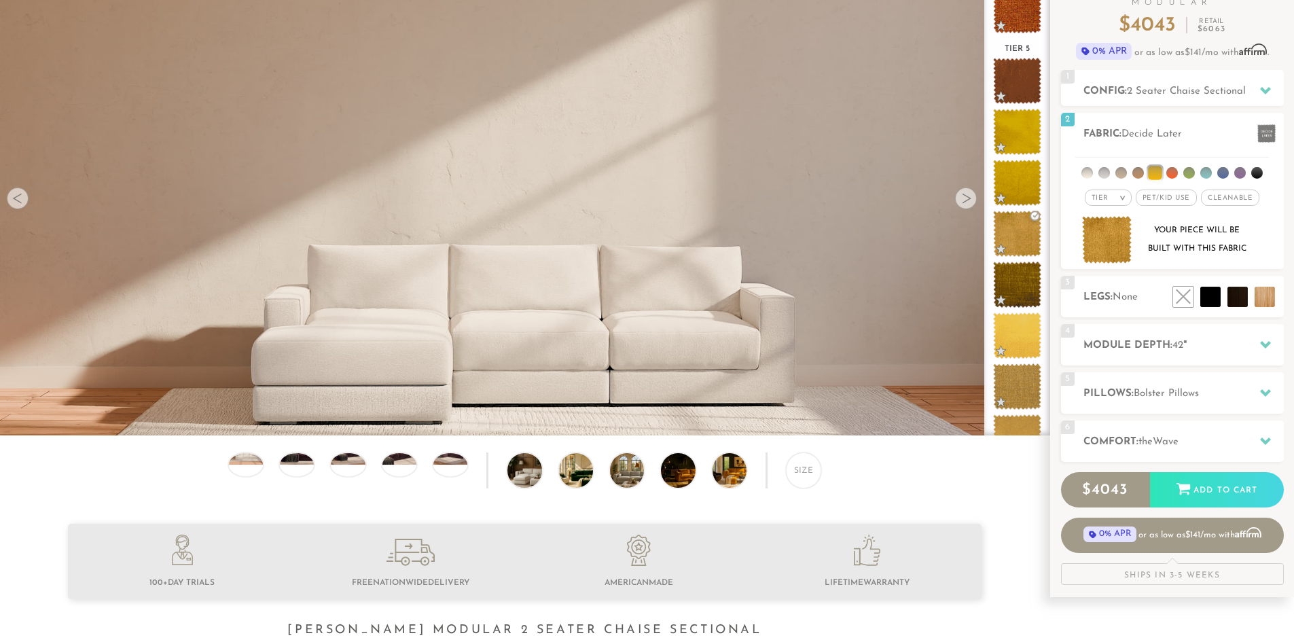
click at [1175, 239] on div "Your piece will be built with this fabric" at bounding box center [1197, 239] width 110 height 37
click at [1119, 353] on h2 "Module Depth: 42 "" at bounding box center [1183, 346] width 200 height 16
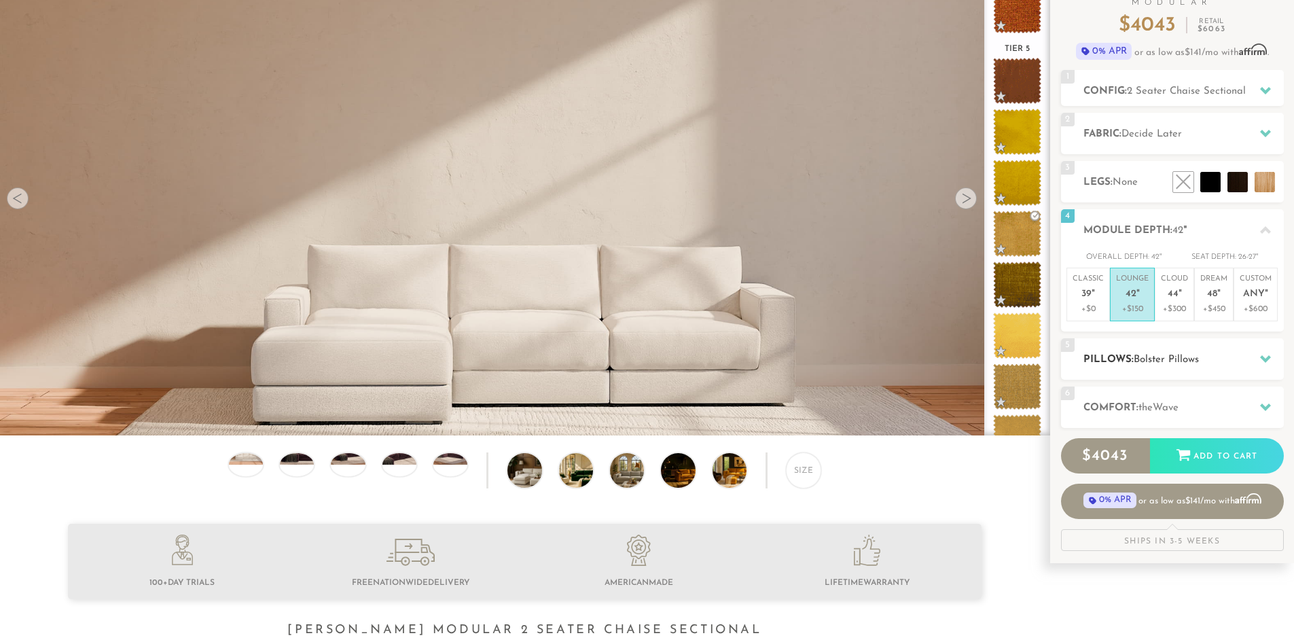
click at [1138, 353] on h2 "Pillows: Bolster Pillows" at bounding box center [1183, 360] width 200 height 16
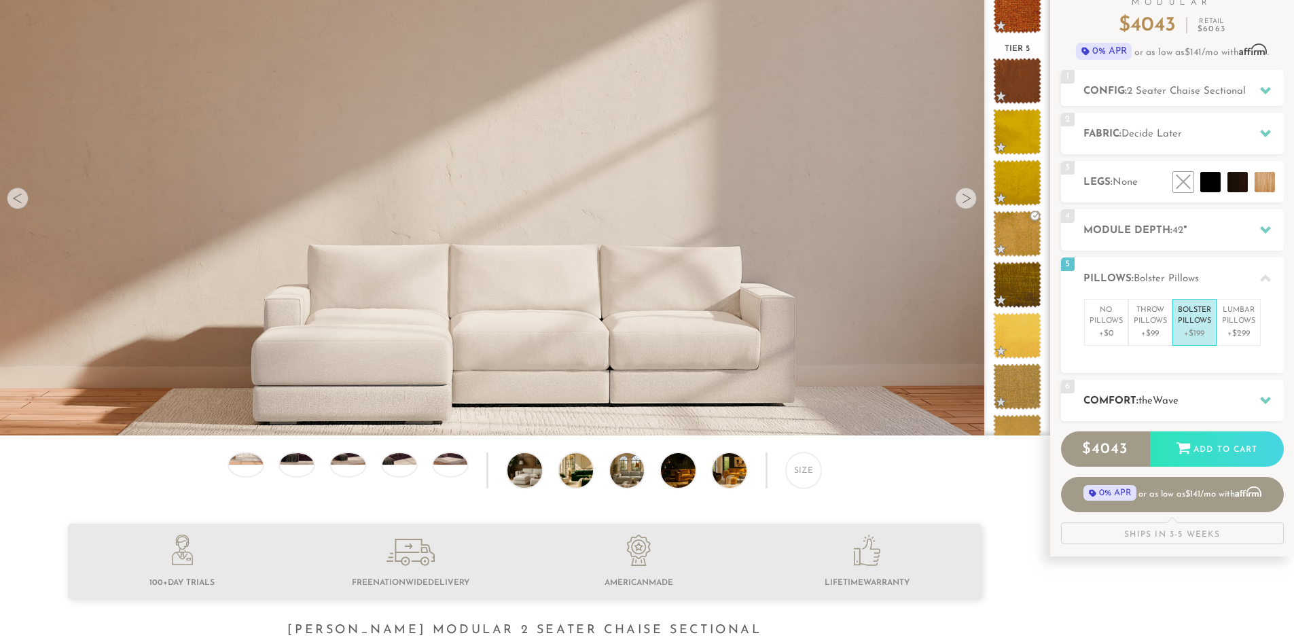
click at [1136, 404] on h2 "Comfort: the Wave" at bounding box center [1183, 401] width 200 height 16
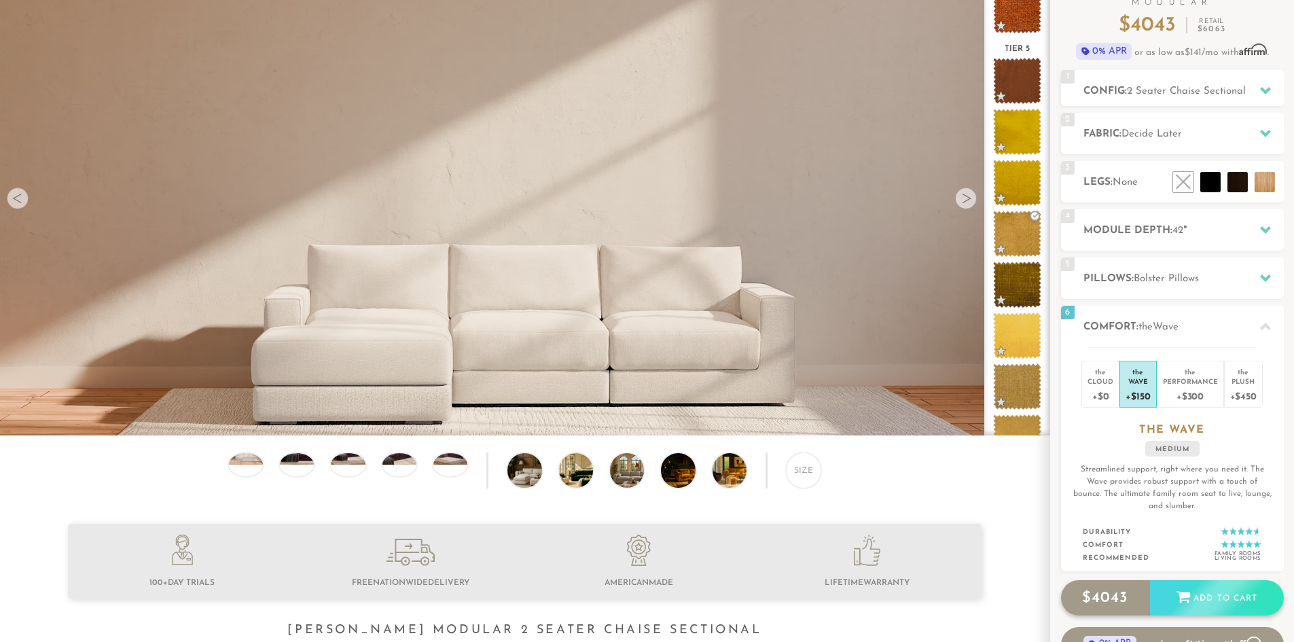
click at [1190, 588] on div "Add to Cart" at bounding box center [1217, 598] width 134 height 37
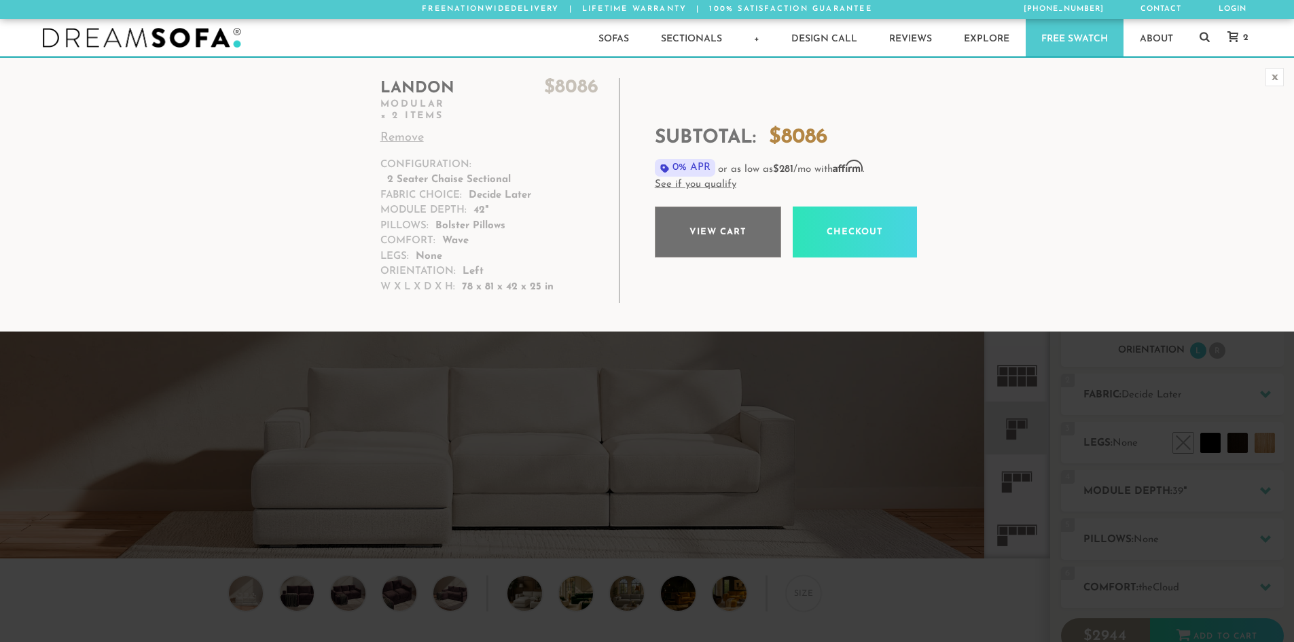
click at [749, 232] on link "View cart" at bounding box center [718, 232] width 126 height 51
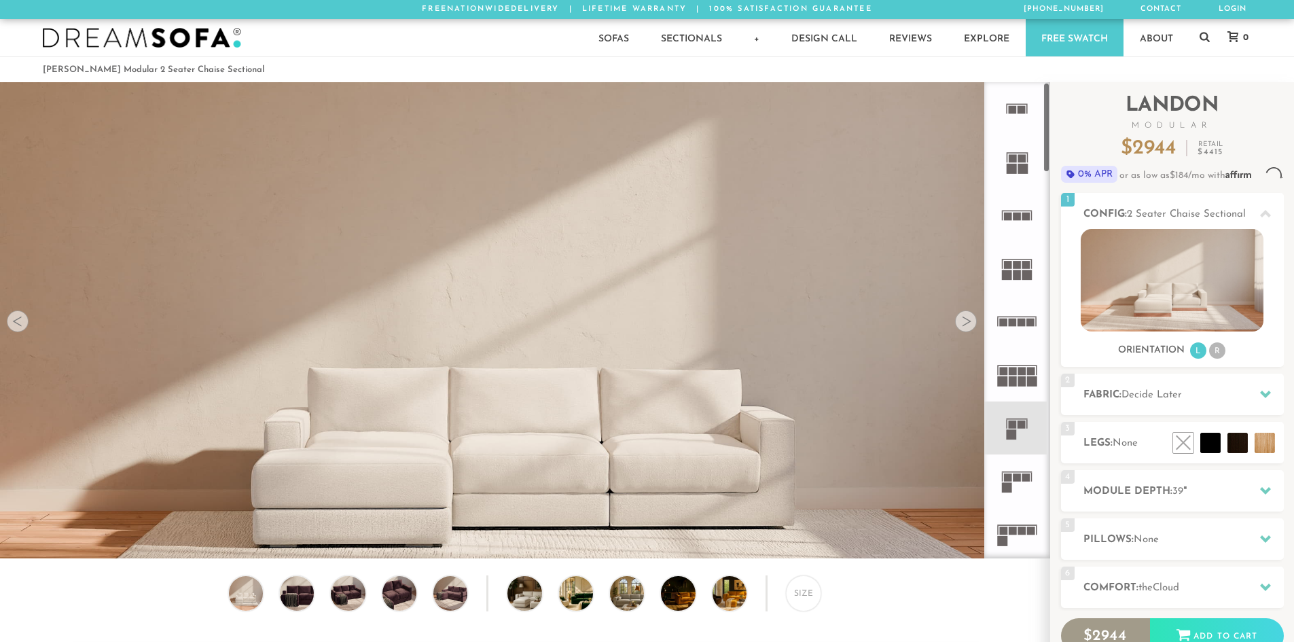
scroll to position [11, 11]
click at [1237, 37] on icon at bounding box center [1232, 36] width 11 height 11
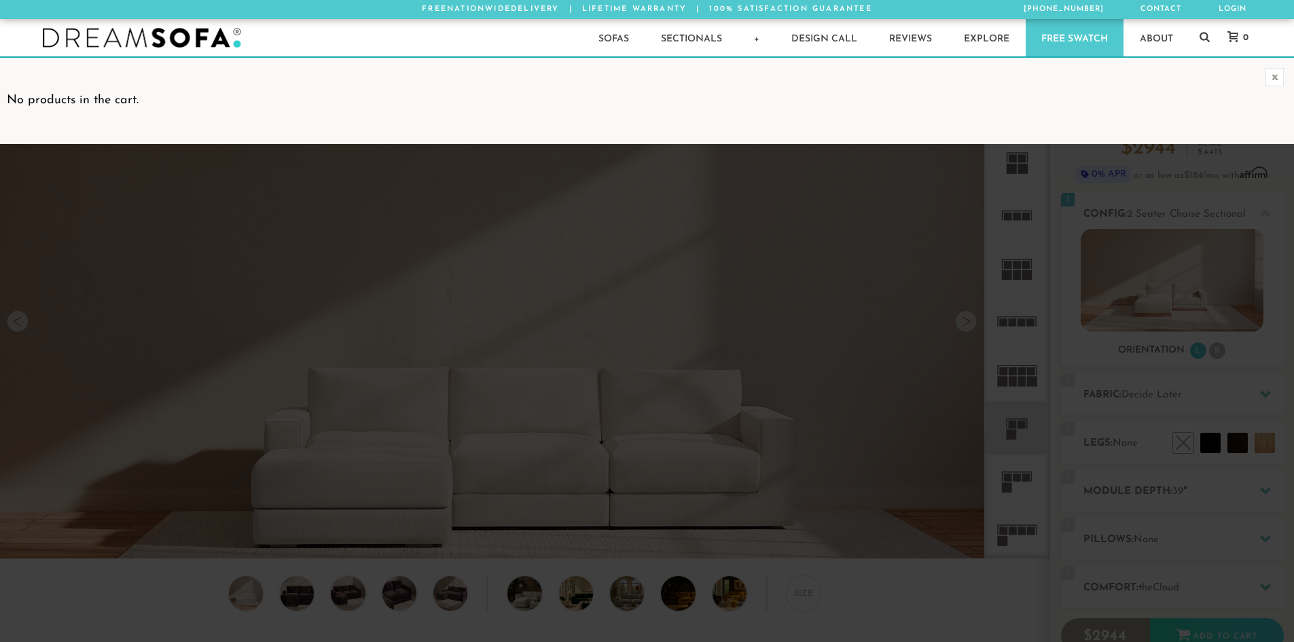
click at [1237, 37] on icon at bounding box center [1232, 36] width 11 height 11
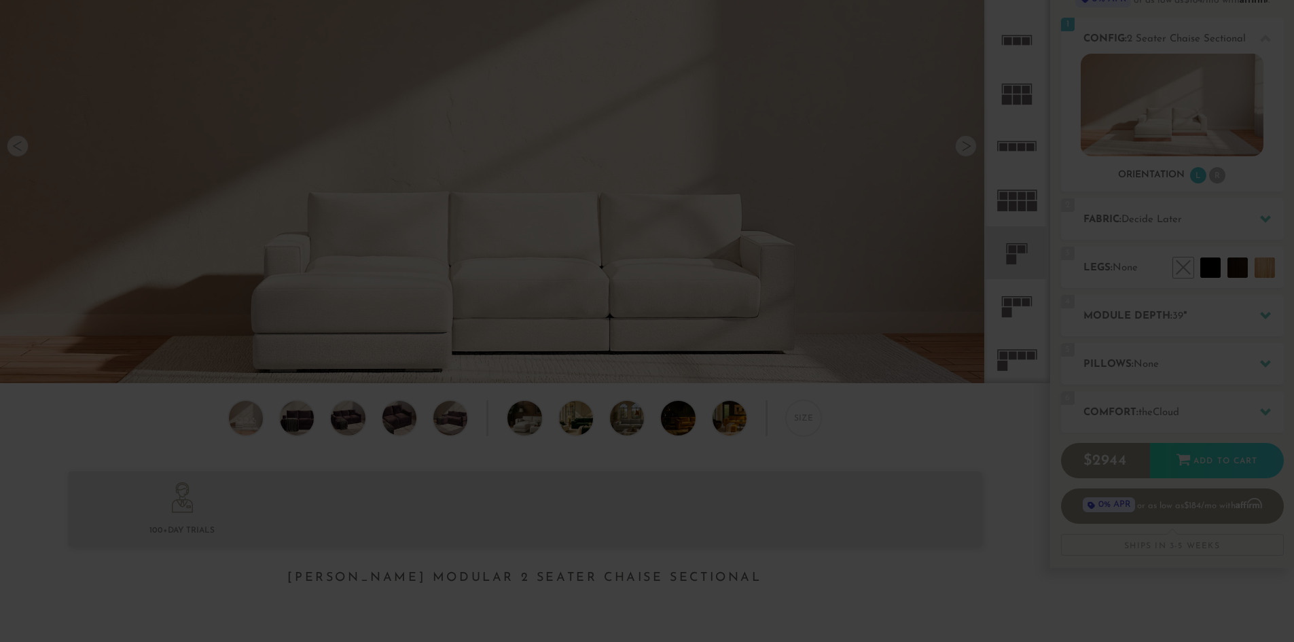
scroll to position [0, 0]
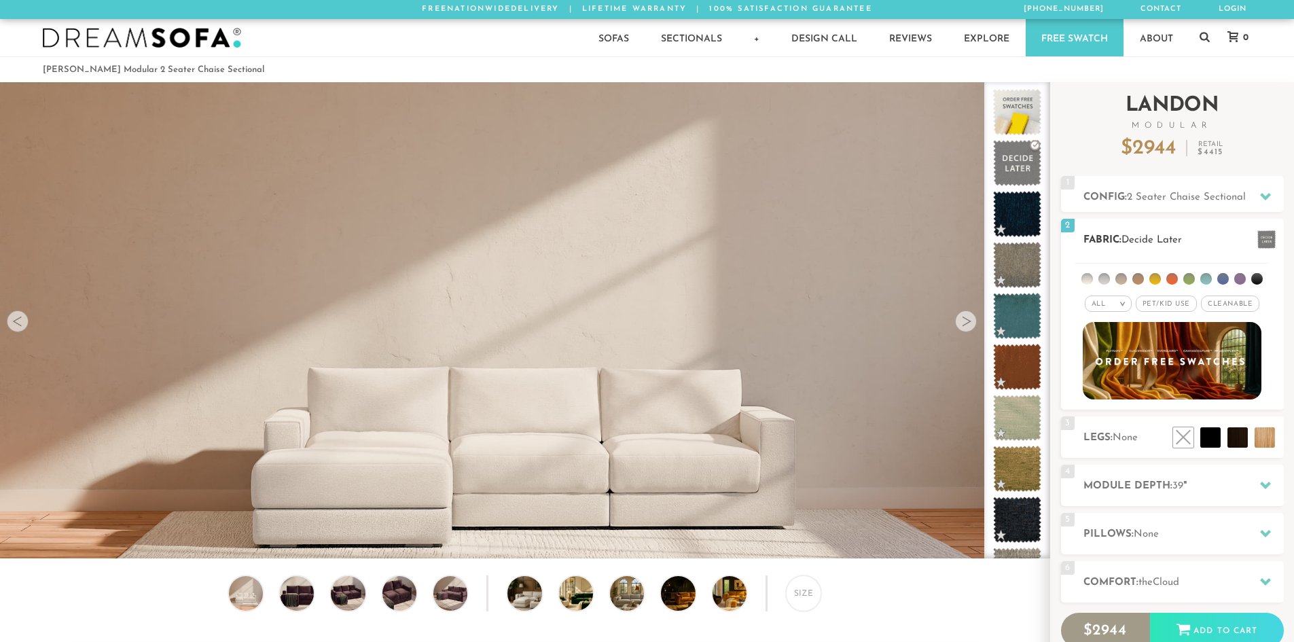
click at [1109, 301] on div "All >" at bounding box center [1108, 303] width 47 height 16
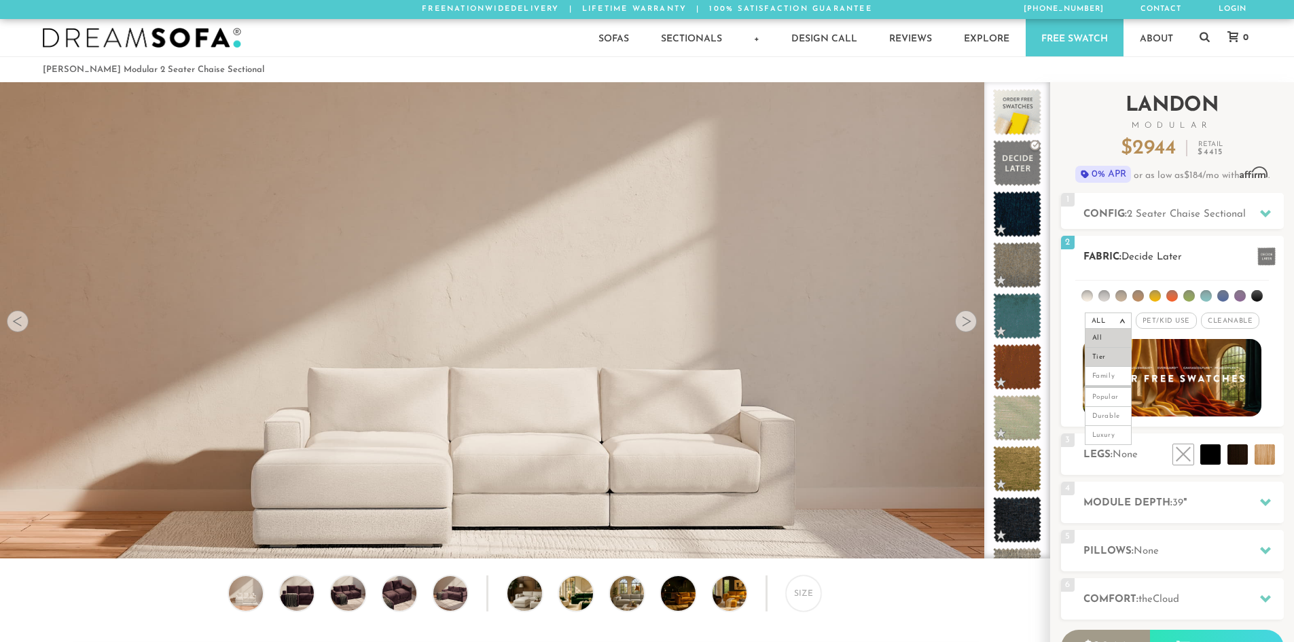
scroll to position [11, 11]
click at [1105, 352] on li "Tier" at bounding box center [1108, 357] width 47 height 19
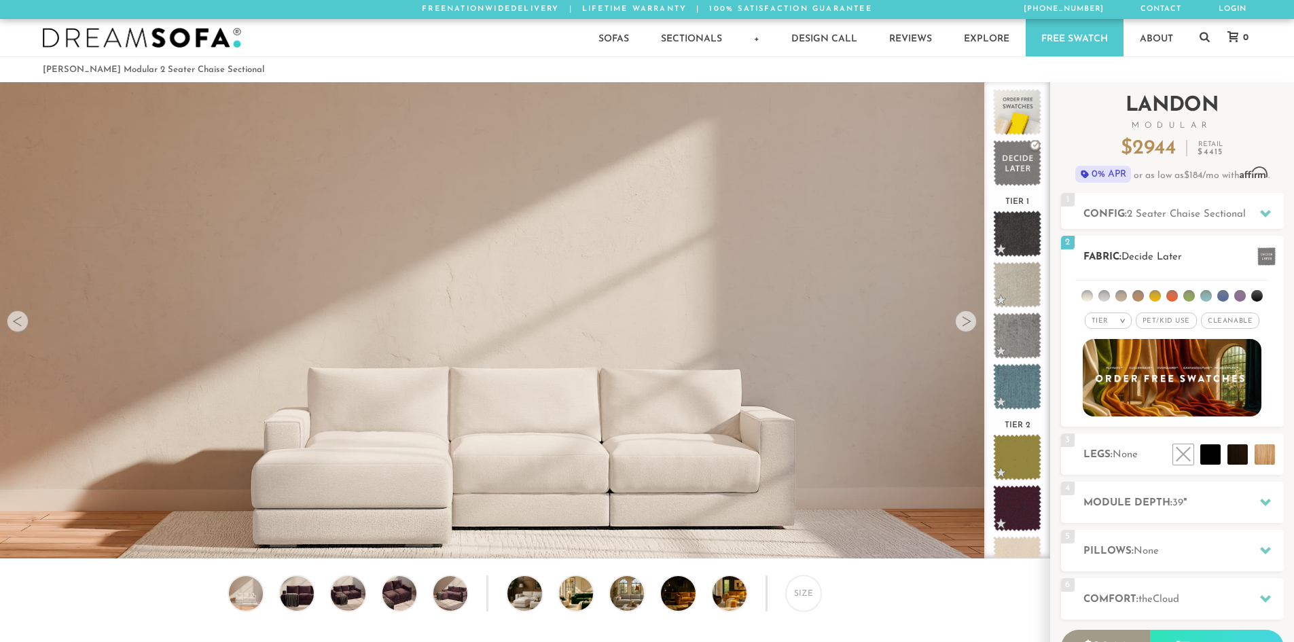
click at [1154, 300] on li at bounding box center [1155, 296] width 12 height 12
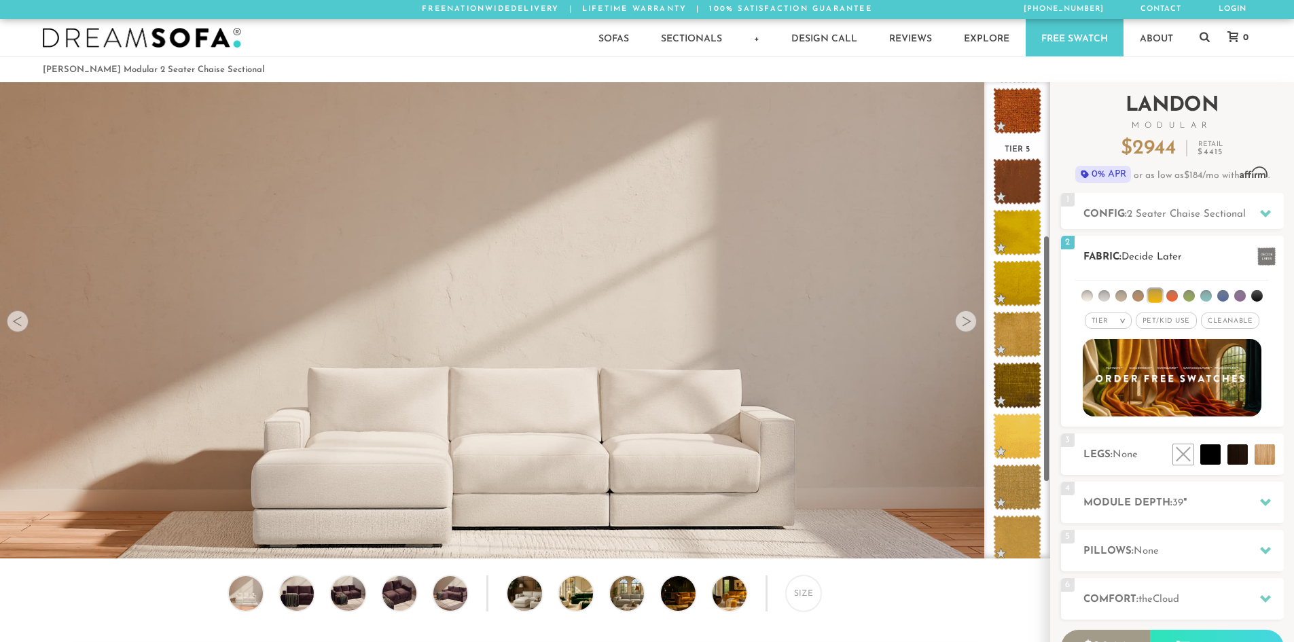
scroll to position [297, 0]
drag, startPoint x: 1047, startPoint y: 149, endPoint x: 1060, endPoint y: 302, distance: 153.4
click at [1060, 302] on div "Introducing [PERSON_NAME] Modular $ 2944 Retail $ 4415 $ 2944 Retail $ 4415 0% …" at bounding box center [1172, 418] width 244 height 672
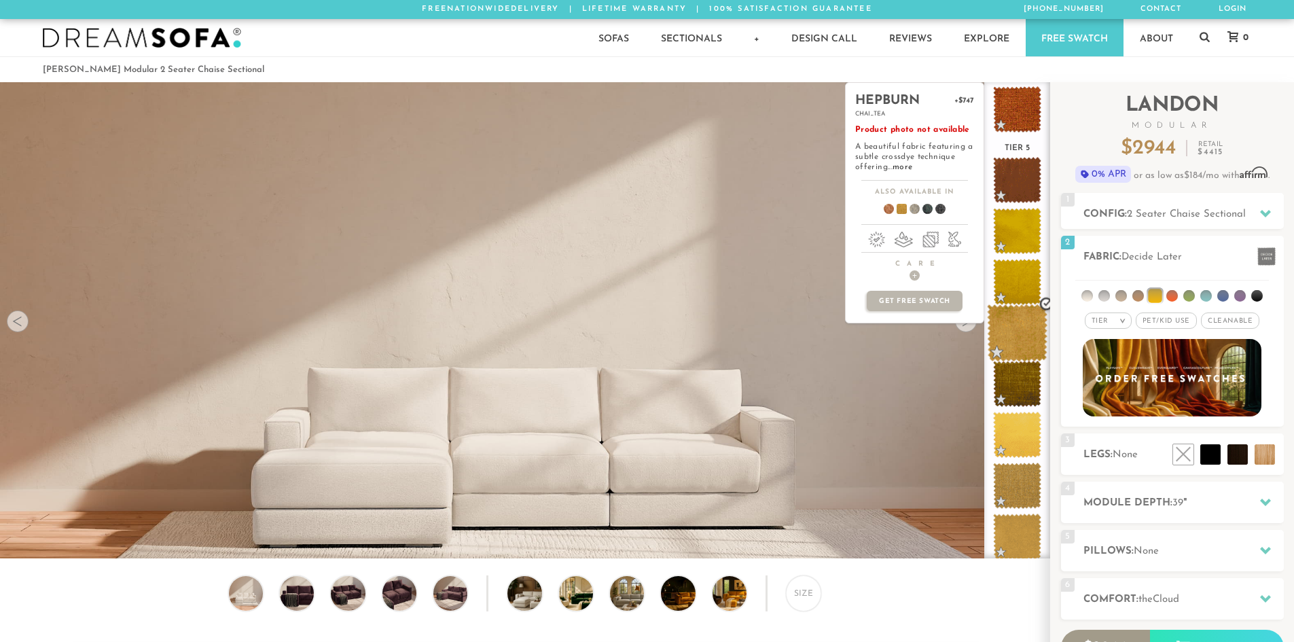
click at [1028, 327] on span at bounding box center [1017, 333] width 60 height 58
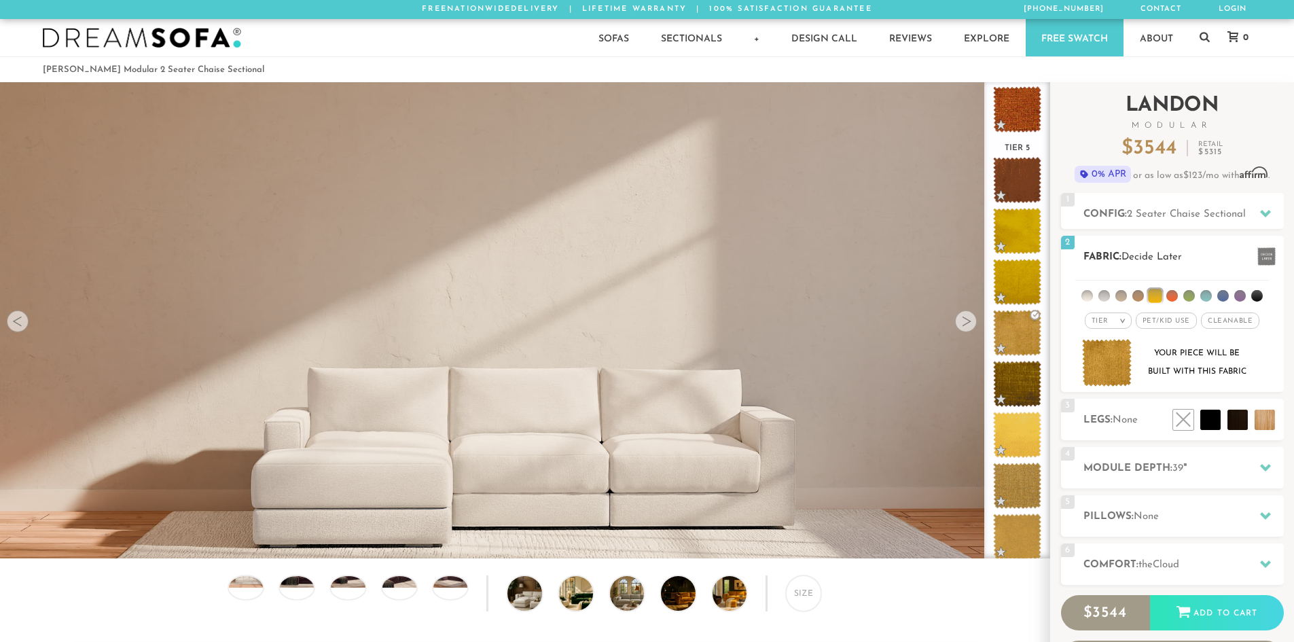
click at [1121, 265] on div "2 Fabric: Decide Later" at bounding box center [1172, 256] width 223 height 41
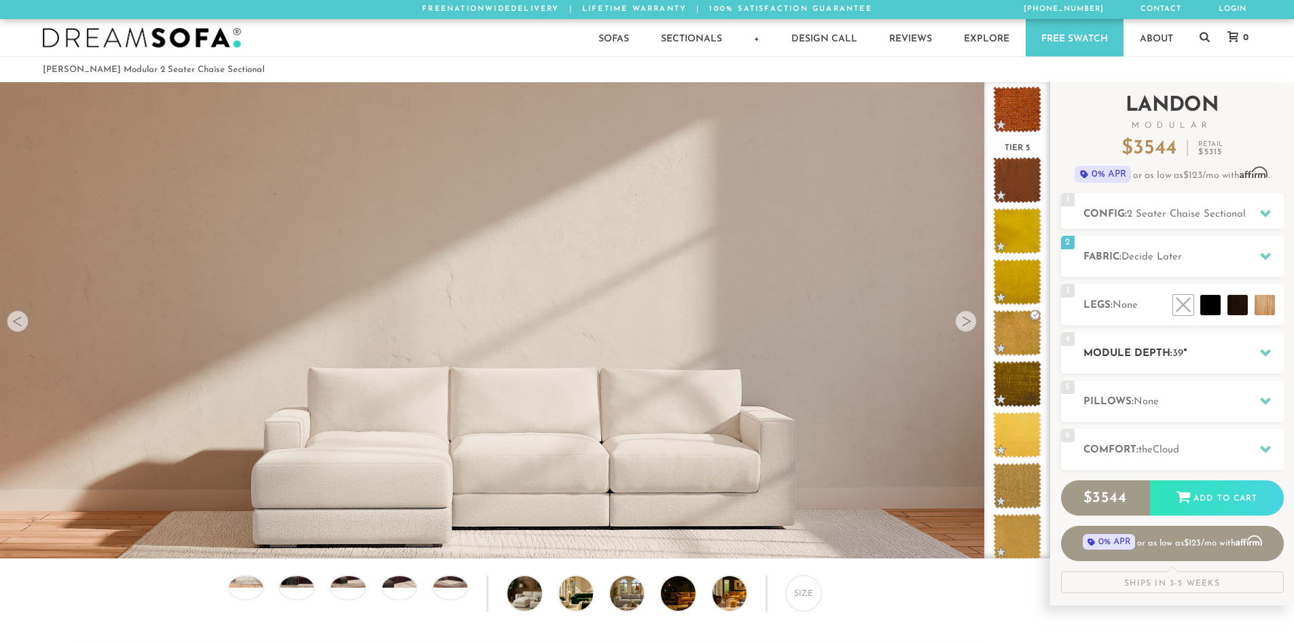
click at [1134, 357] on h2 "Module Depth: 39 "" at bounding box center [1183, 354] width 200 height 16
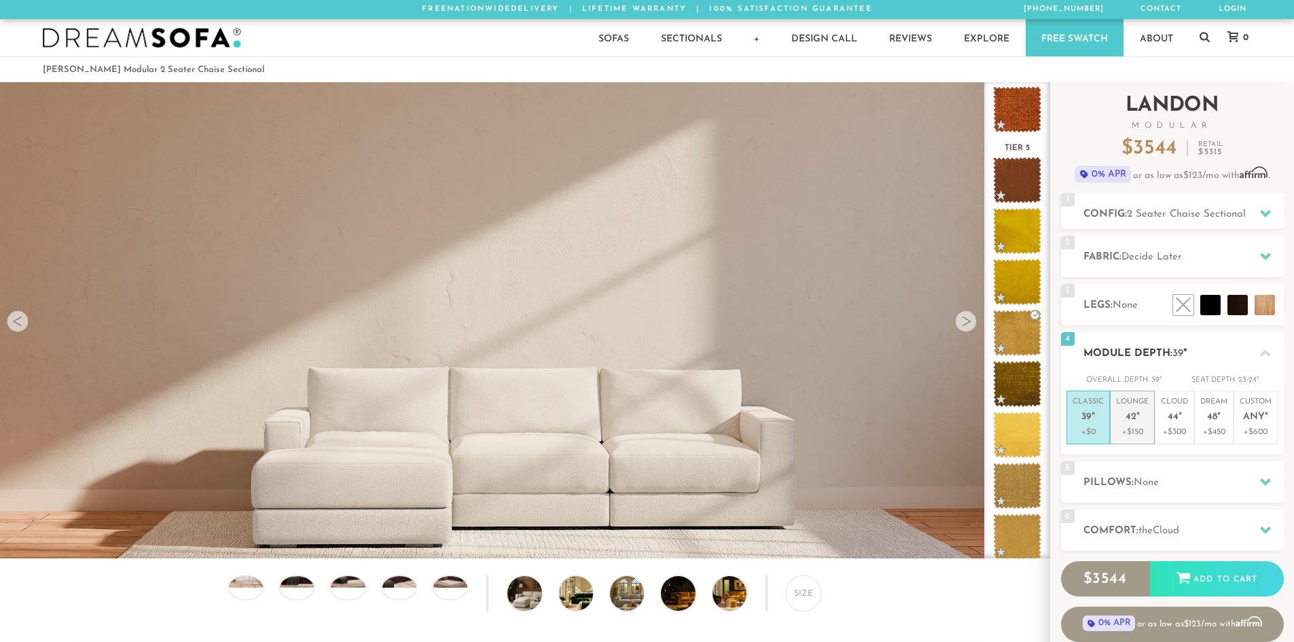
click at [1132, 397] on p "Lounge 42 "" at bounding box center [1132, 411] width 33 height 29
click at [1122, 362] on div "4 Module Depth: 42 "" at bounding box center [1172, 352] width 223 height 41
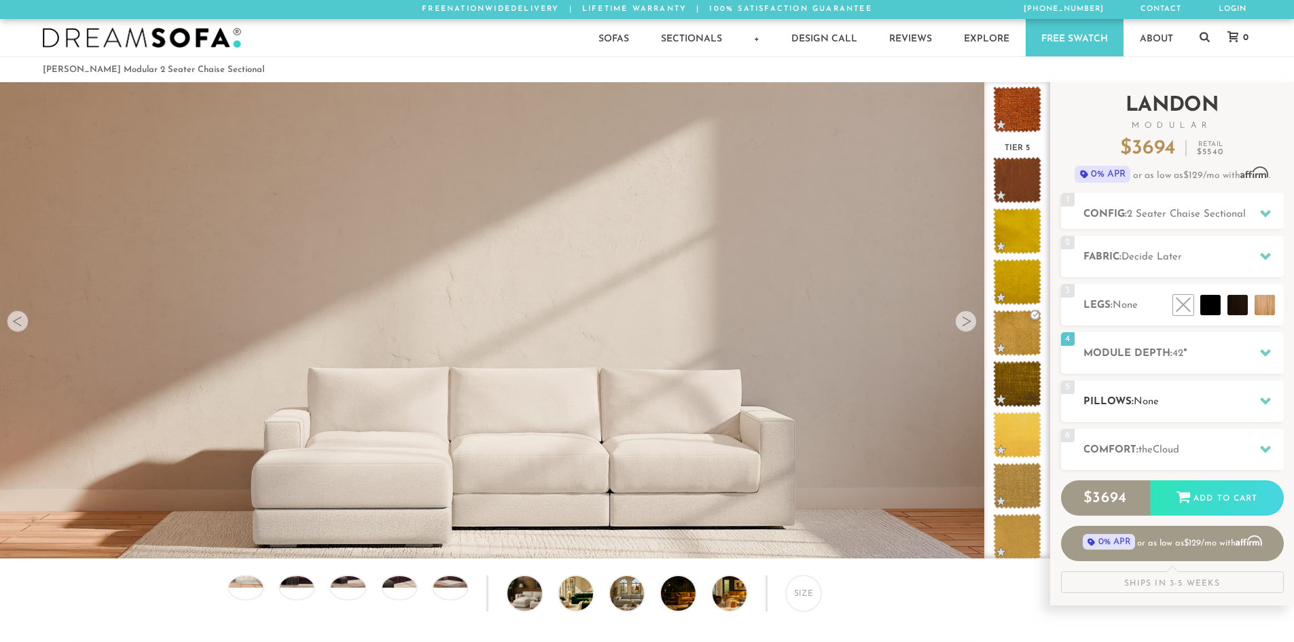
click at [1130, 421] on div "5 Pillows: None" at bounding box center [1172, 400] width 223 height 41
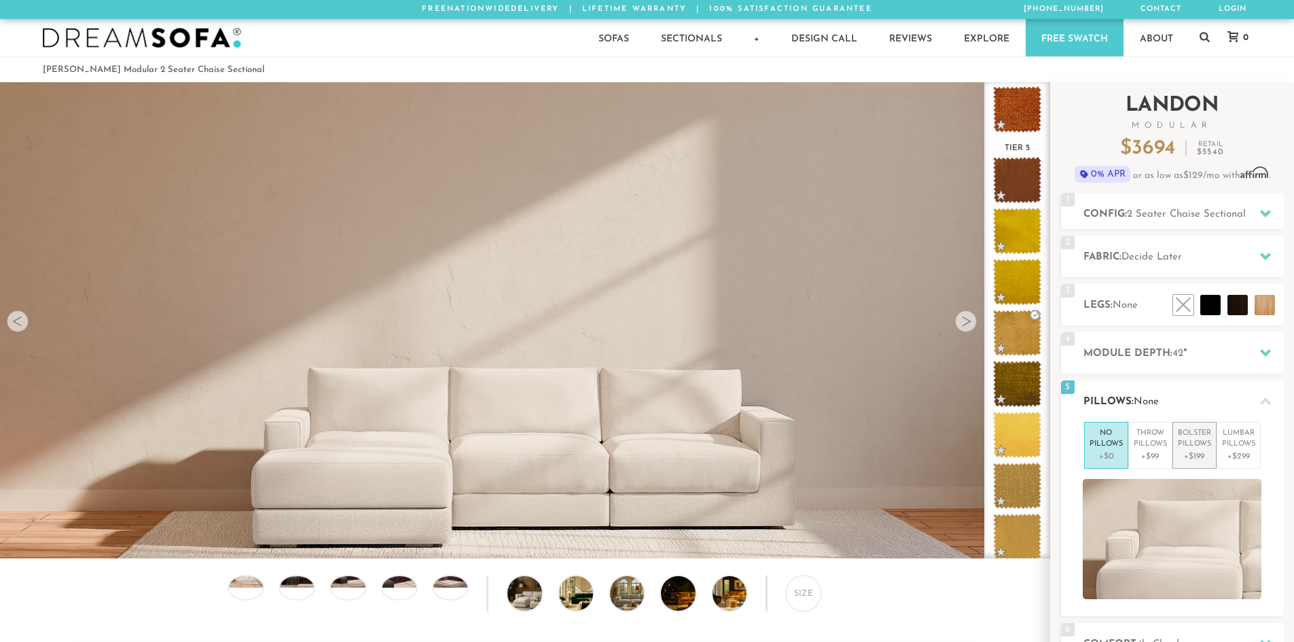
click at [1181, 439] on p "Bolster Pillows" at bounding box center [1194, 439] width 33 height 22
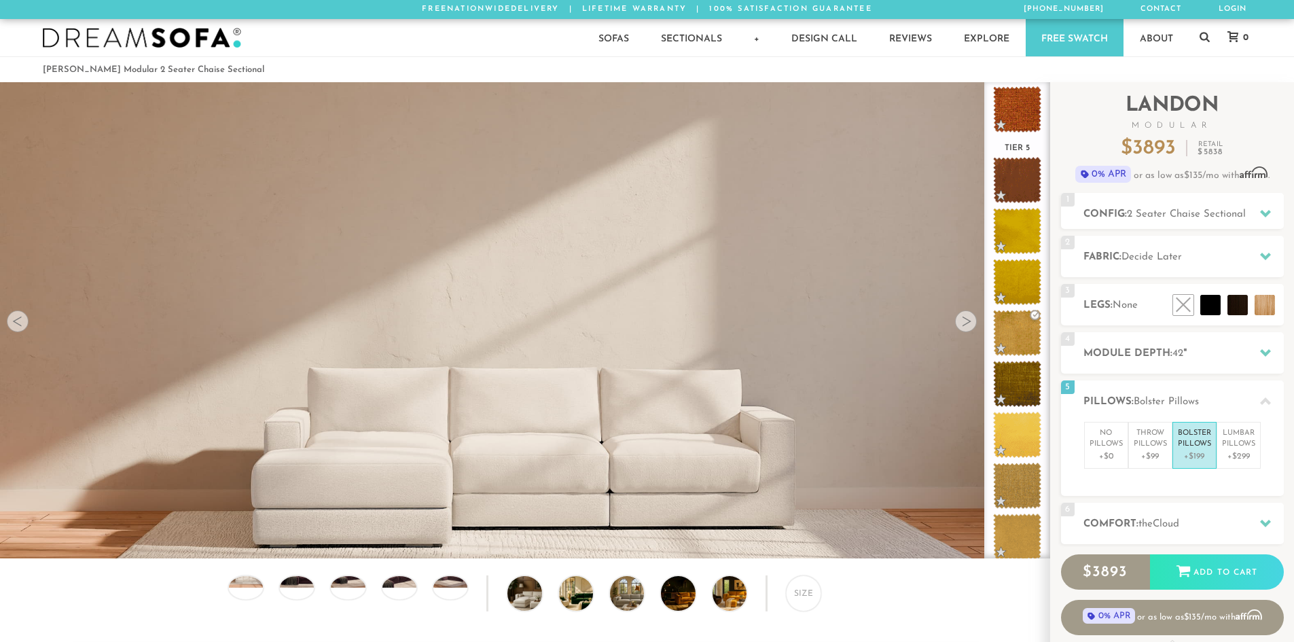
scroll to position [105, 0]
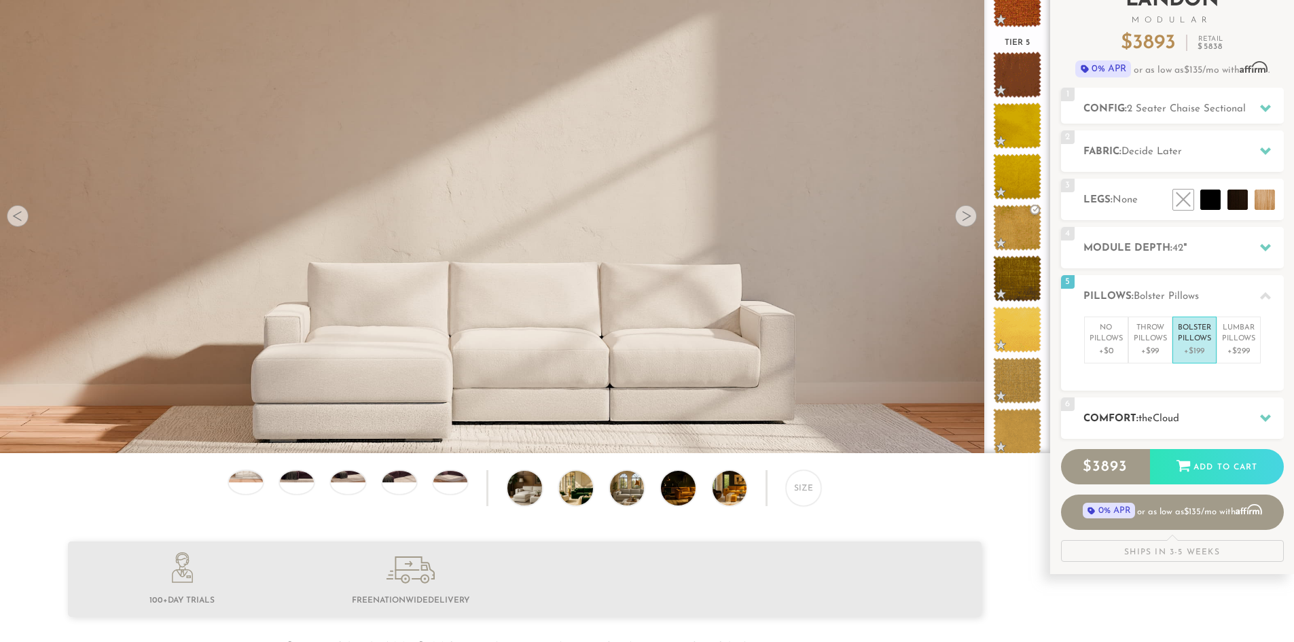
click at [1185, 423] on h2 "Comfort: the Cloud" at bounding box center [1183, 419] width 200 height 16
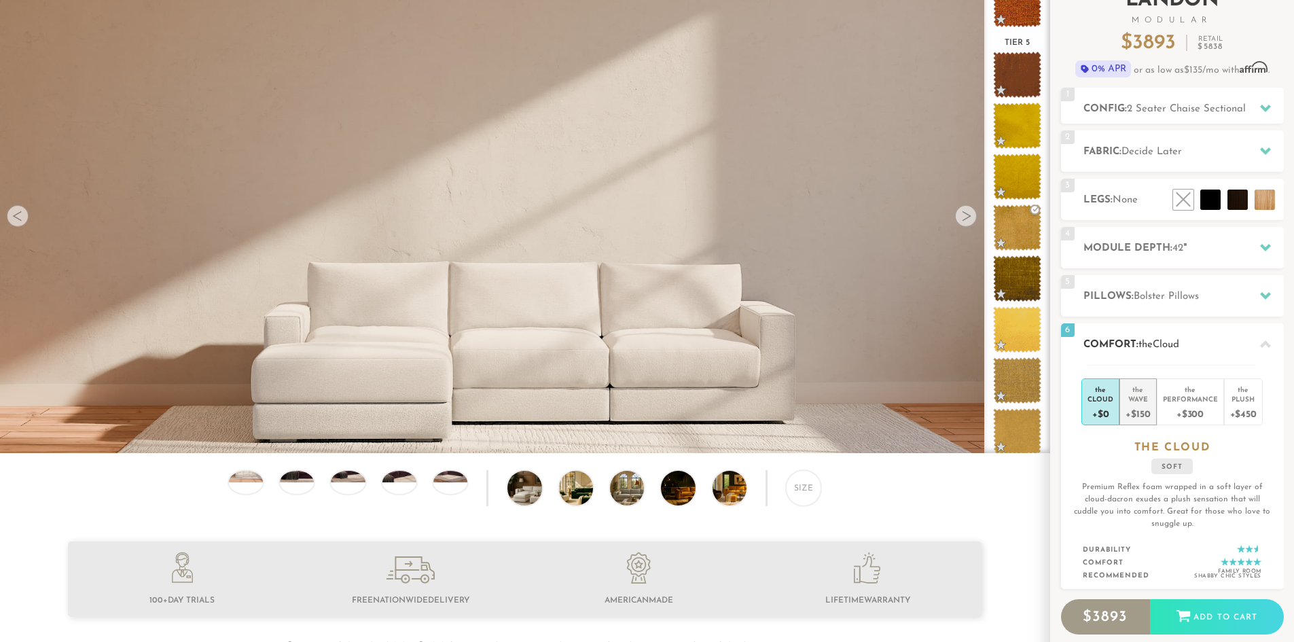
click at [1144, 416] on div "+$150" at bounding box center [1138, 413] width 24 height 20
click at [1204, 351] on h2 "Comfort: the Wave" at bounding box center [1183, 345] width 200 height 16
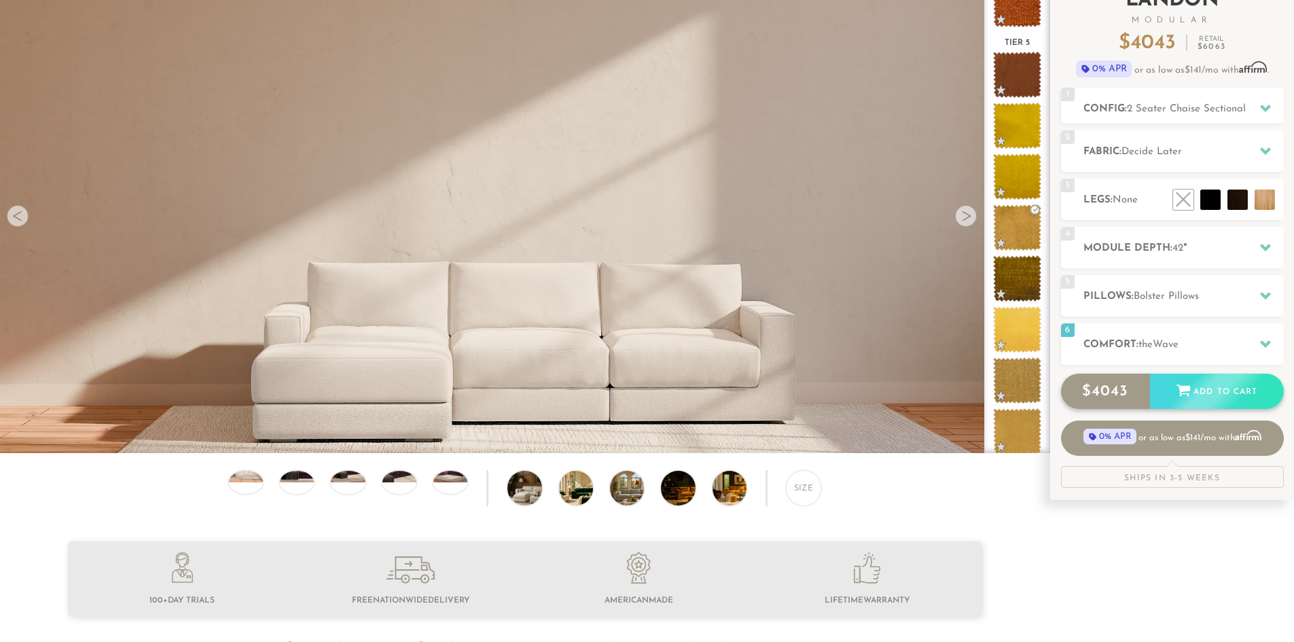
click at [1204, 399] on div "$ 4043 Add to Cart" at bounding box center [1172, 391] width 223 height 35
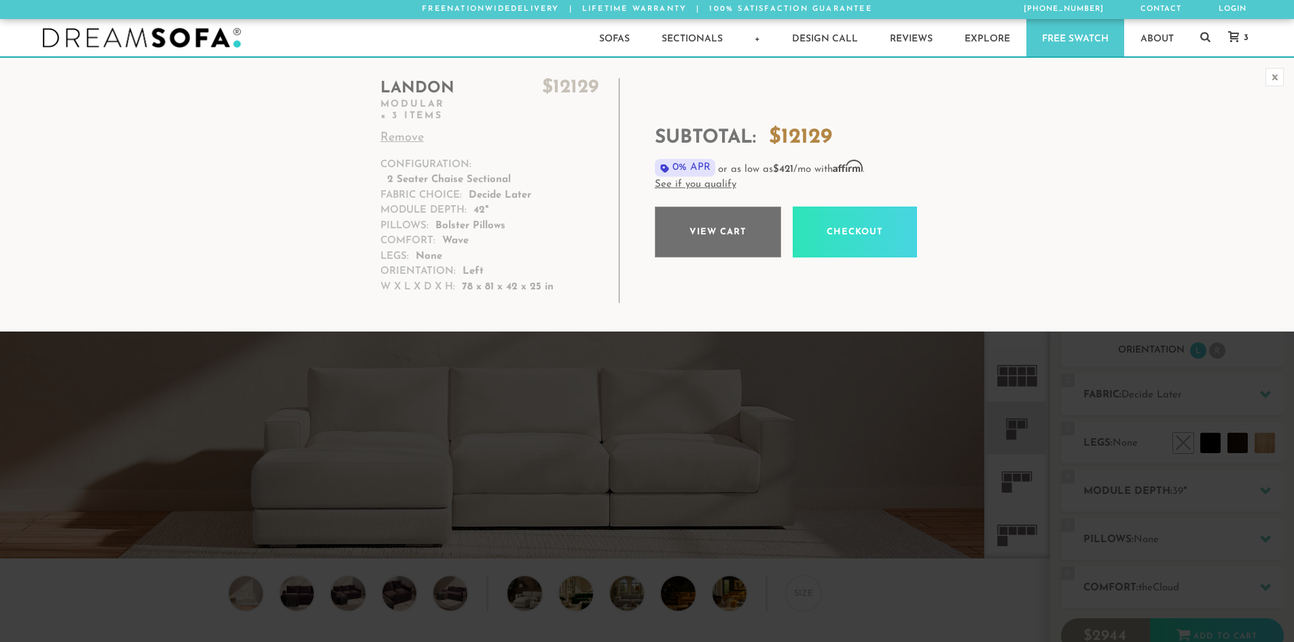
click at [732, 234] on link "View cart" at bounding box center [718, 232] width 126 height 51
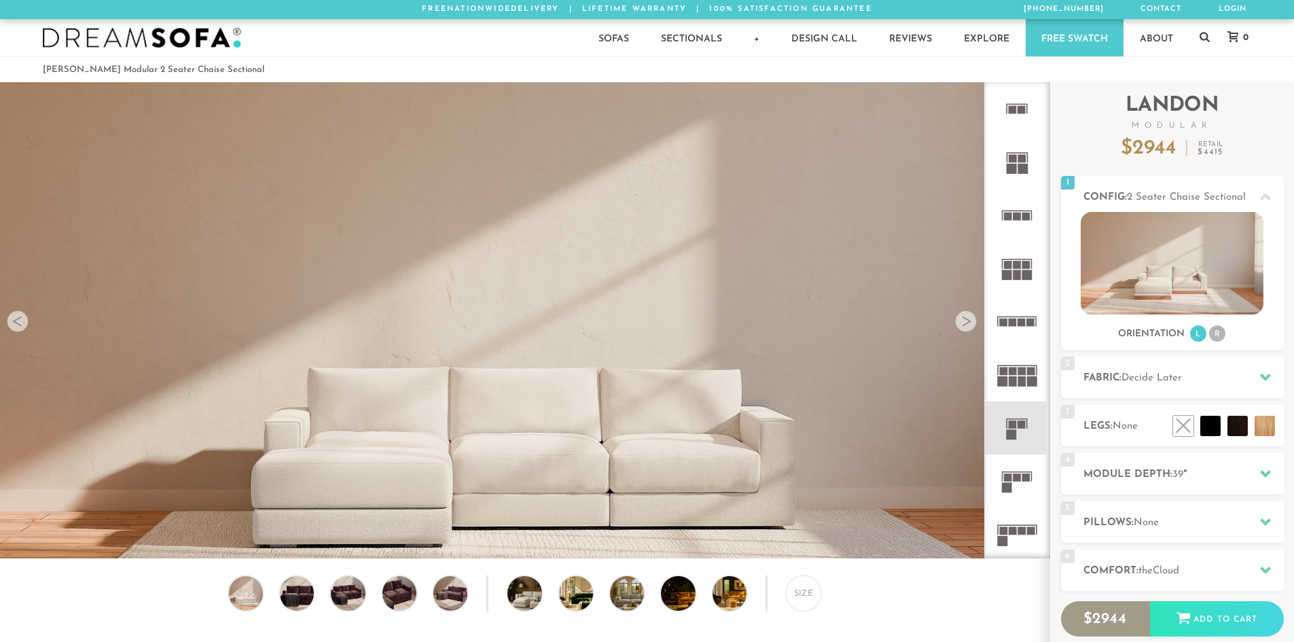
click at [1232, 40] on icon at bounding box center [1232, 36] width 11 height 11
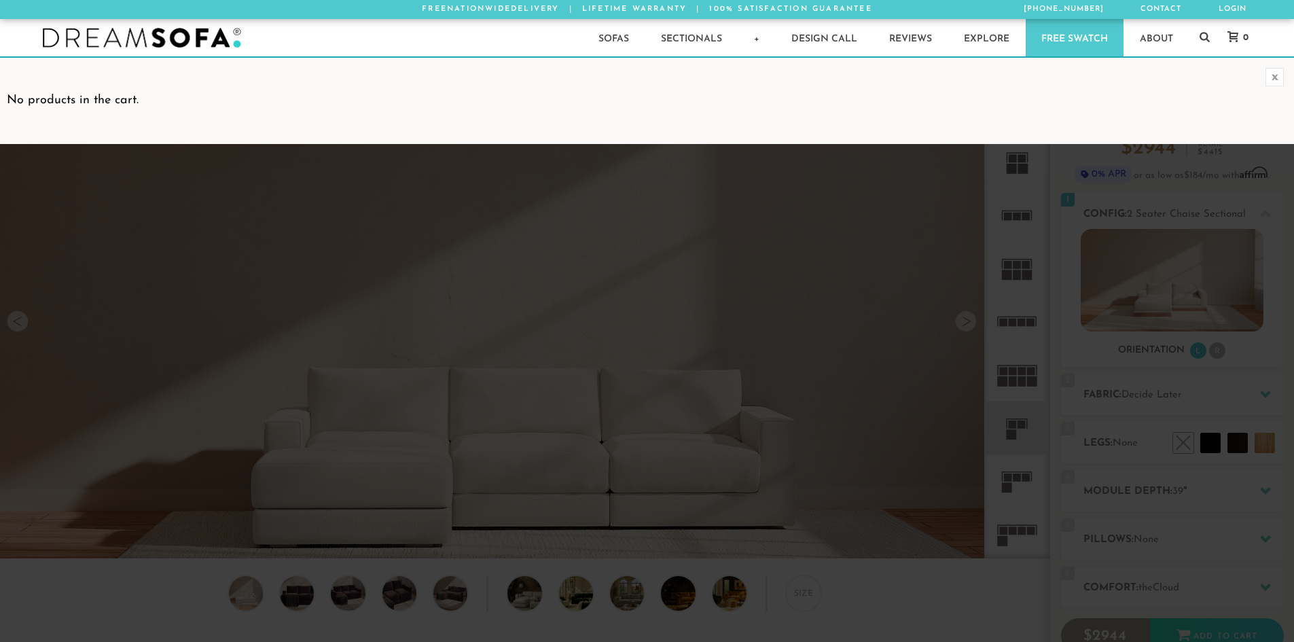
scroll to position [11, 11]
click at [1276, 82] on div "x" at bounding box center [1275, 77] width 18 height 18
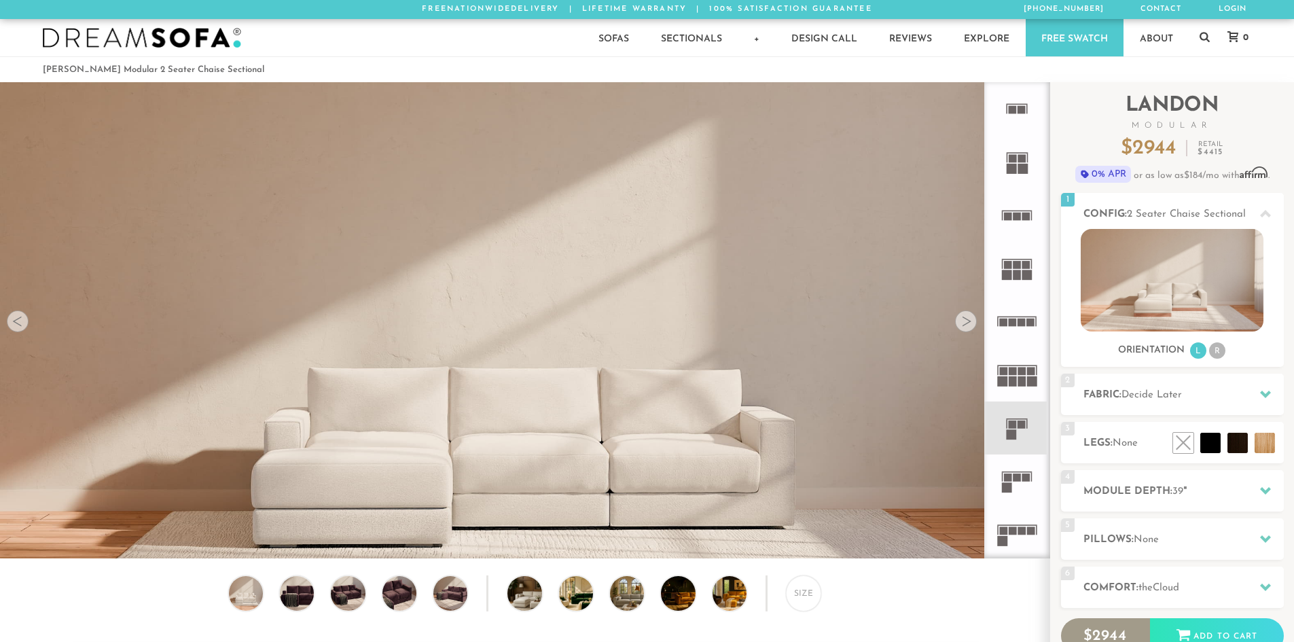
click at [1235, 34] on icon at bounding box center [1232, 36] width 11 height 11
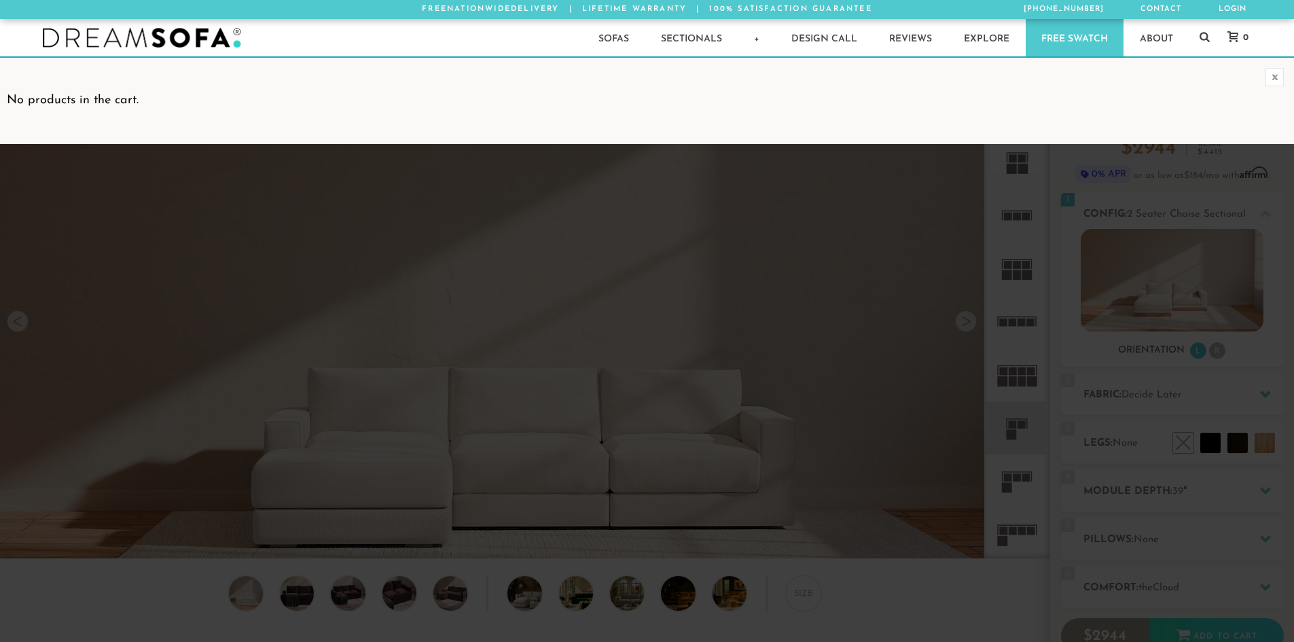
click at [1235, 33] on icon at bounding box center [1232, 36] width 11 height 11
click at [1242, 6] on link "Login" at bounding box center [1232, 9] width 39 height 19
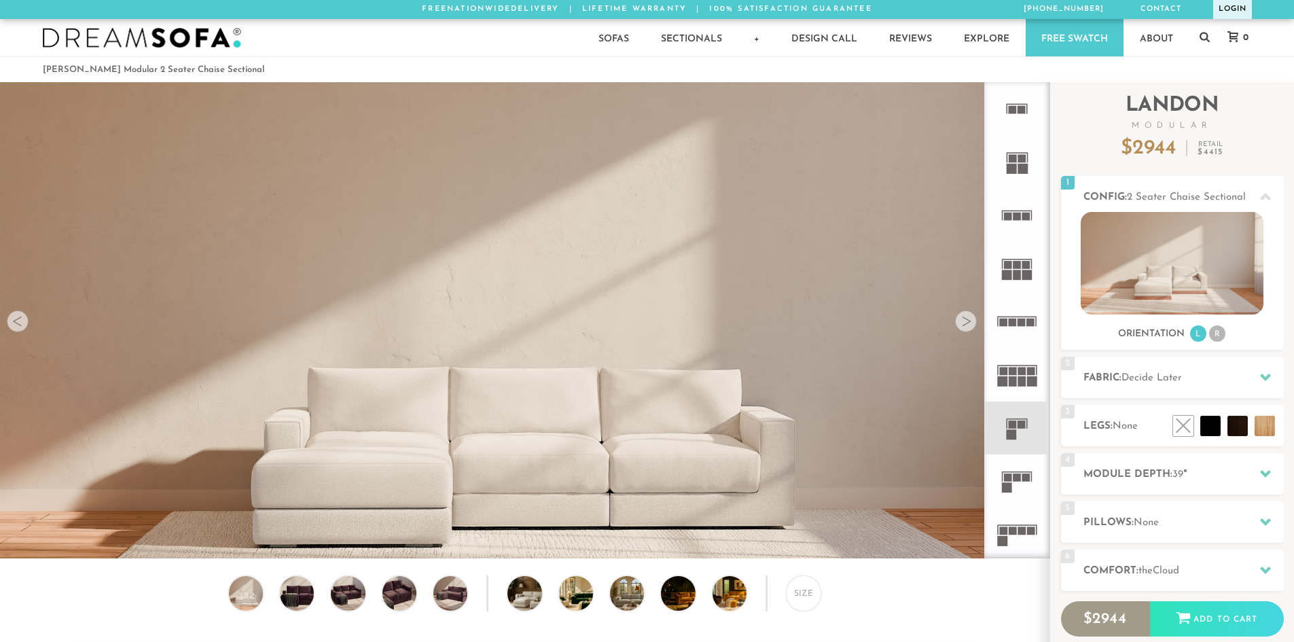
scroll to position [15906, 1284]
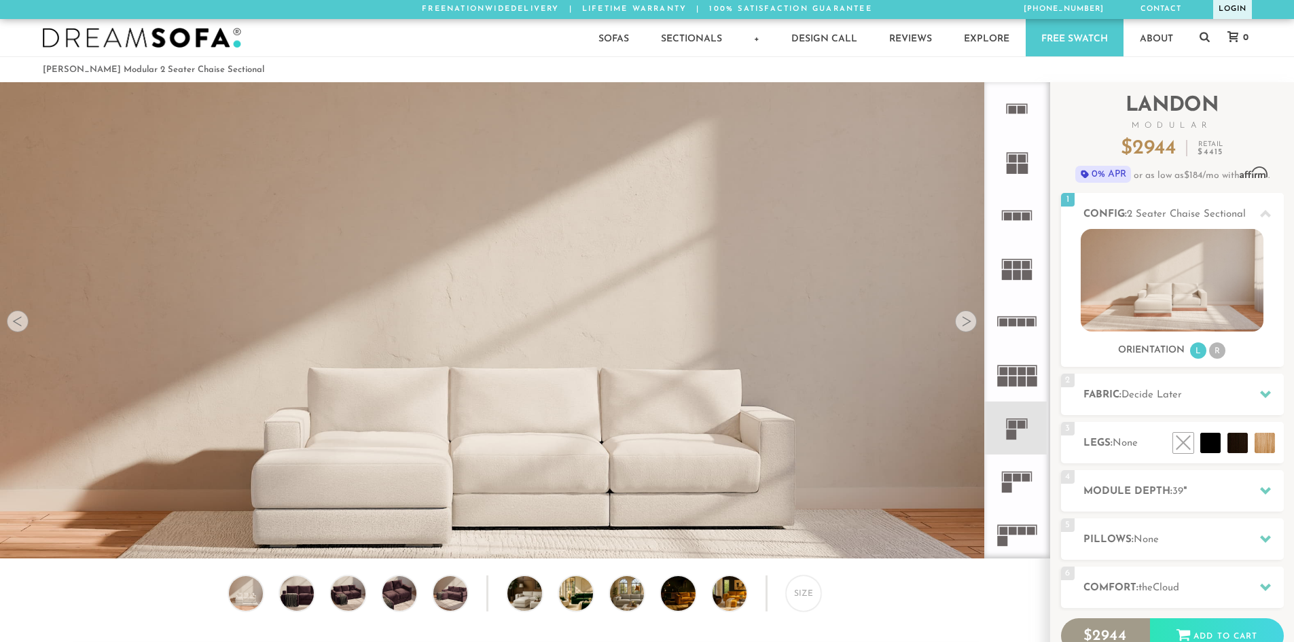
click at [1233, 13] on link "Login" at bounding box center [1232, 9] width 39 height 19
click at [1149, 387] on h2 "Fabric: Decide Later" at bounding box center [1183, 395] width 200 height 16
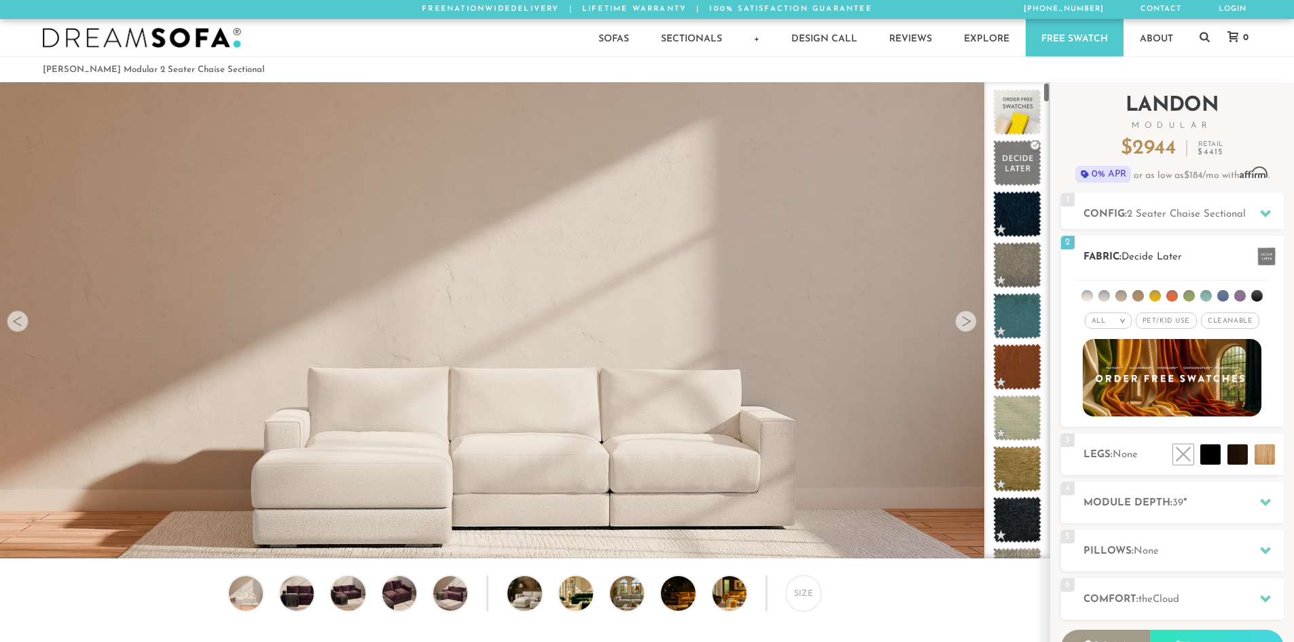
click at [1157, 295] on li at bounding box center [1155, 296] width 12 height 12
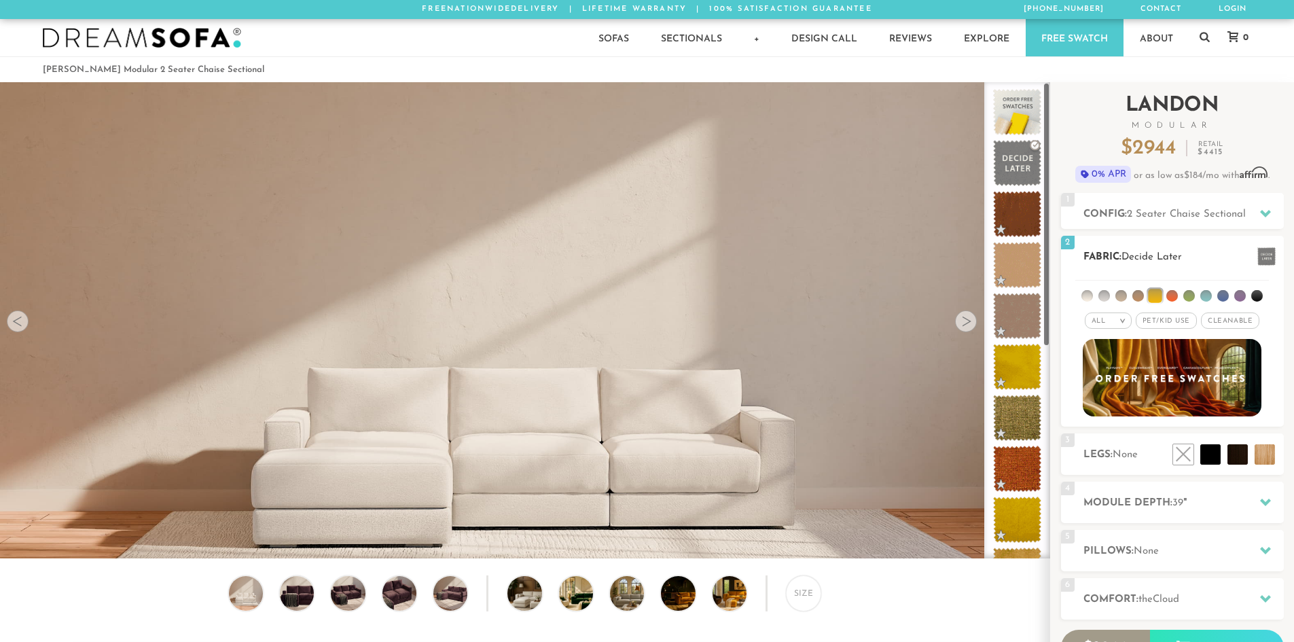
click at [1124, 332] on div "All > All Tier x x" at bounding box center [1172, 346] width 223 height 139
click at [1123, 323] on em ">" at bounding box center [1122, 320] width 10 height 7
click at [1122, 355] on li "Tier" at bounding box center [1108, 357] width 47 height 19
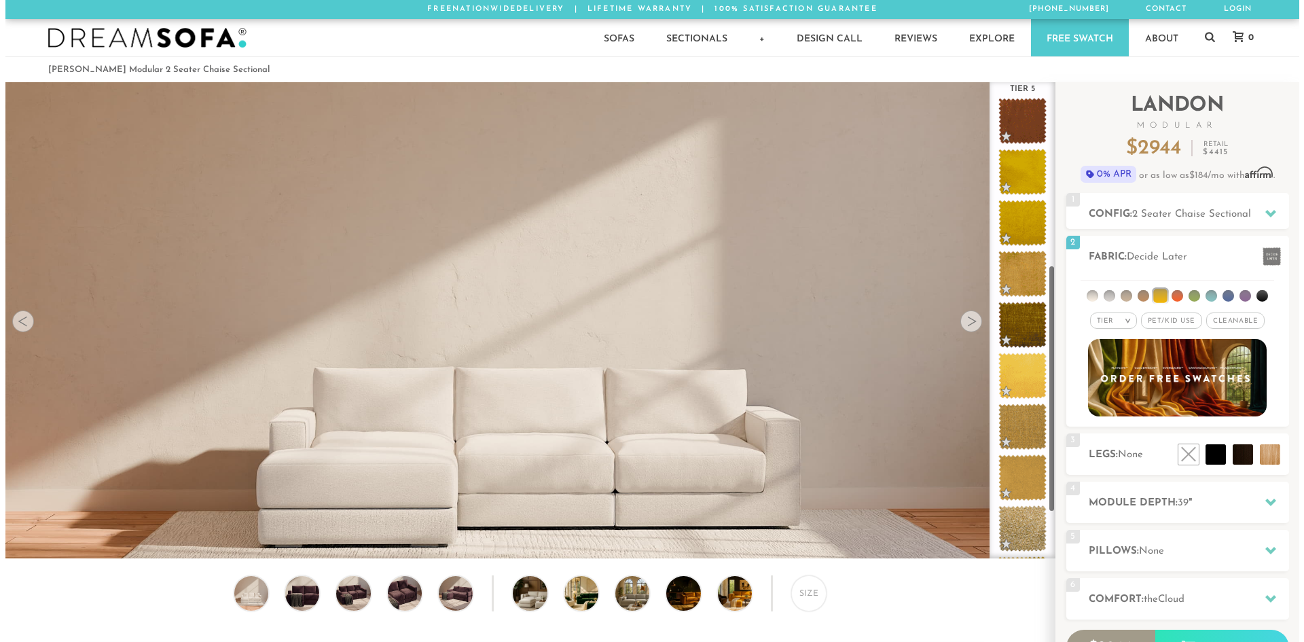
scroll to position [360, 0]
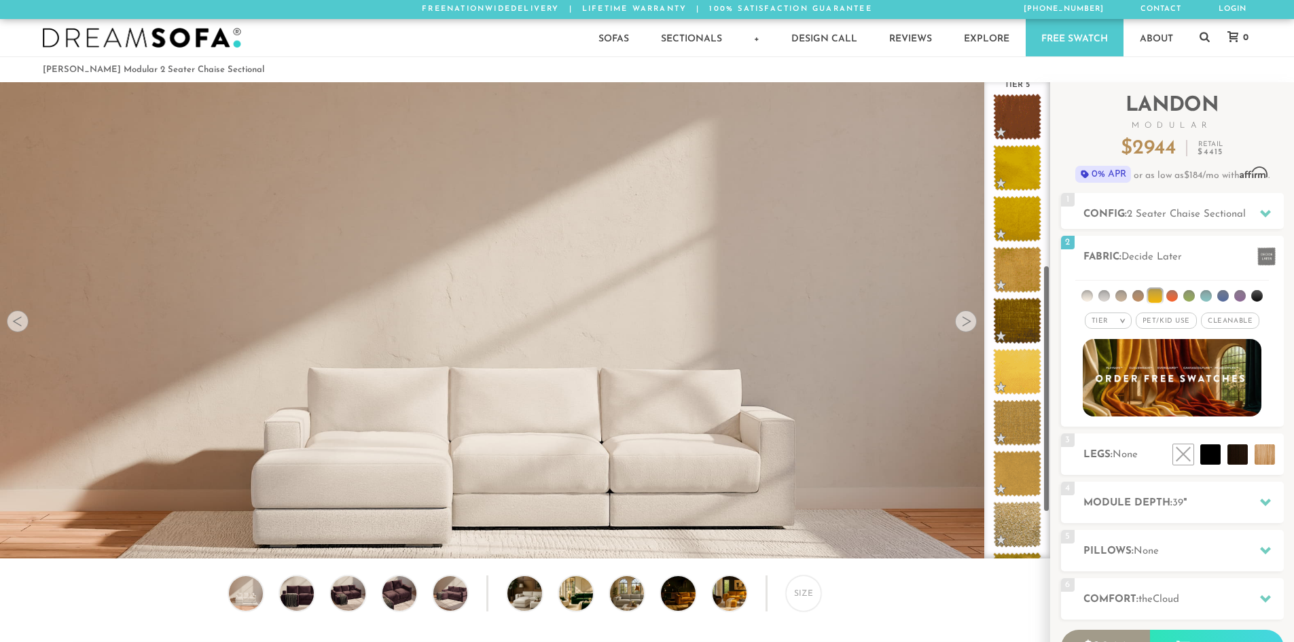
drag, startPoint x: 1044, startPoint y: 178, endPoint x: 1047, endPoint y: 363, distance: 185.5
click at [1047, 363] on div "Tier 1 Tier 2 Tier 3 Tier 4 Tier 5" at bounding box center [1017, 320] width 66 height 476
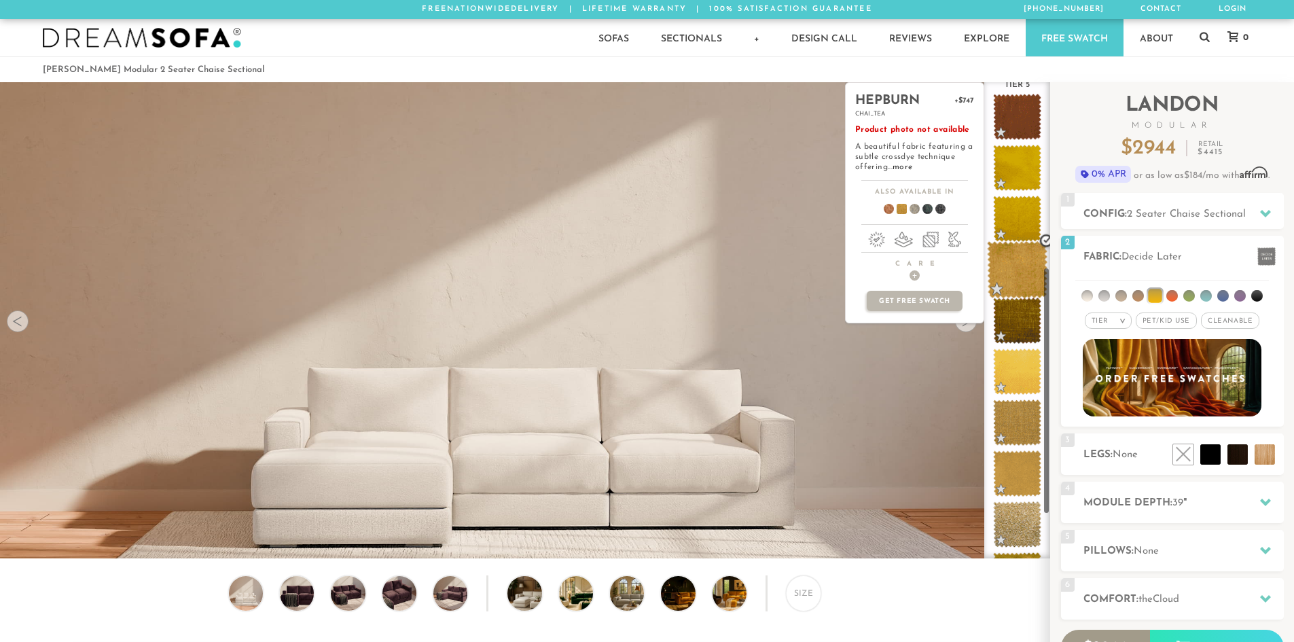
click at [1028, 272] on span at bounding box center [1017, 270] width 60 height 58
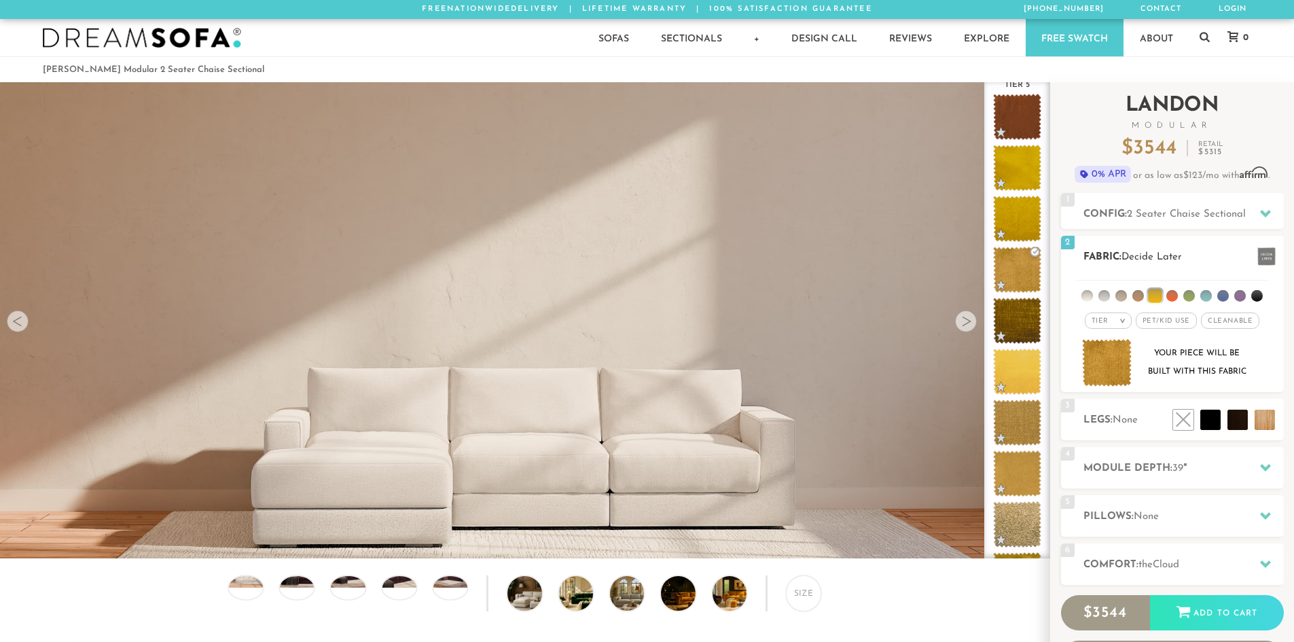
click at [1109, 363] on img at bounding box center [1107, 363] width 50 height 48
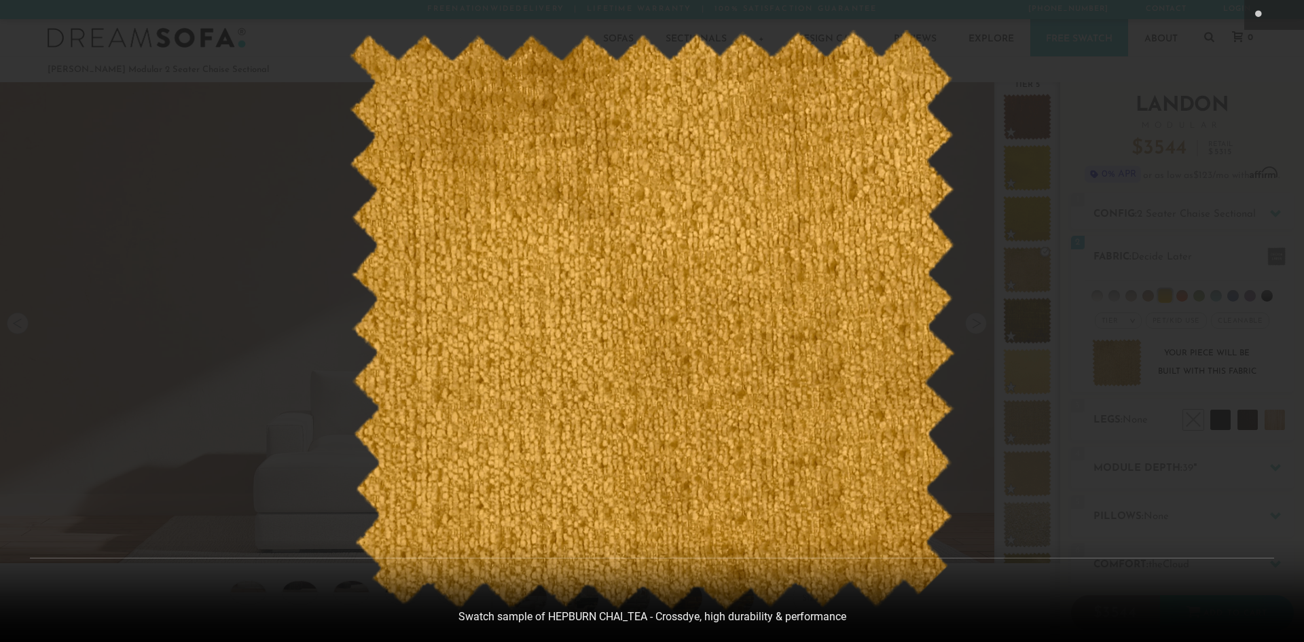
click at [1102, 175] on div at bounding box center [652, 321] width 1304 height 642
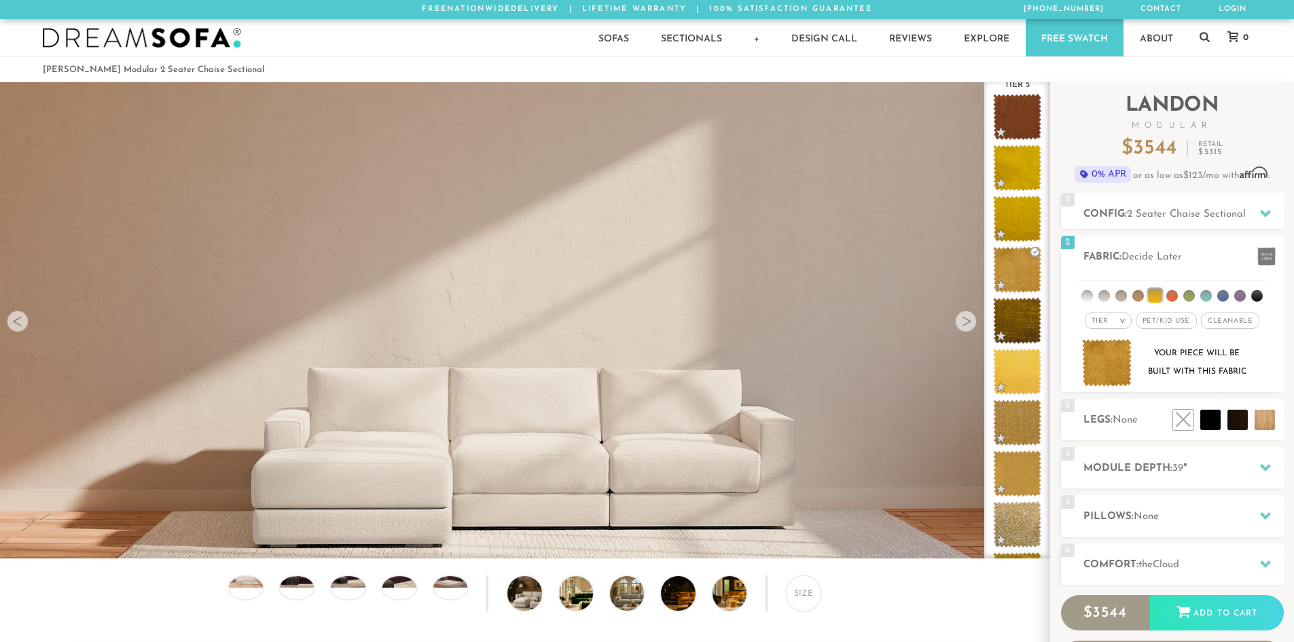
scroll to position [15906, 1284]
click at [1183, 415] on li at bounding box center [1153, 389] width 82 height 82
click at [1176, 459] on div "4 Module Depth: 39 "" at bounding box center [1172, 467] width 223 height 41
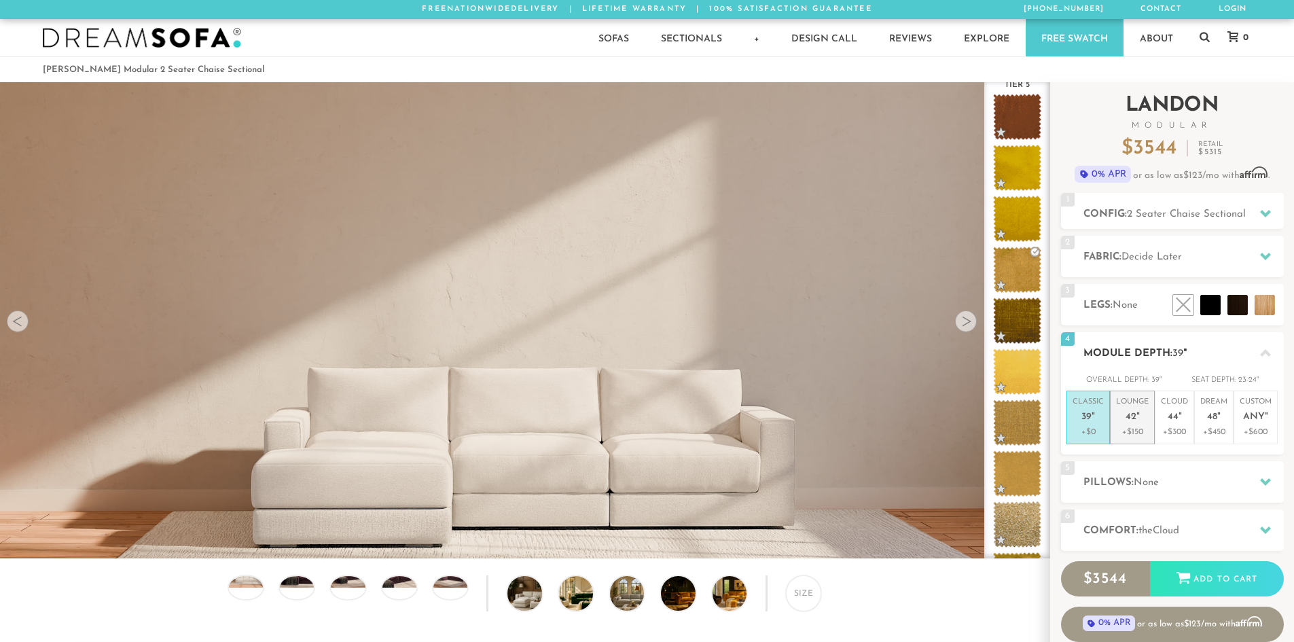
click at [1129, 412] on span "42" at bounding box center [1131, 418] width 11 height 12
click at [1145, 488] on h2 "Pillows: None" at bounding box center [1183, 483] width 200 height 16
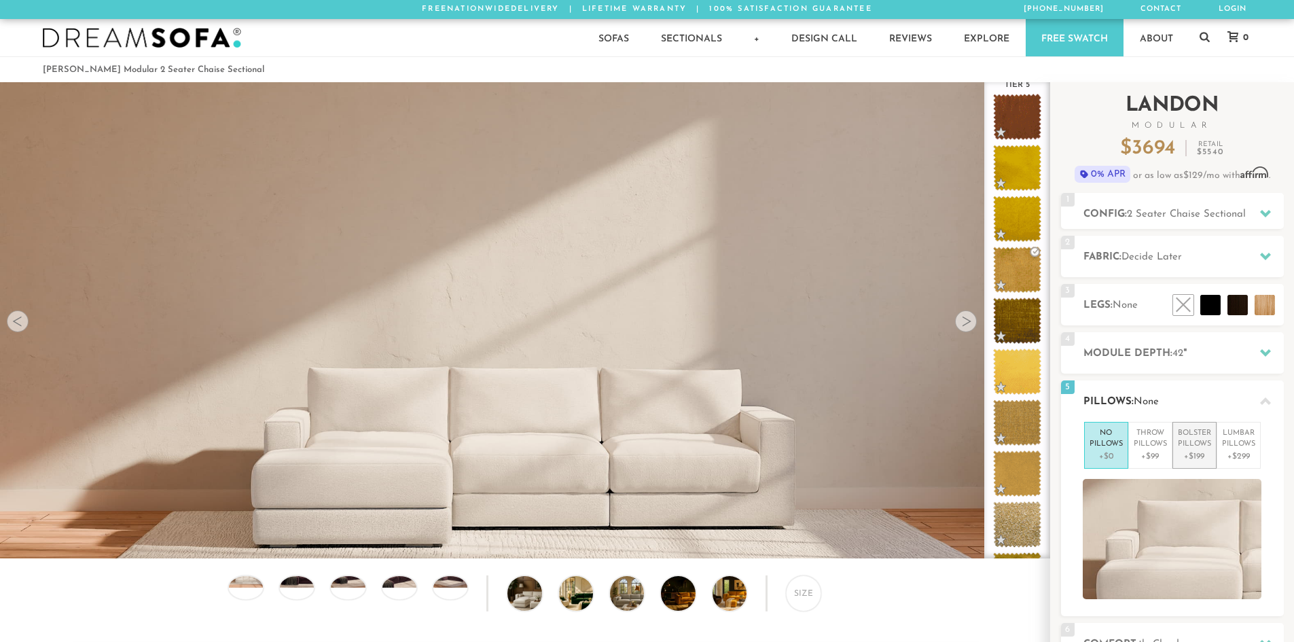
click at [1210, 448] on p "Bolster Pillows" at bounding box center [1194, 439] width 33 height 22
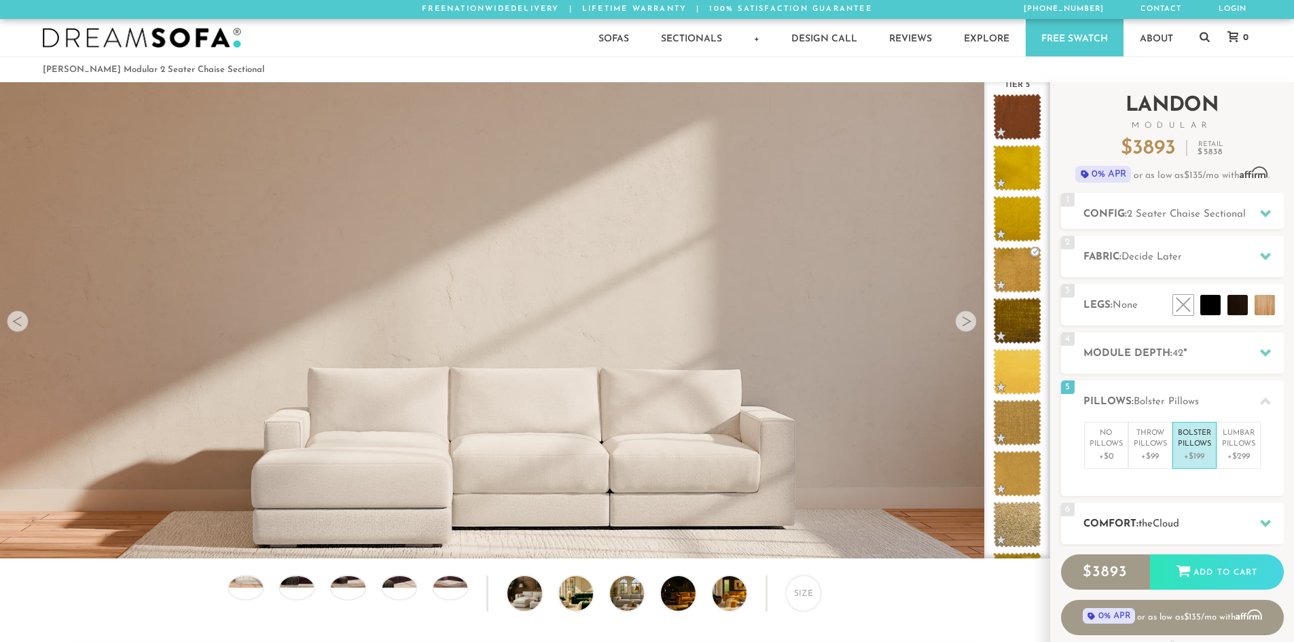
click at [1177, 517] on h2 "Comfort: the Cloud" at bounding box center [1183, 524] width 200 height 16
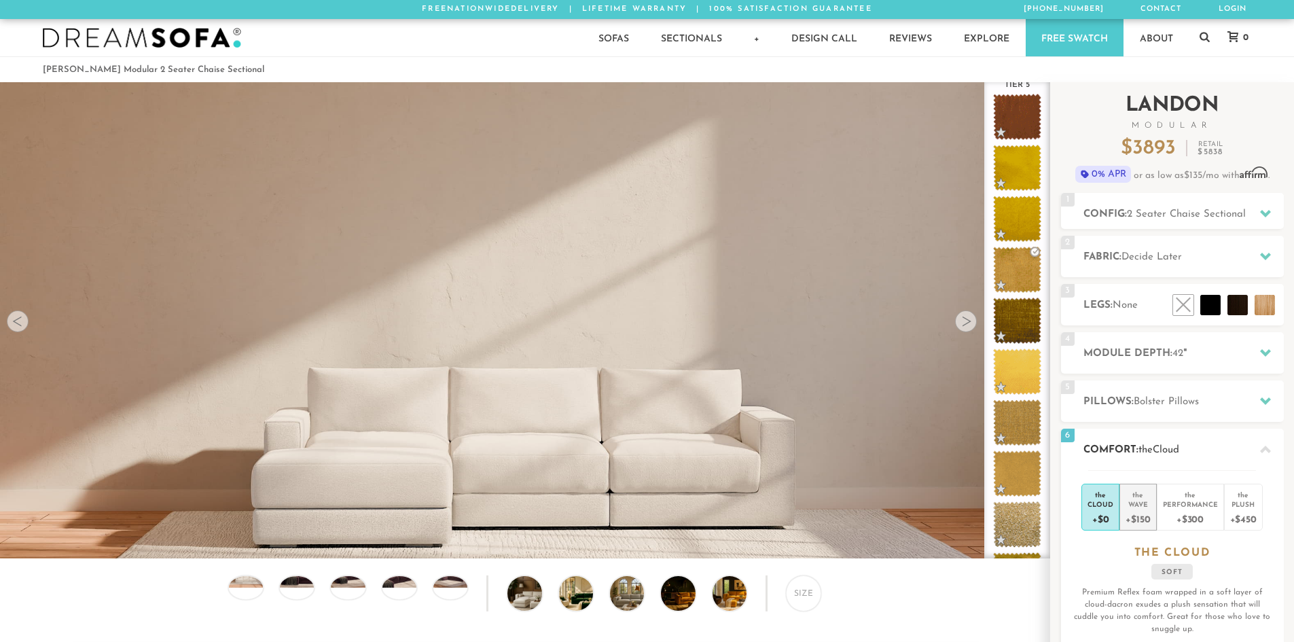
click at [1147, 517] on div "+$150" at bounding box center [1138, 519] width 24 height 20
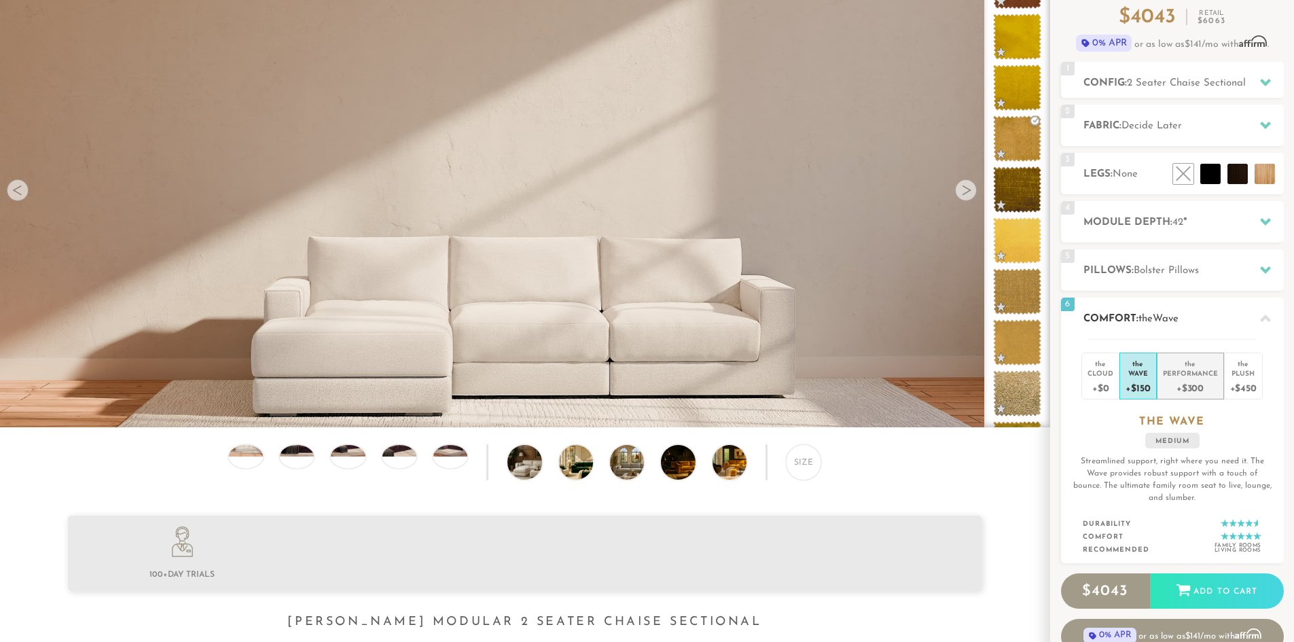
scroll to position [132, 0]
click at [1179, 319] on span "Wave" at bounding box center [1166, 318] width 26 height 10
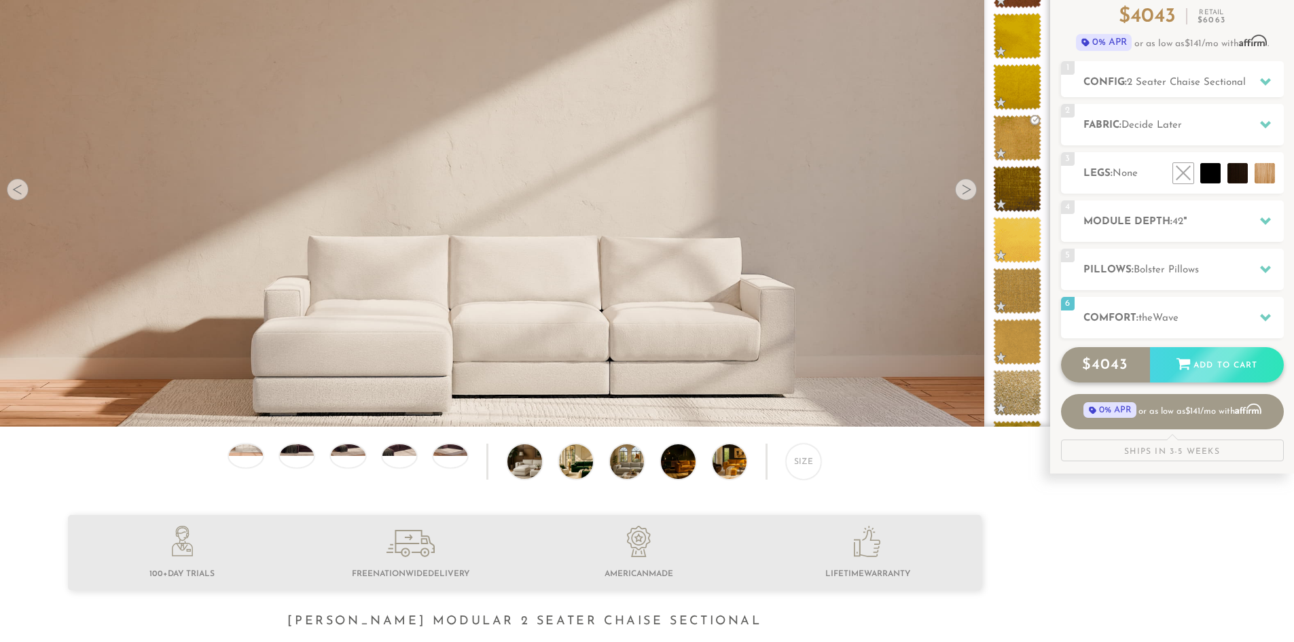
click at [1220, 359] on div "Add to Cart" at bounding box center [1217, 365] width 134 height 37
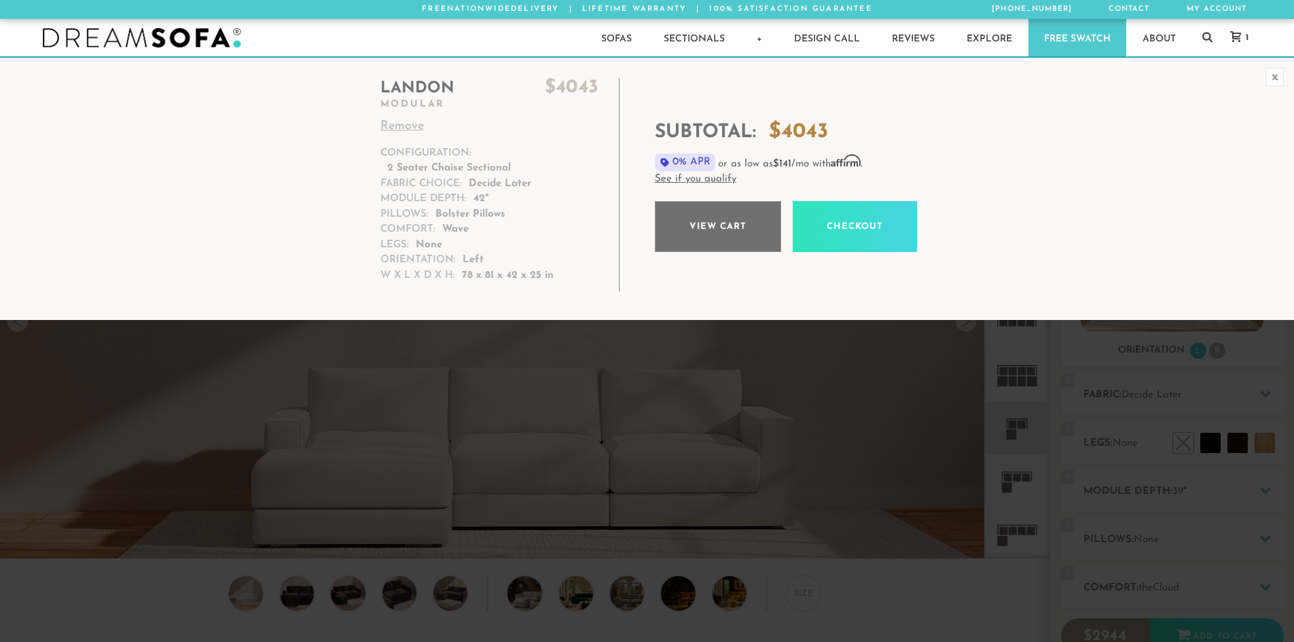
scroll to position [15906, 1284]
click at [726, 230] on link "View cart" at bounding box center [718, 226] width 126 height 51
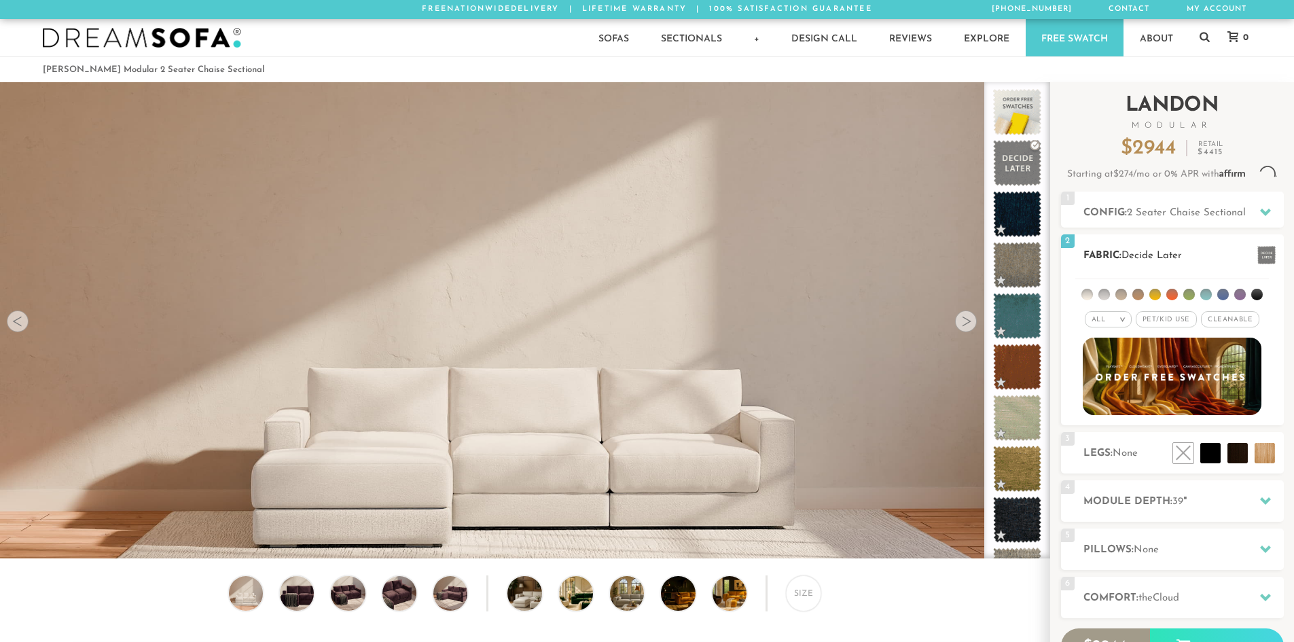
click at [1159, 281] on ul at bounding box center [1172, 291] width 194 height 25
click at [1152, 297] on li at bounding box center [1155, 295] width 12 height 12
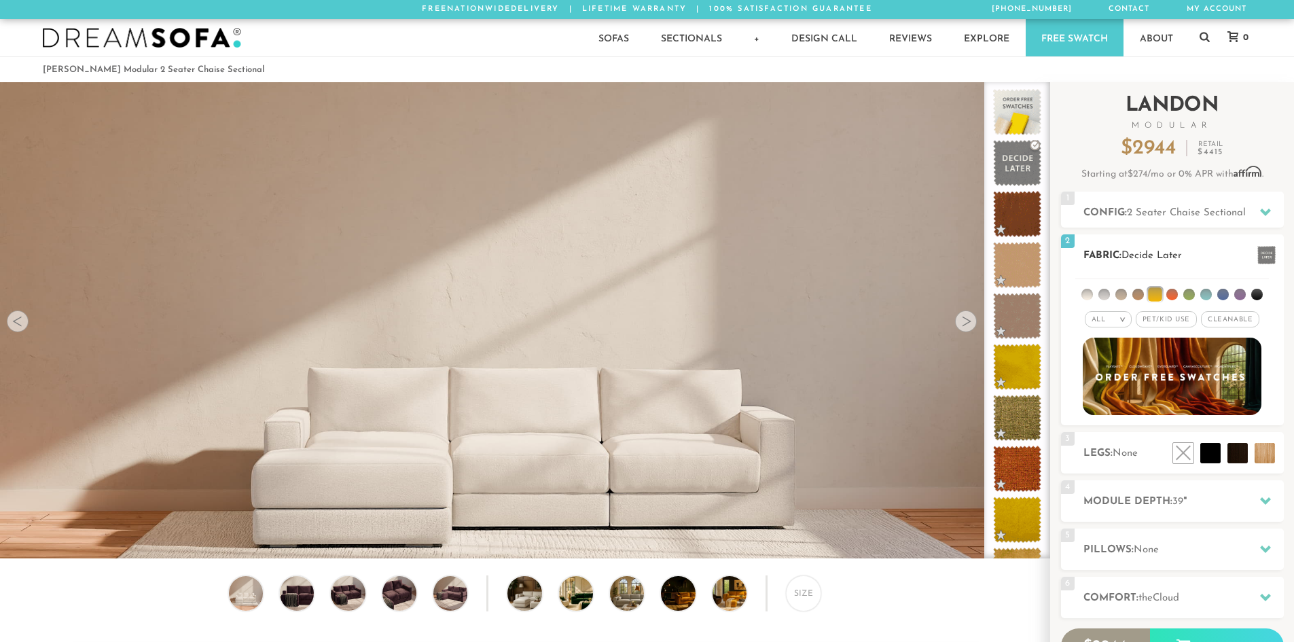
click at [1113, 325] on div "All >" at bounding box center [1108, 319] width 47 height 16
click at [1108, 349] on li "Tier" at bounding box center [1108, 355] width 47 height 19
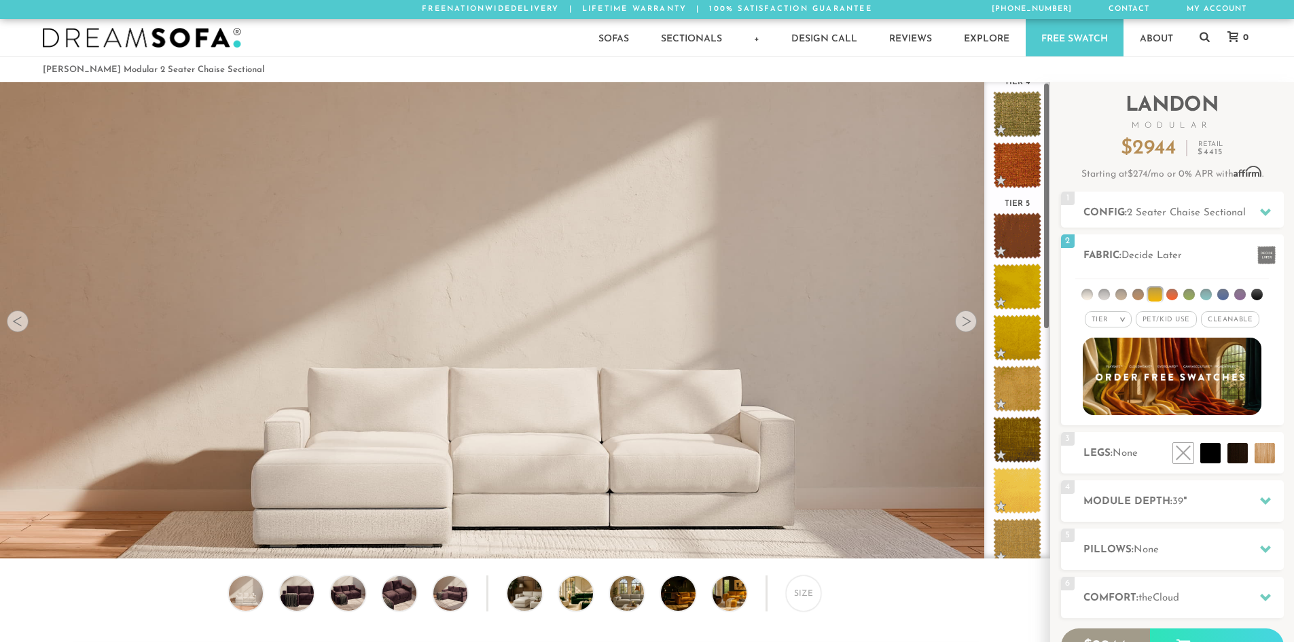
click at [1047, 345] on ul "Tier 1 Tier 2 Tier 3 Tier 4 Tier 5" at bounding box center [1017, 308] width 66 height 920
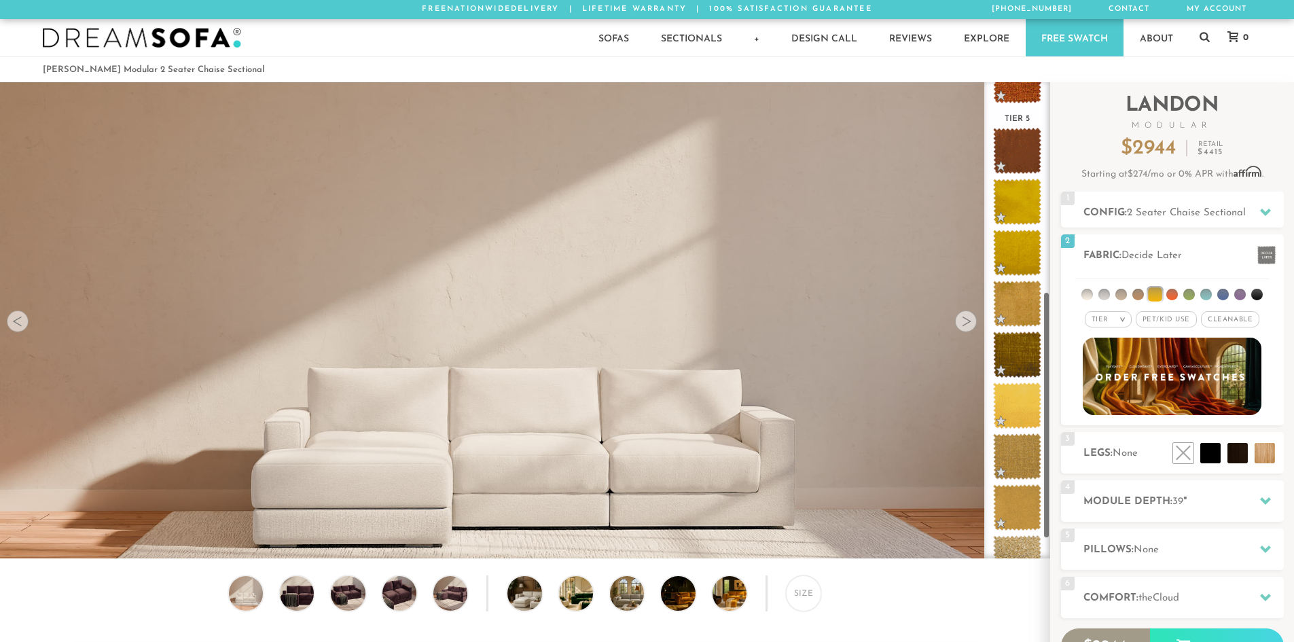
scroll to position [453, 0]
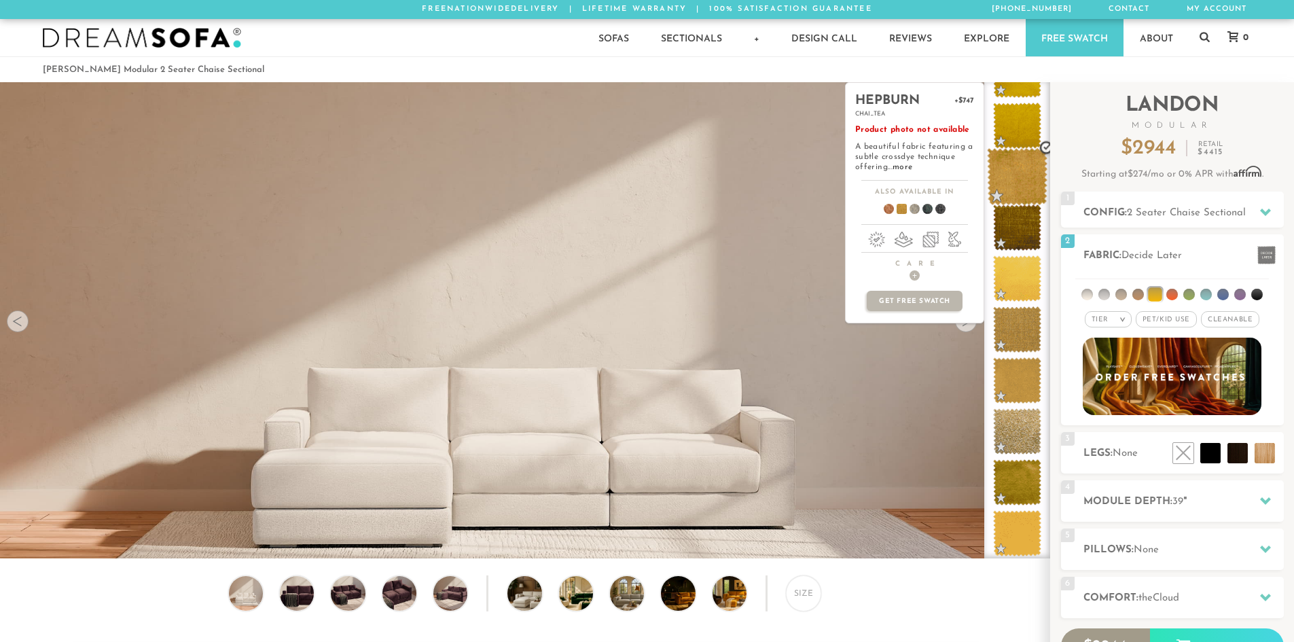
click at [1016, 163] on span at bounding box center [1017, 177] width 60 height 58
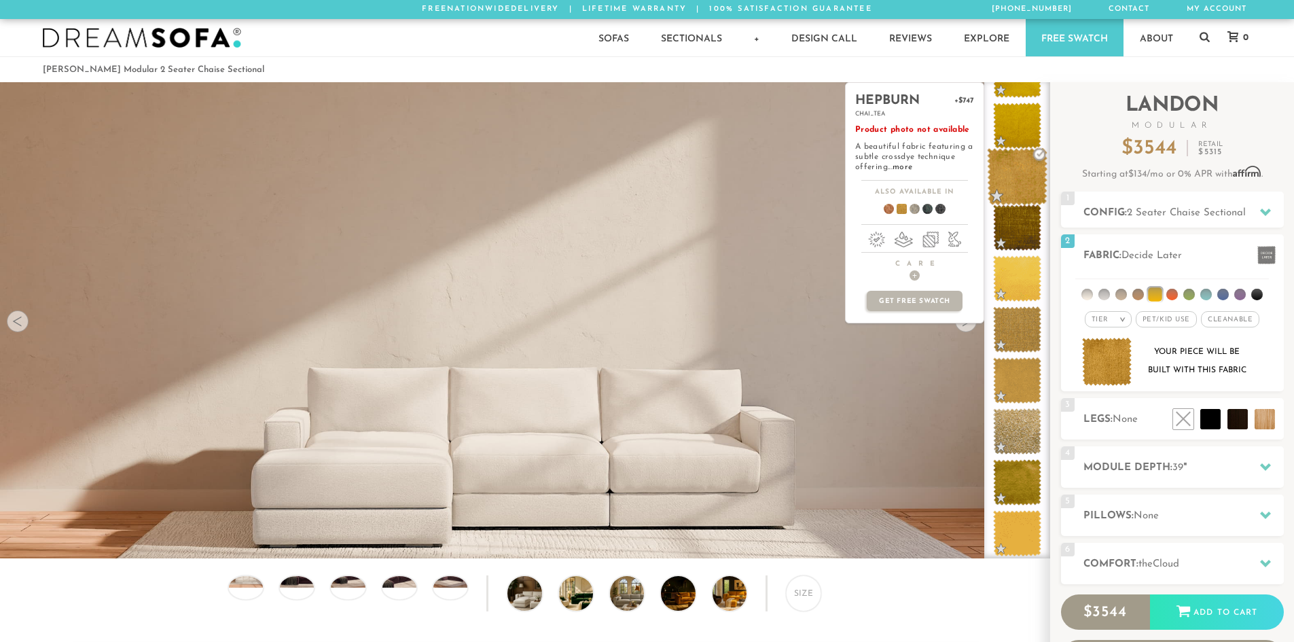
click at [1009, 176] on span at bounding box center [1017, 177] width 60 height 58
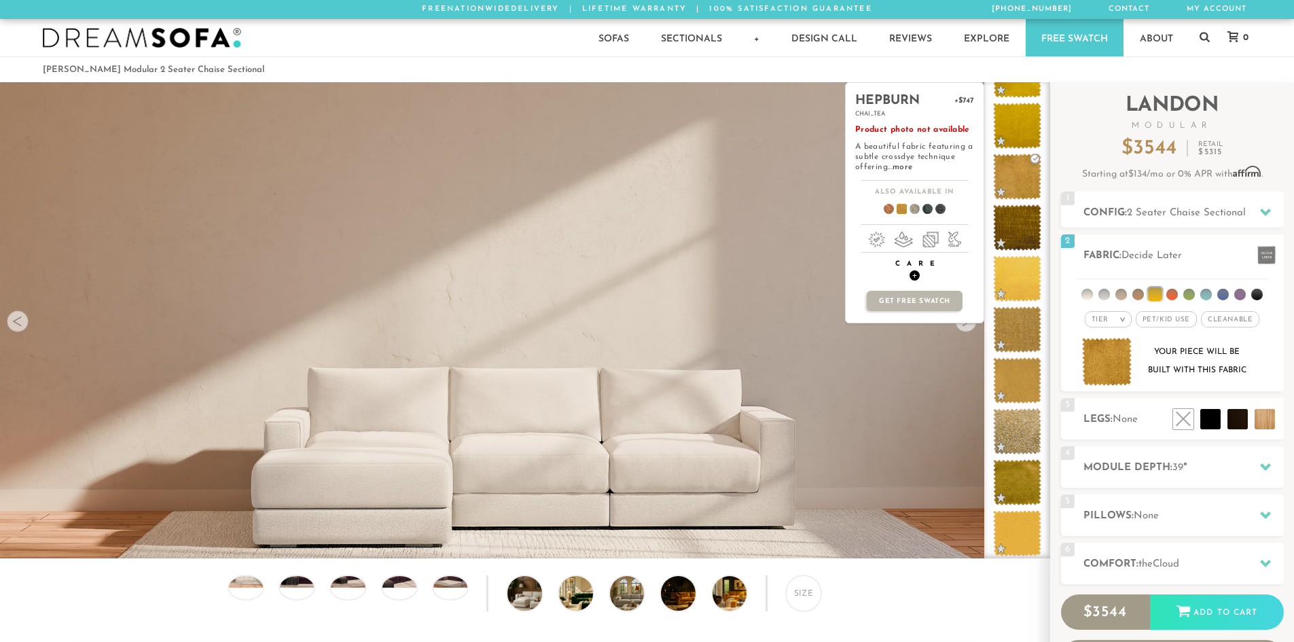
click at [915, 275] on span "+" at bounding box center [915, 275] width 10 height 10
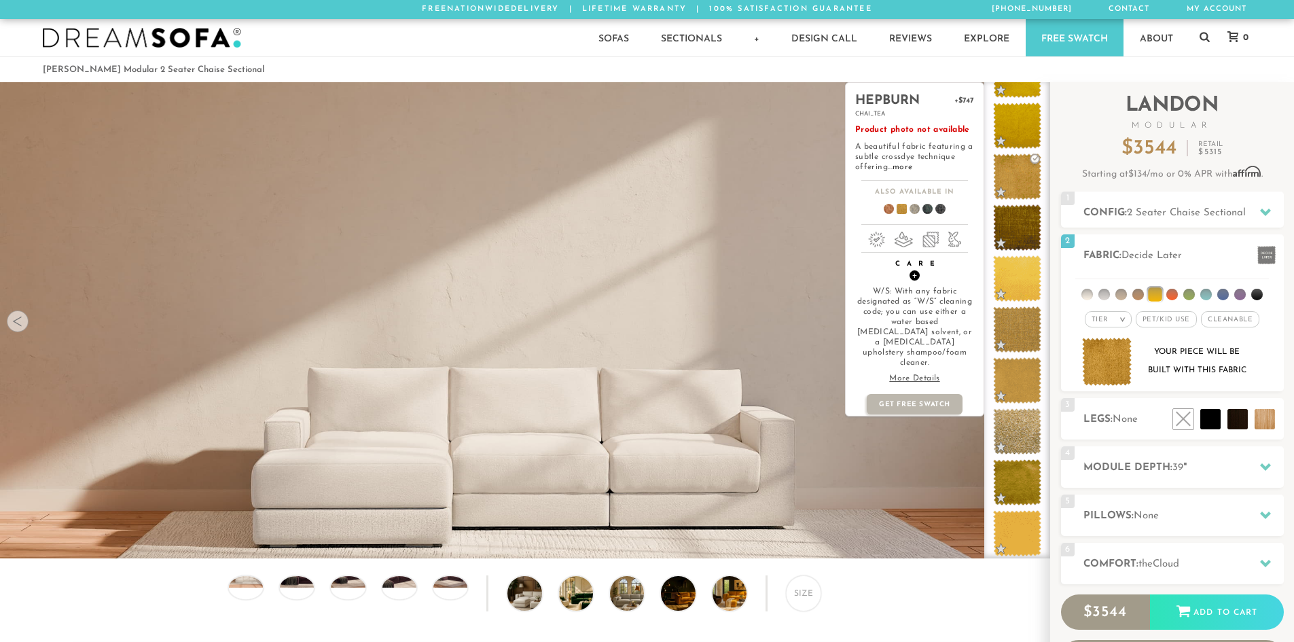
click at [915, 275] on span "+" at bounding box center [915, 275] width 10 height 10
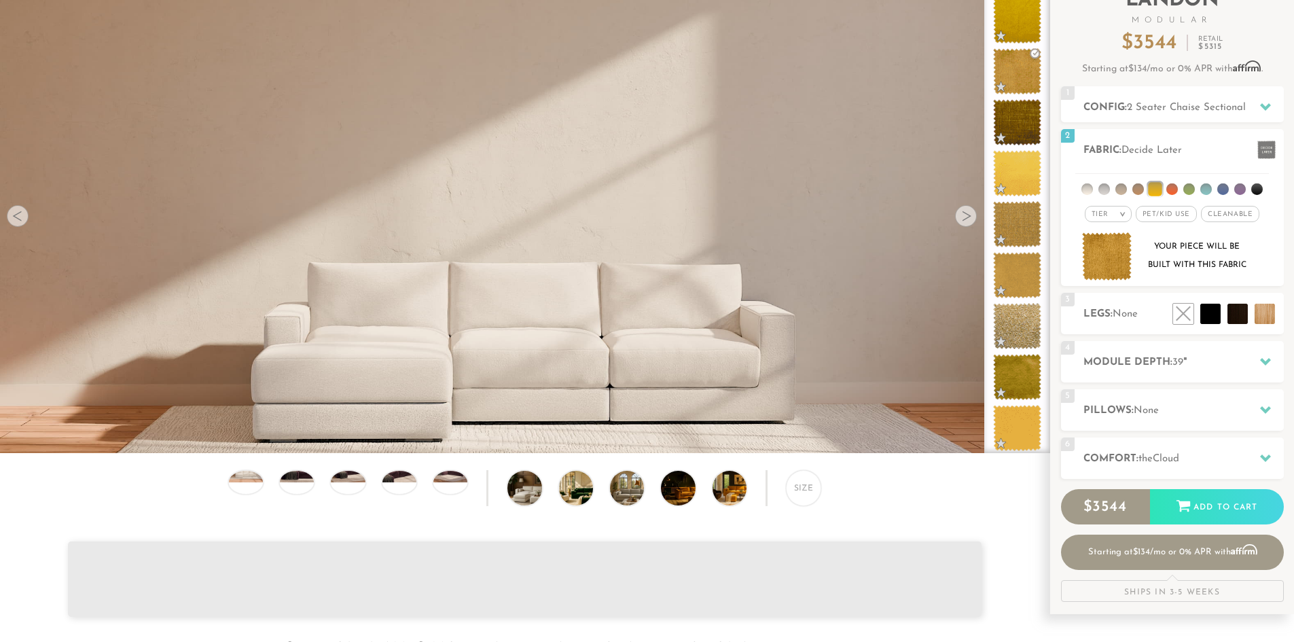
scroll to position [140, 0]
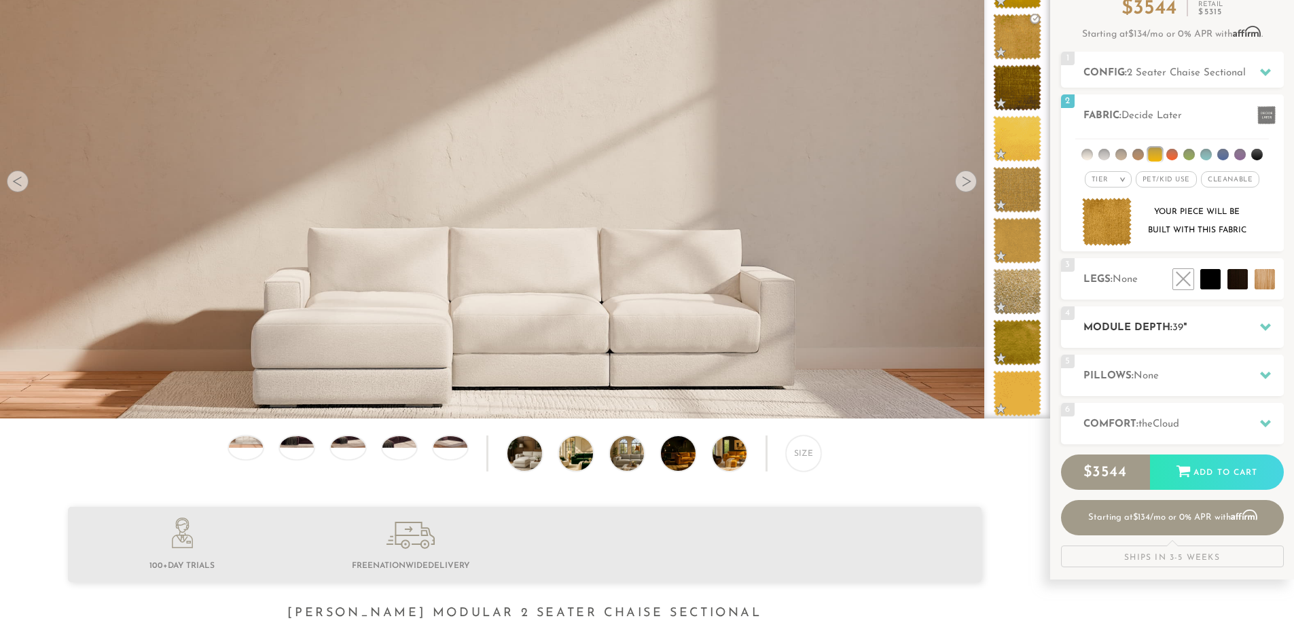
click at [1134, 321] on h2 "Module Depth: 39 "" at bounding box center [1183, 328] width 200 height 16
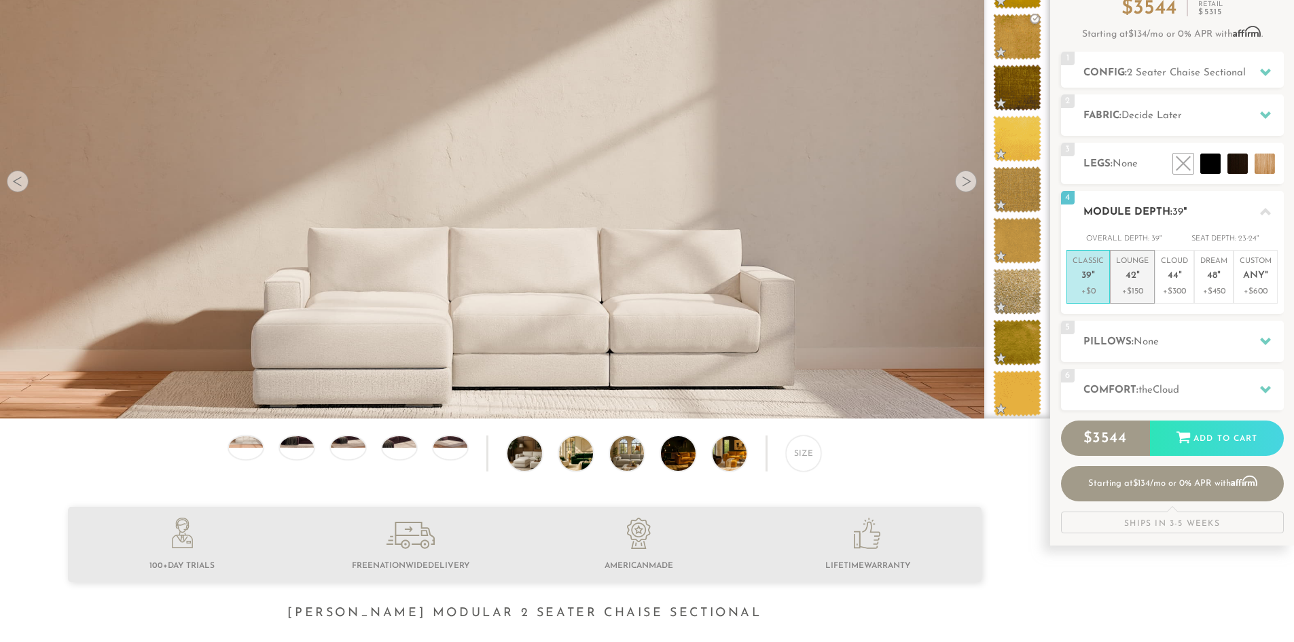
click at [1134, 287] on p "+$150" at bounding box center [1132, 291] width 33 height 12
click at [1138, 406] on div "6 Comfort: the Cloud soft" at bounding box center [1172, 389] width 223 height 41
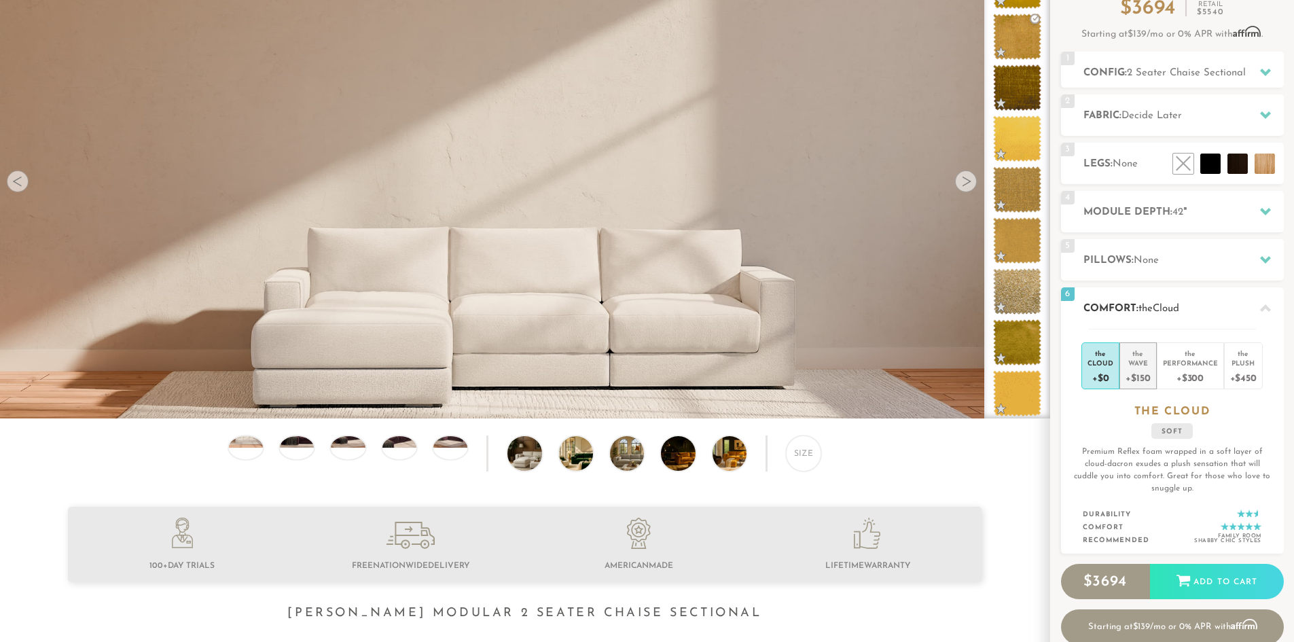
click at [1141, 376] on div "+$150" at bounding box center [1138, 377] width 24 height 20
click at [1134, 255] on h2 "Pillows: None" at bounding box center [1183, 261] width 200 height 16
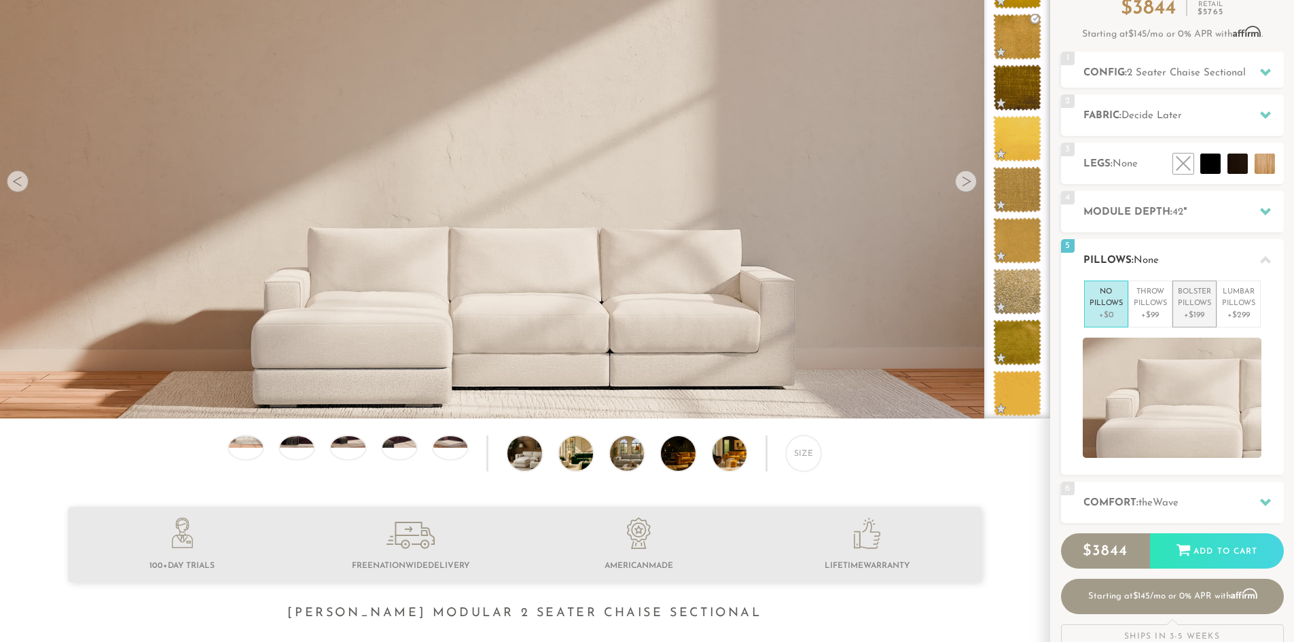
click at [1189, 294] on p "Bolster Pillows" at bounding box center [1194, 298] width 33 height 22
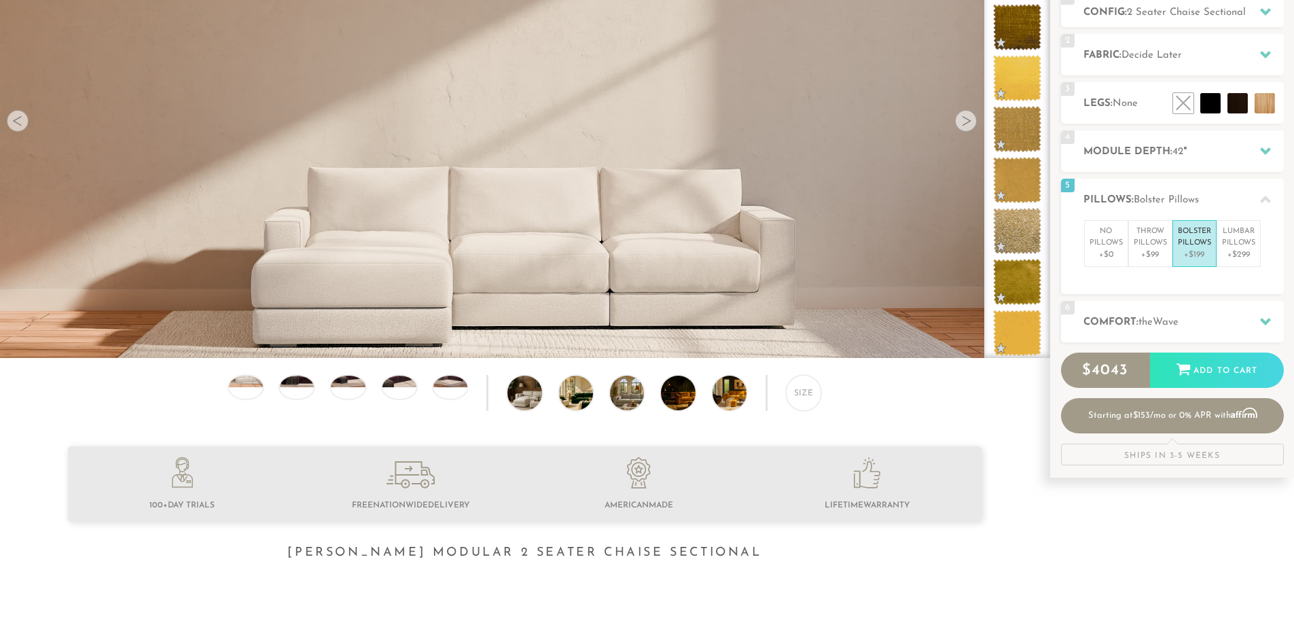
scroll to position [209, 0]
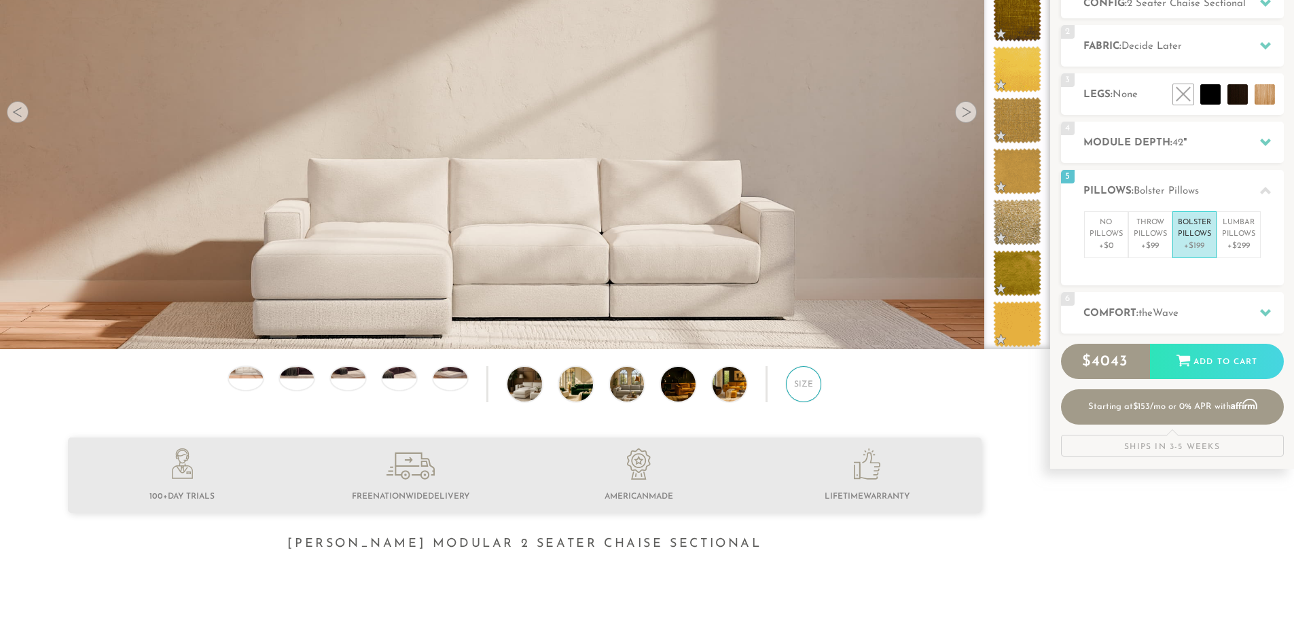
click at [809, 388] on div "Size" at bounding box center [803, 383] width 35 height 35
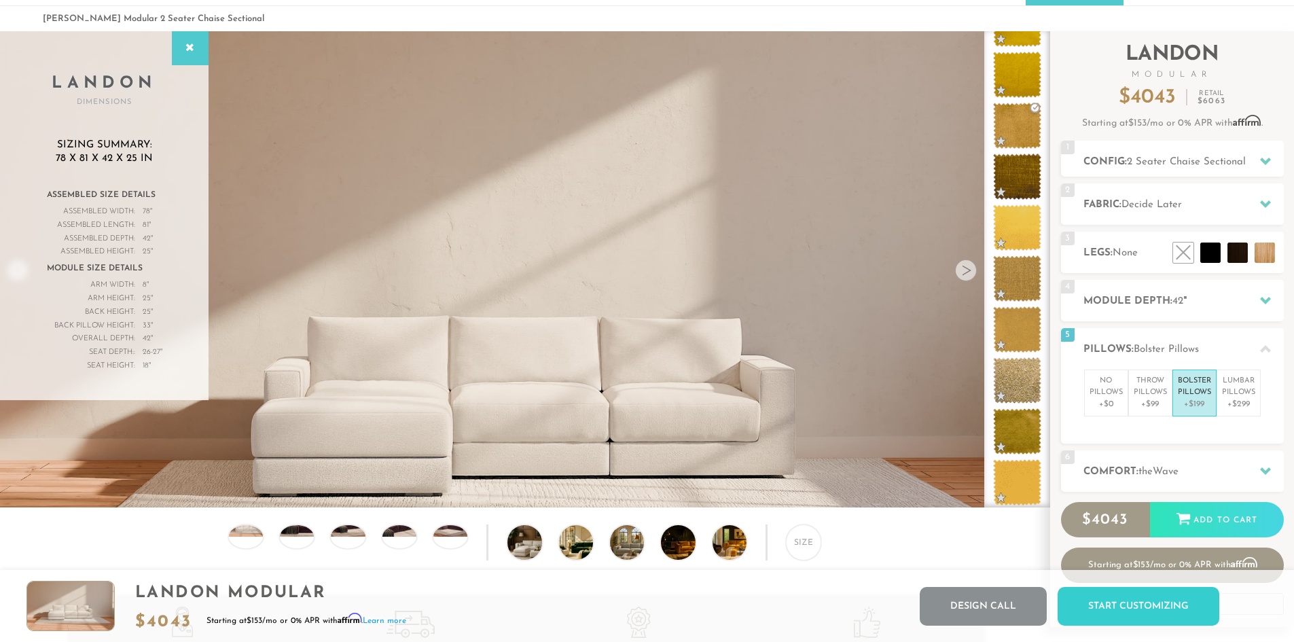
scroll to position [0, 0]
